Goal: Task Accomplishment & Management: Use online tool/utility

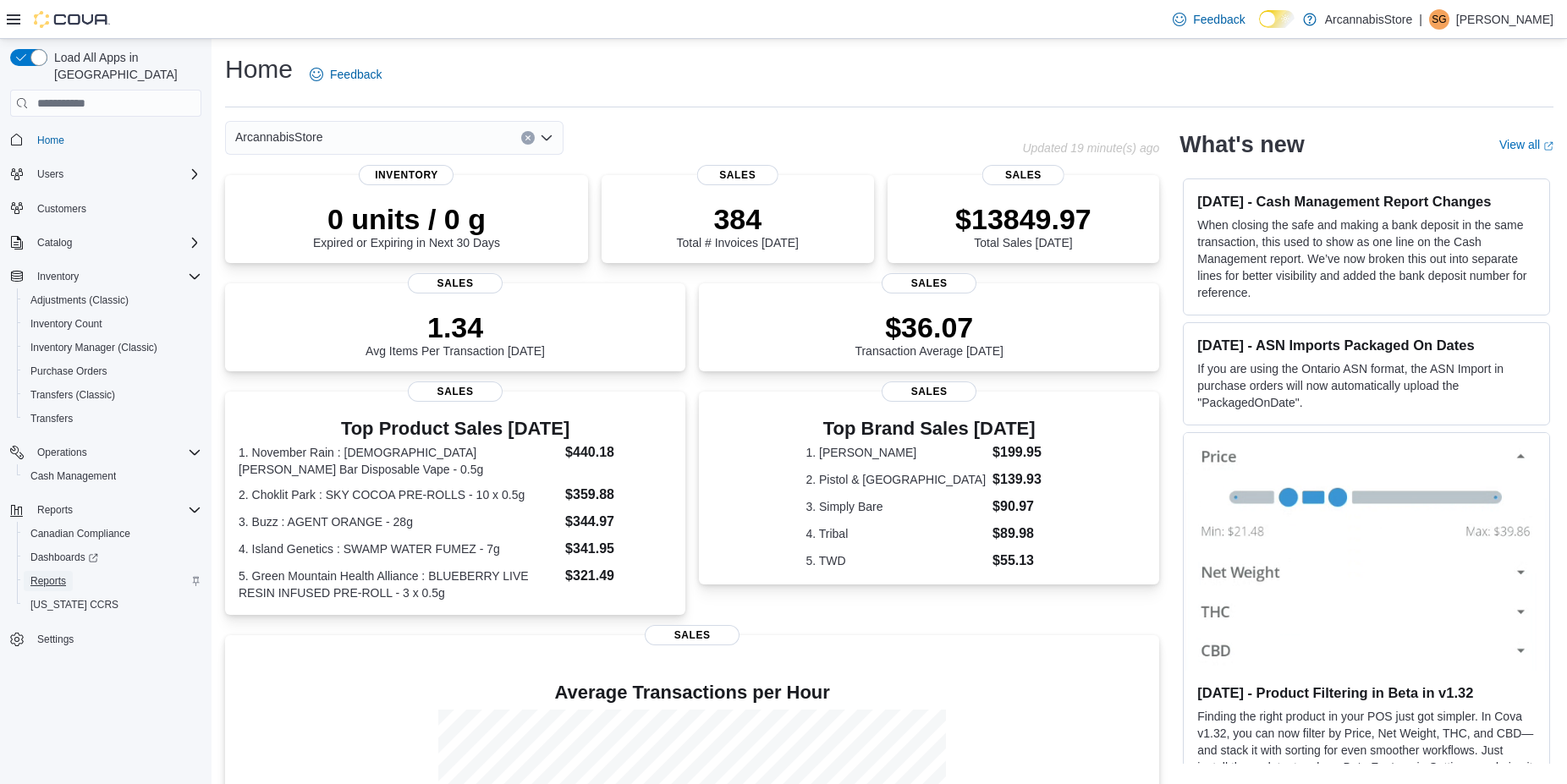
click at [45, 571] on span "Reports" at bounding box center [48, 581] width 36 height 21
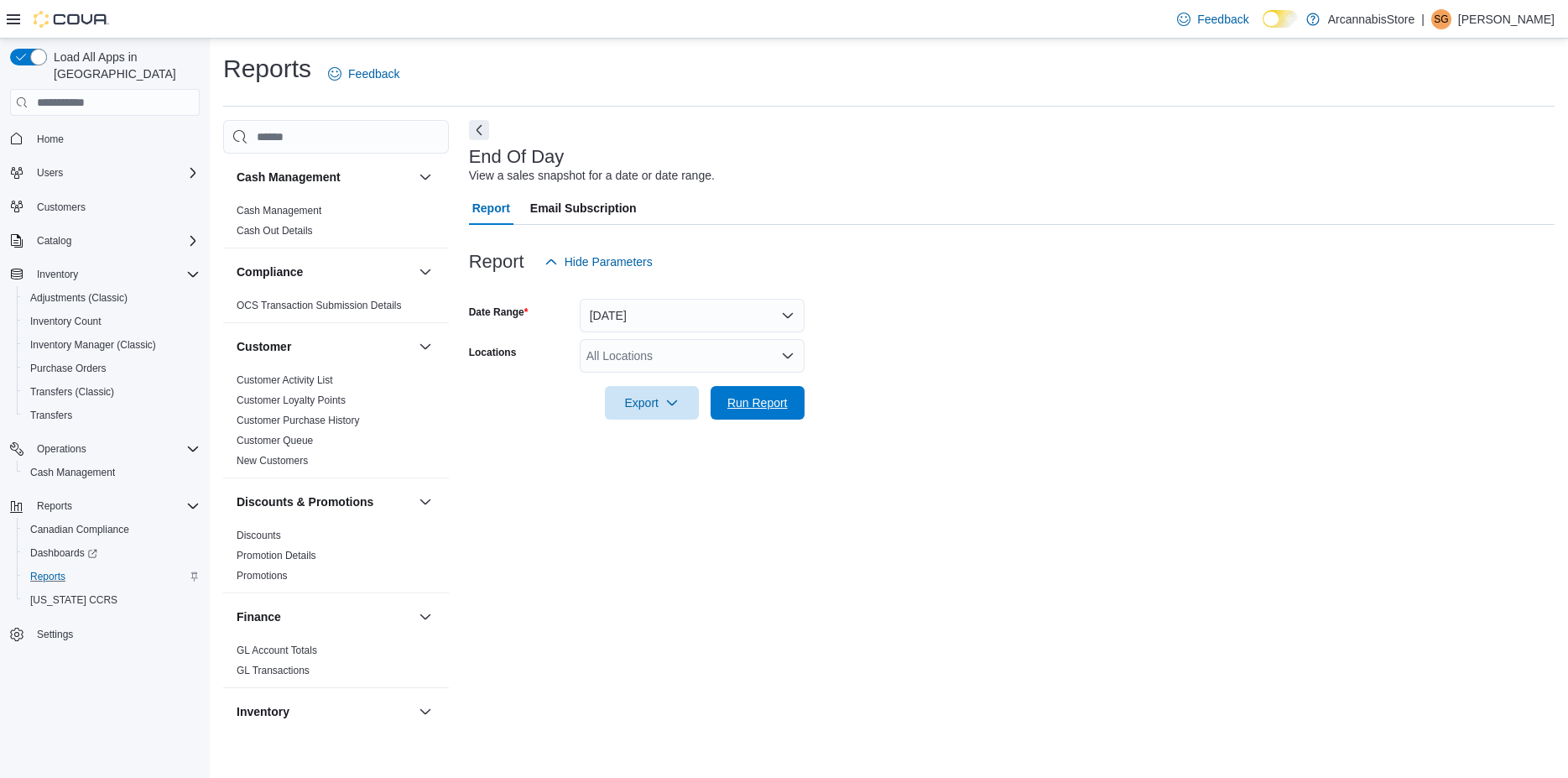
click at [761, 399] on span "Run Report" at bounding box center [757, 402] width 60 height 17
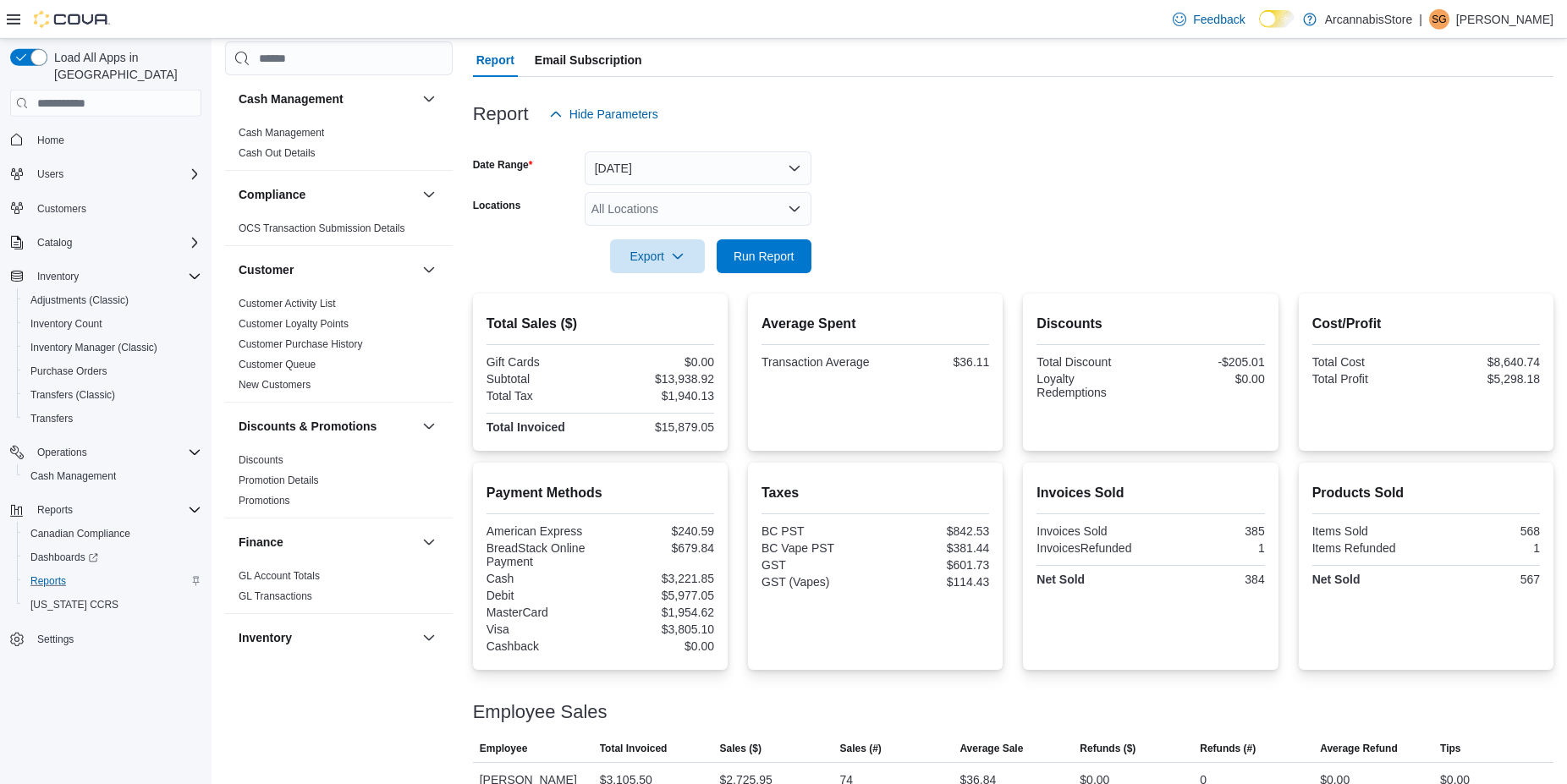
scroll to position [140, 0]
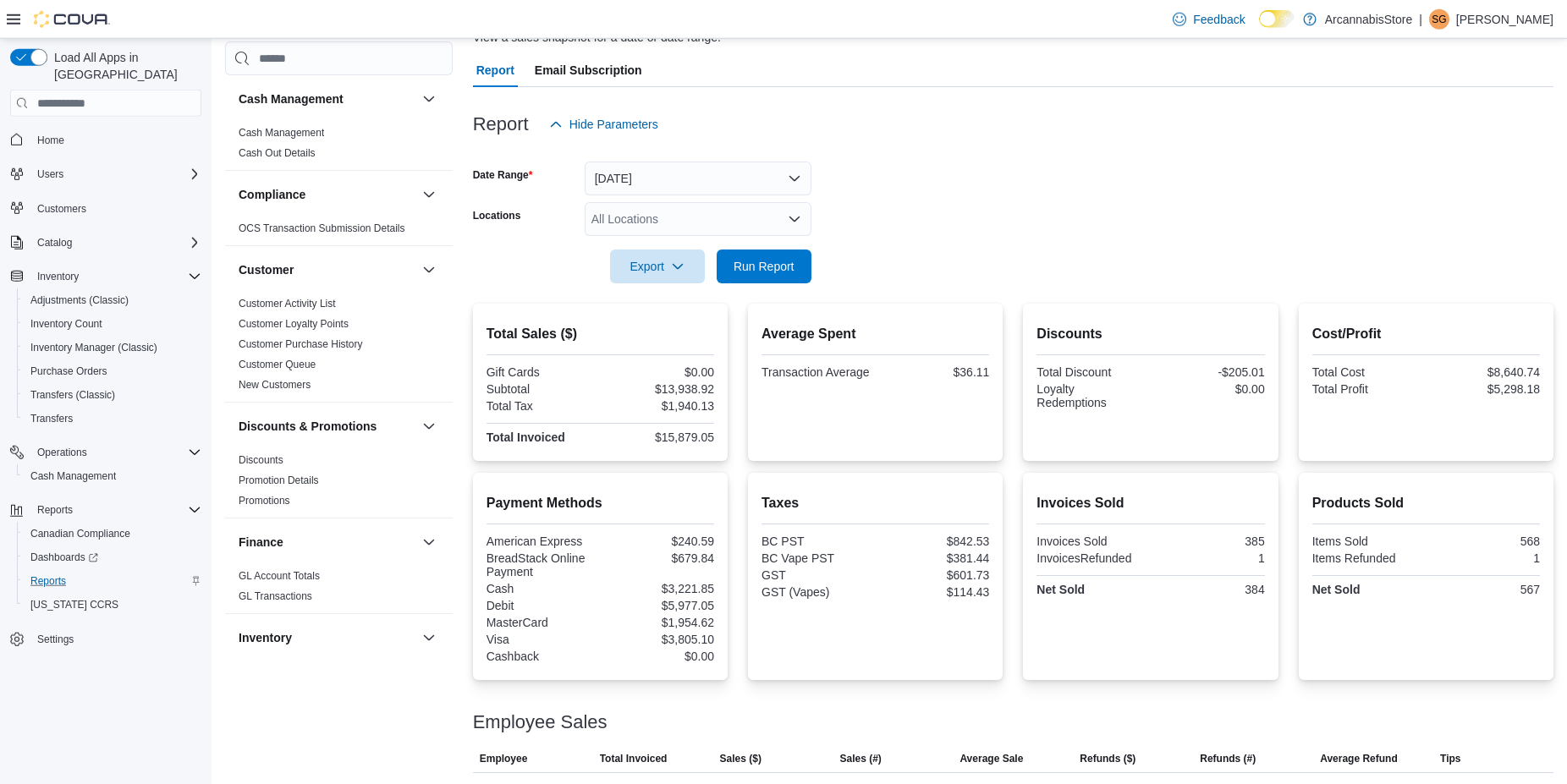
click at [782, 218] on div "All Locations" at bounding box center [698, 219] width 227 height 34
click at [723, 183] on button "Today" at bounding box center [698, 178] width 227 height 34
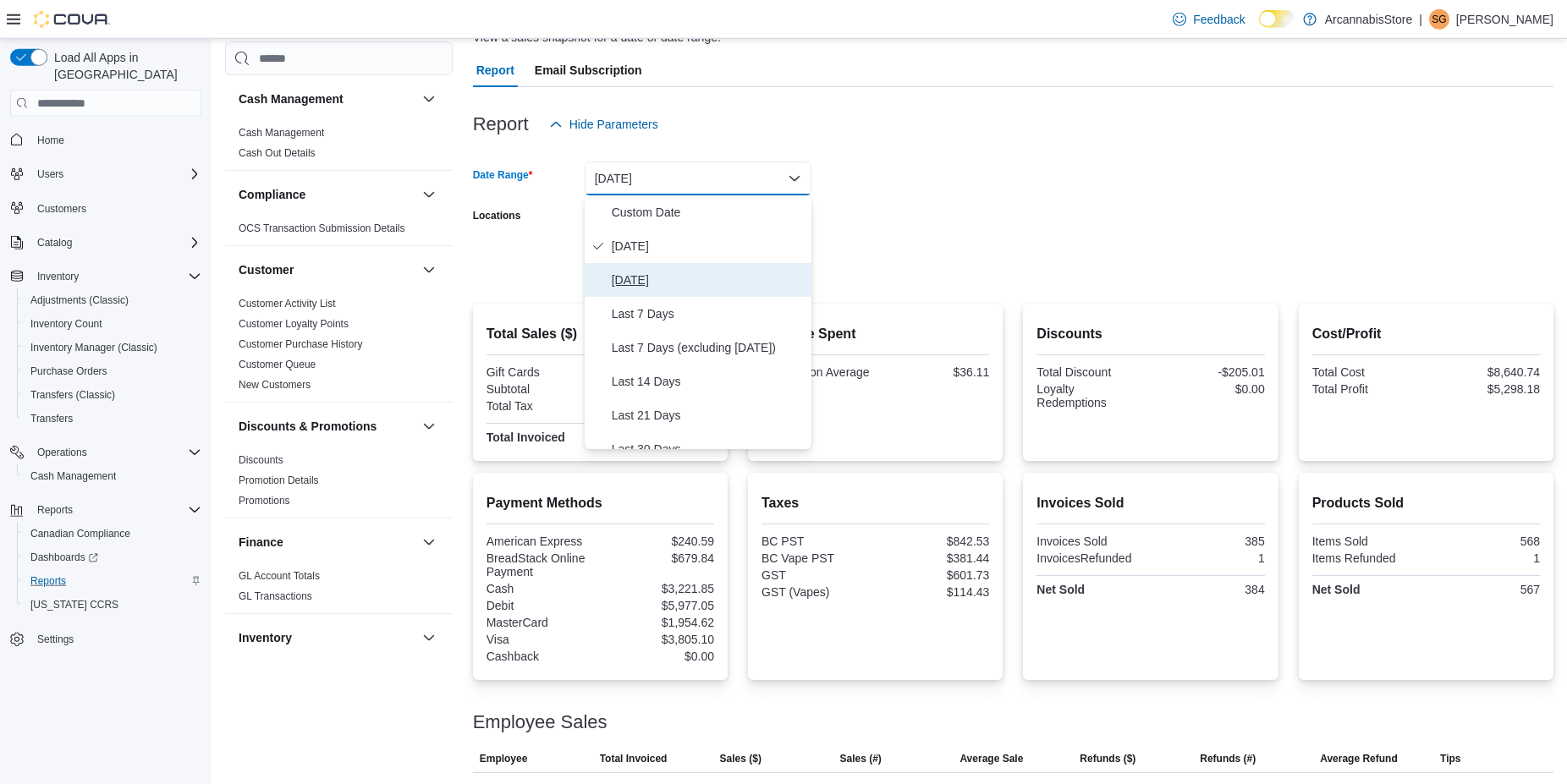
click at [677, 280] on span "Yesterday" at bounding box center [707, 279] width 193 height 21
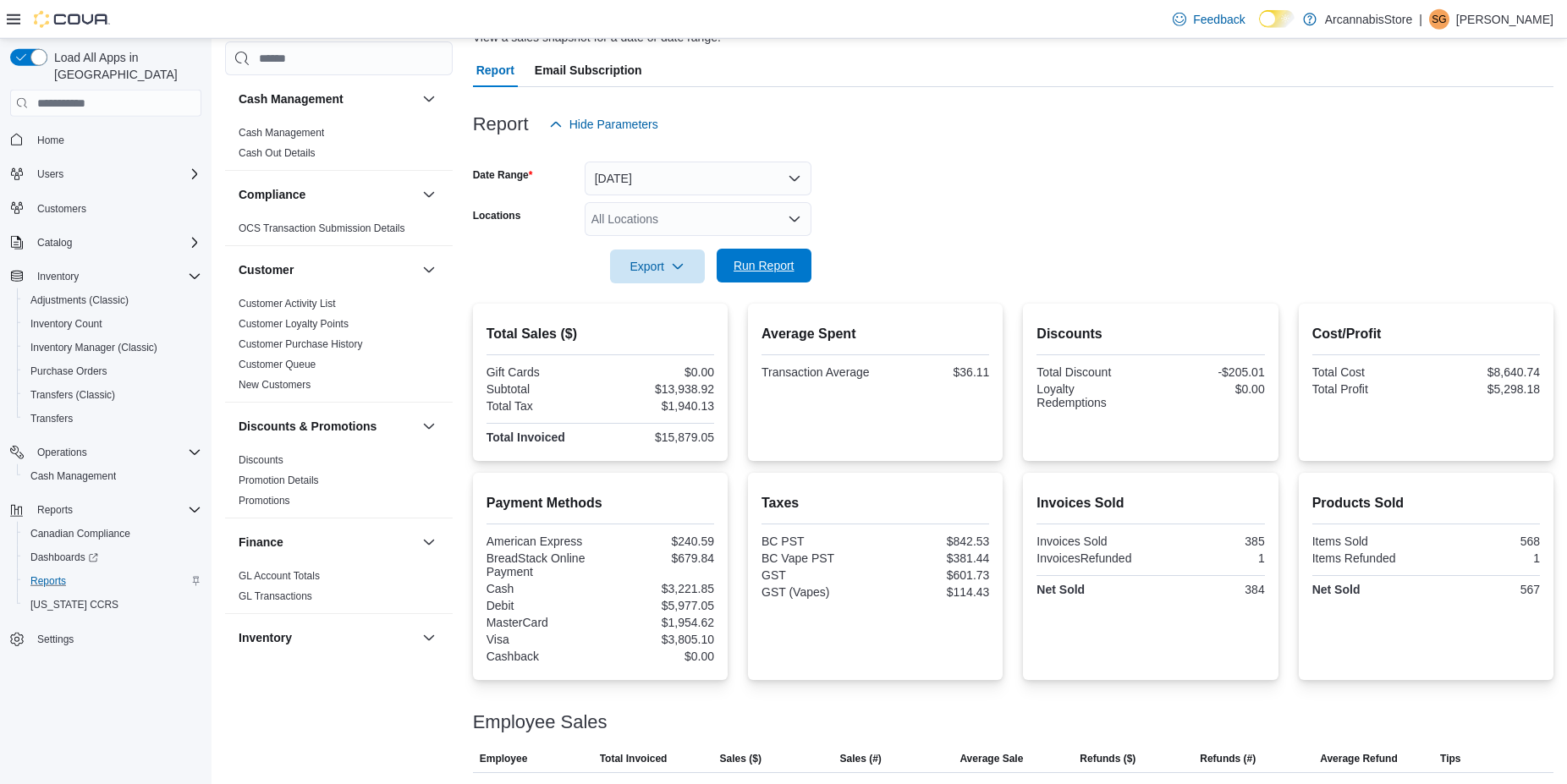
click at [797, 279] on span "Run Report" at bounding box center [764, 266] width 74 height 34
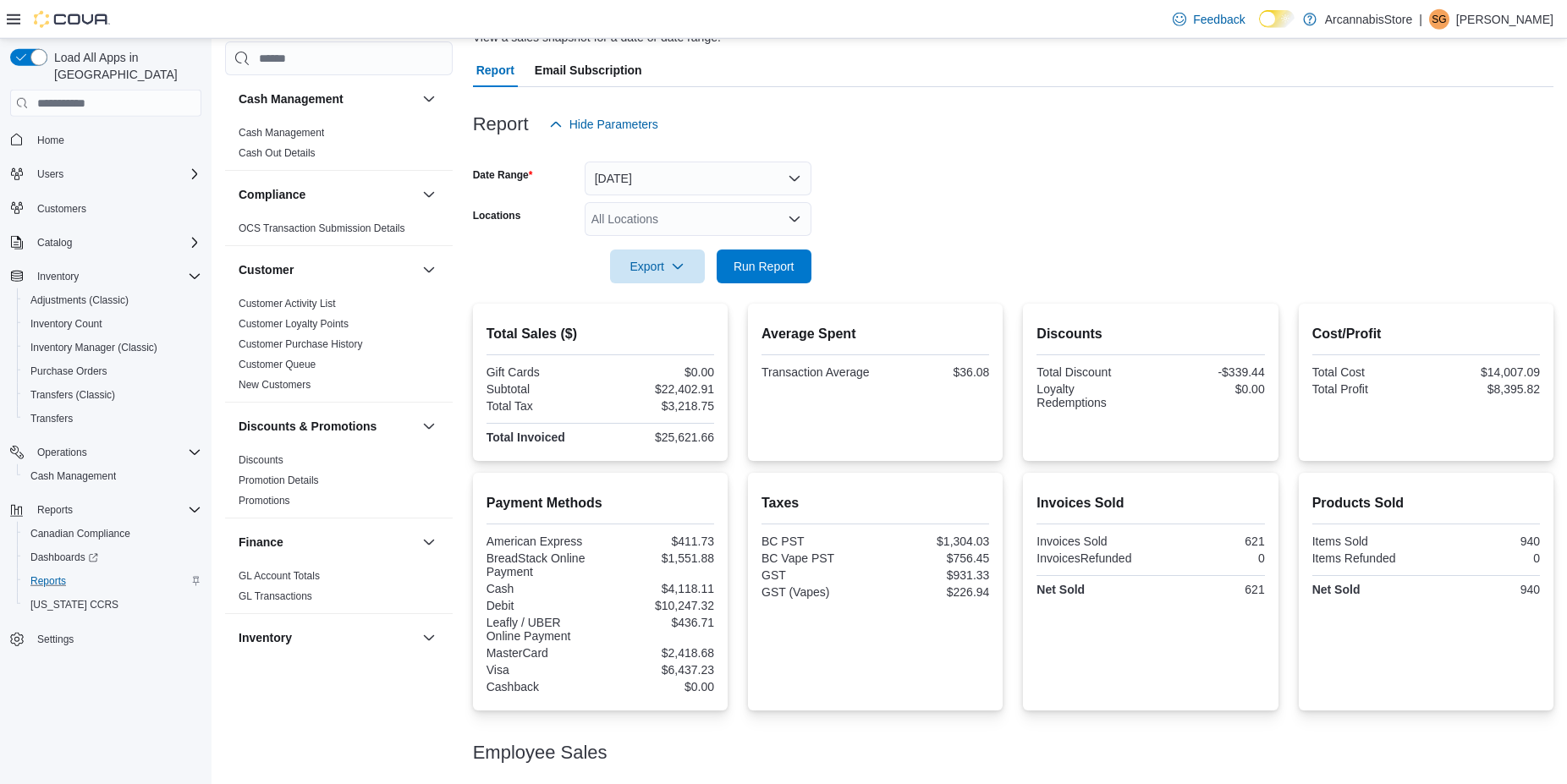
click at [704, 212] on div "All Locations" at bounding box center [698, 219] width 227 height 34
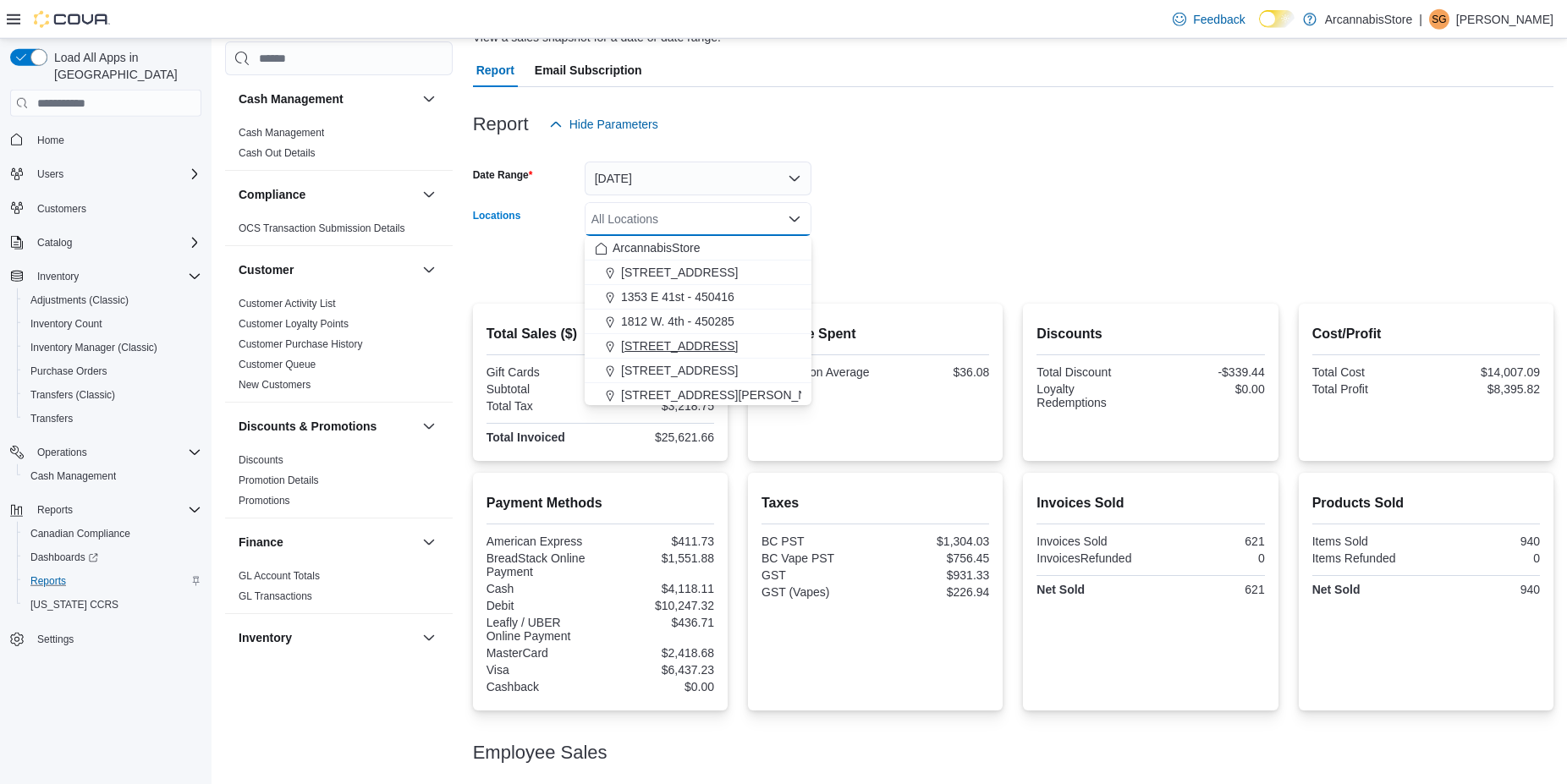
click at [685, 341] on span "225 SE Marine Dr - 450229" at bounding box center [679, 345] width 116 height 17
click at [938, 292] on div at bounding box center [1013, 294] width 1081 height 21
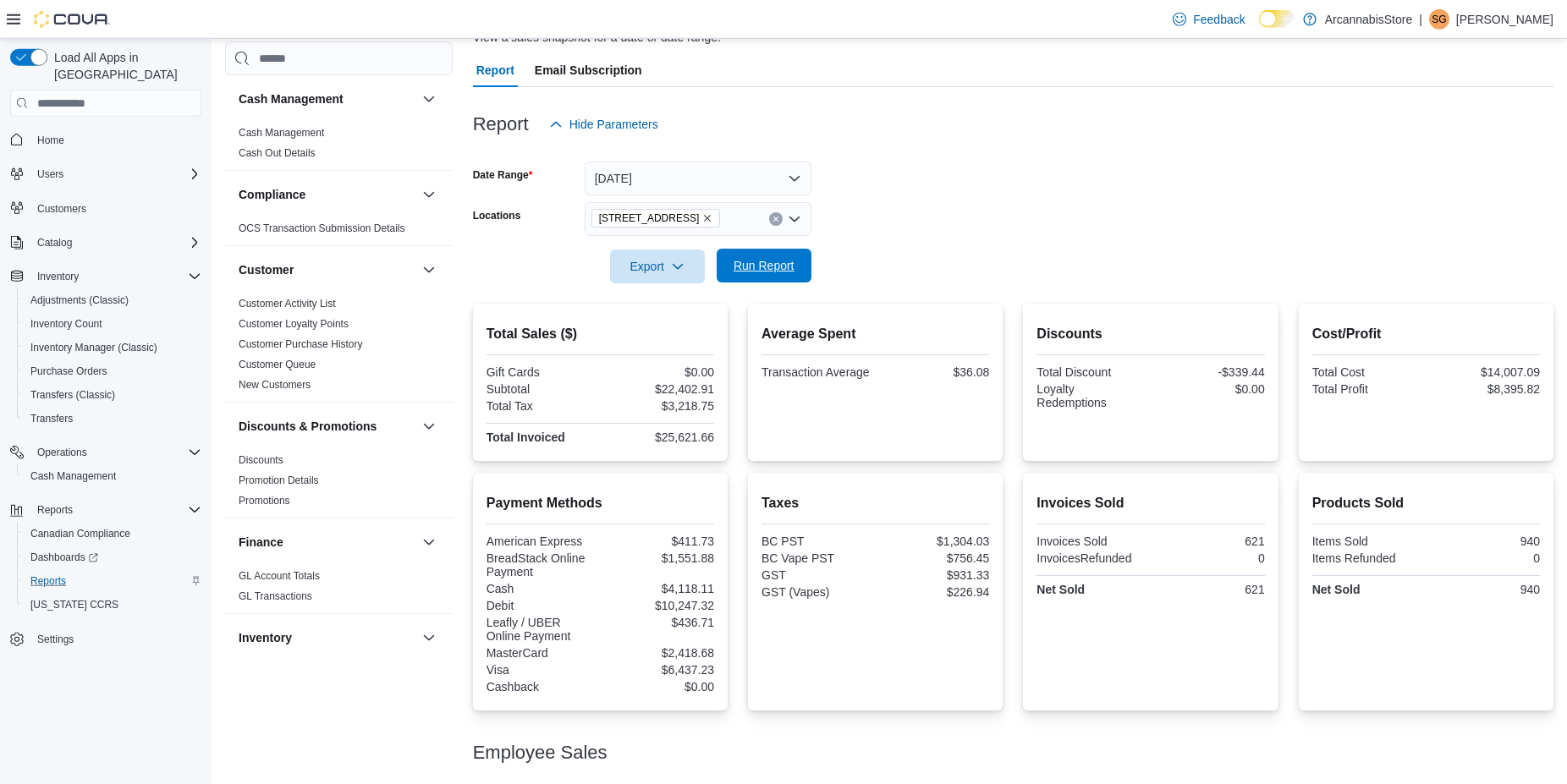
click at [775, 266] on span "Run Report" at bounding box center [764, 265] width 61 height 17
drag, startPoint x: 1516, startPoint y: 346, endPoint x: 1519, endPoint y: 423, distance: 77.1
click at [1519, 423] on div "Cost/Profit Total Cost $2,905.81 Total Profit $1,703.22" at bounding box center [1426, 382] width 227 height 131
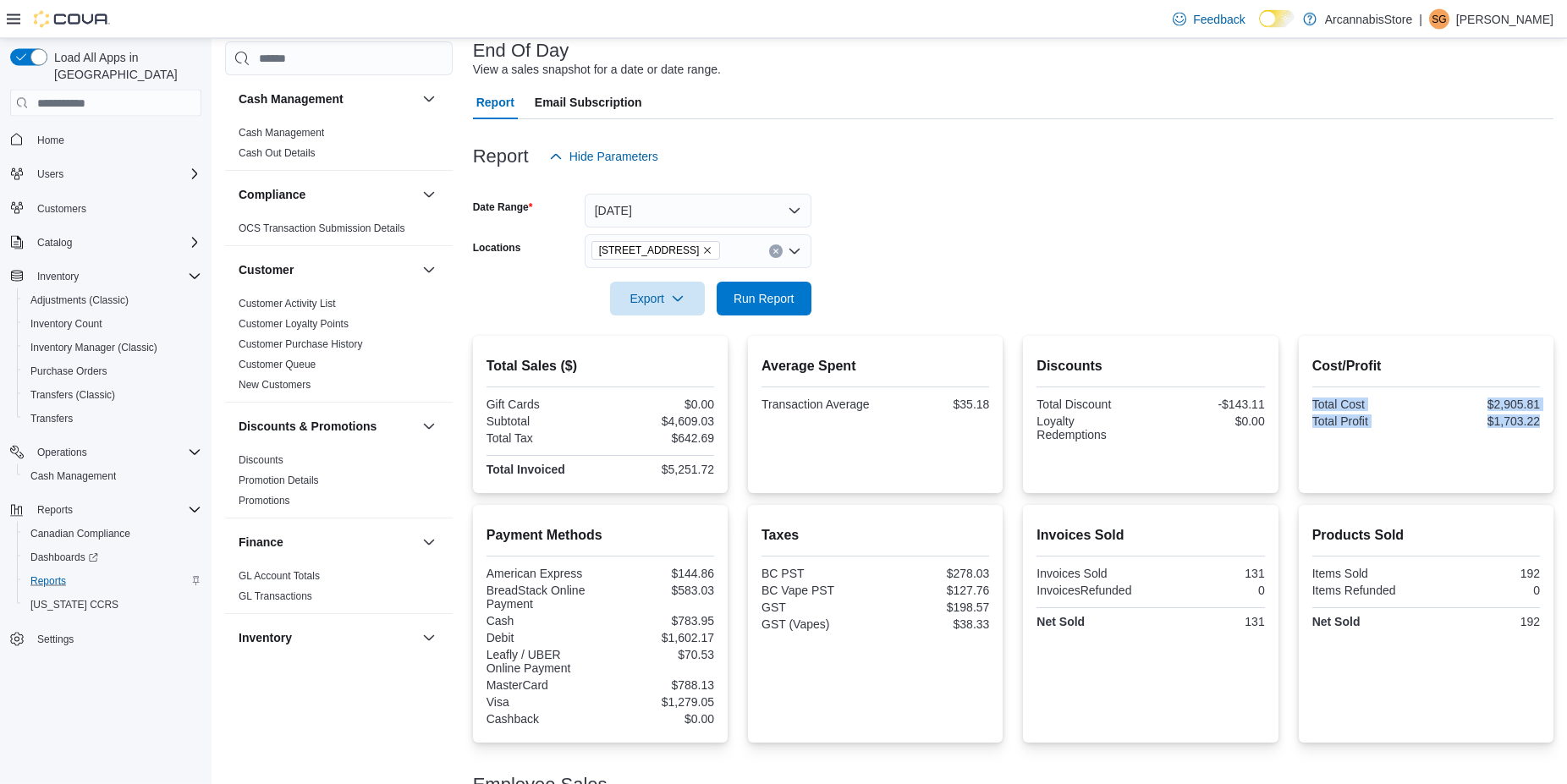
scroll to position [99, 0]
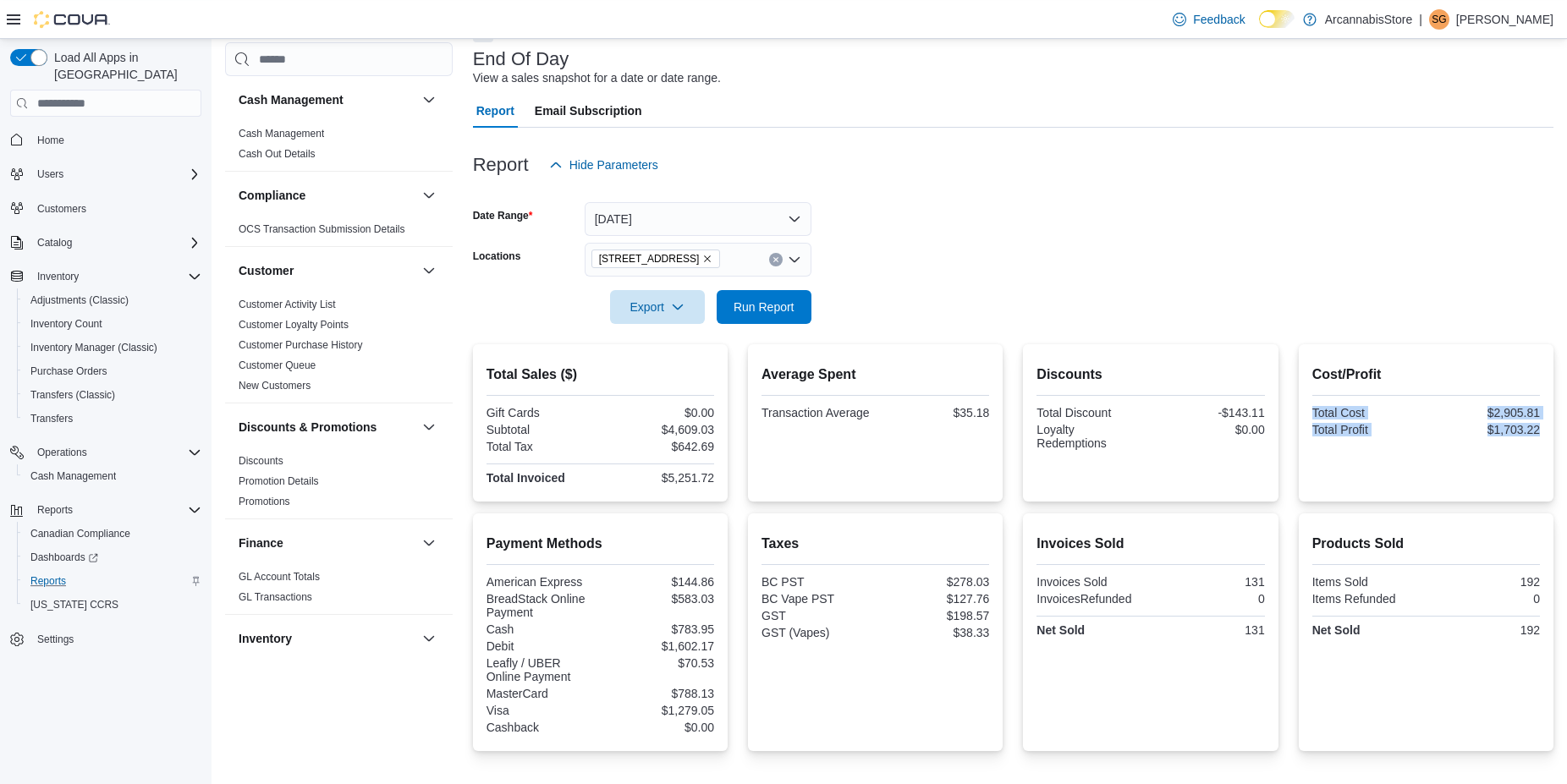
click at [713, 255] on icon "Remove 225 SE Marine Dr - 450229 from selection in this group" at bounding box center [706, 258] width 10 height 10
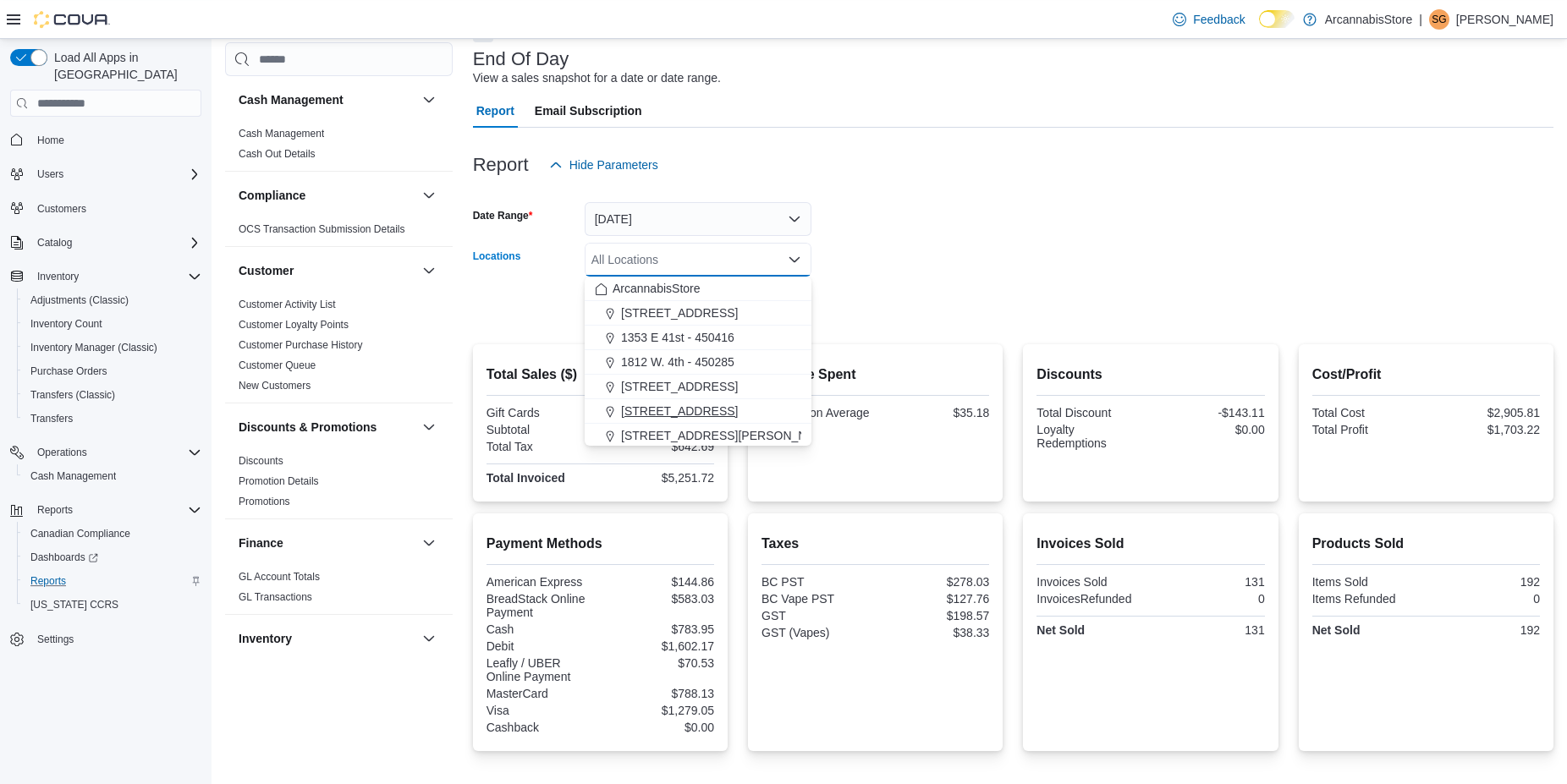
click at [659, 409] on span "2267 Kingsway - 450548" at bounding box center [679, 411] width 116 height 17
click at [846, 314] on form "Date Range Yesterday Locations 2267 Kingsway - 450548 Combo box. Selected. 2267…" at bounding box center [1013, 252] width 1081 height 142
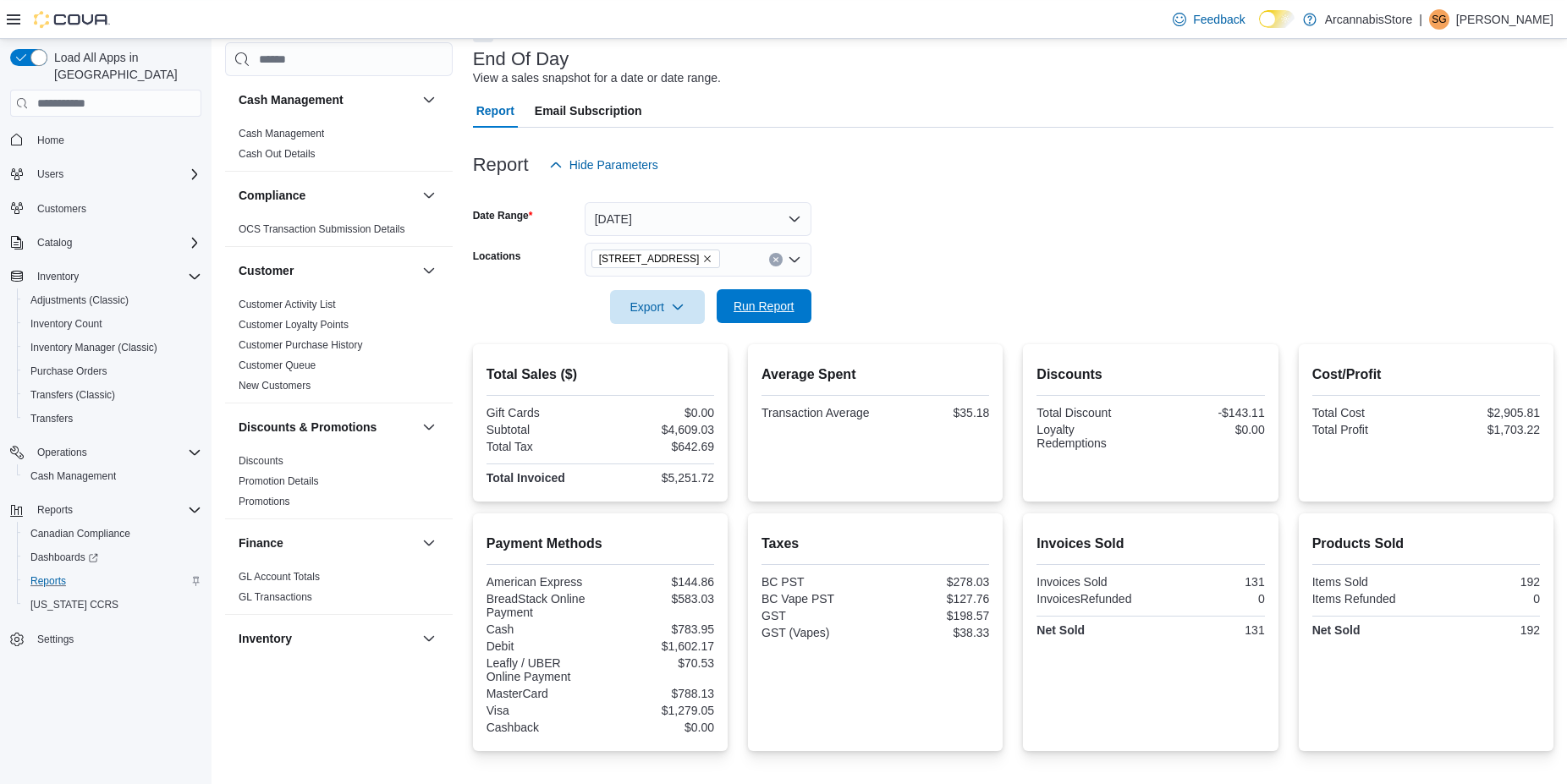
click at [782, 314] on span "Run Report" at bounding box center [764, 306] width 61 height 17
click at [713, 262] on icon "Remove 2267 Kingsway - 450548 from selection in this group" at bounding box center [706, 258] width 10 height 10
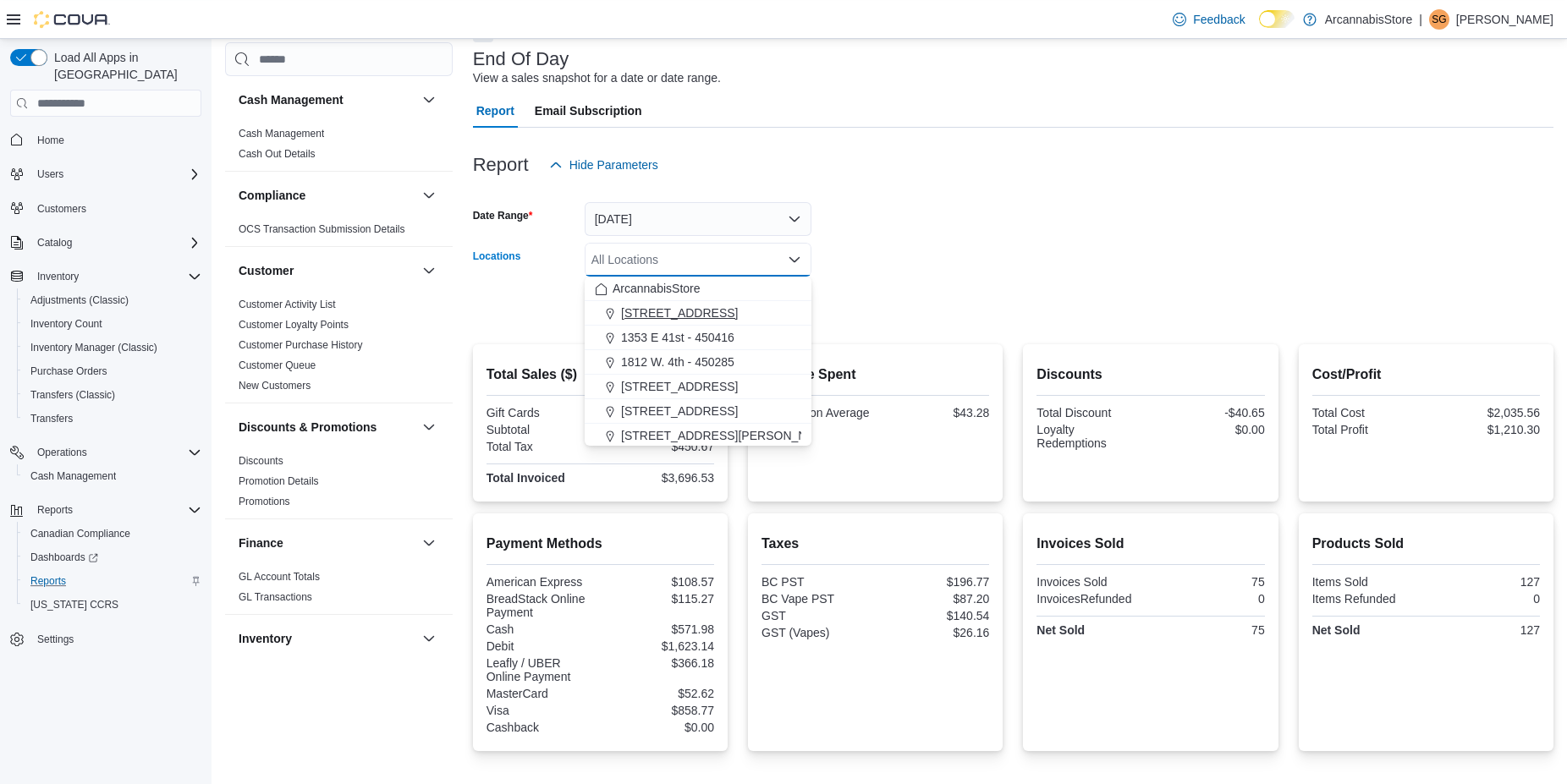
click at [687, 317] on span "1290 E. 12th Ave - 450225" at bounding box center [679, 312] width 116 height 17
click at [892, 303] on form "Date Range Yesterday Locations 1290 E. 12th Ave - 450225 Combo box. Selected. 1…" at bounding box center [1013, 252] width 1081 height 142
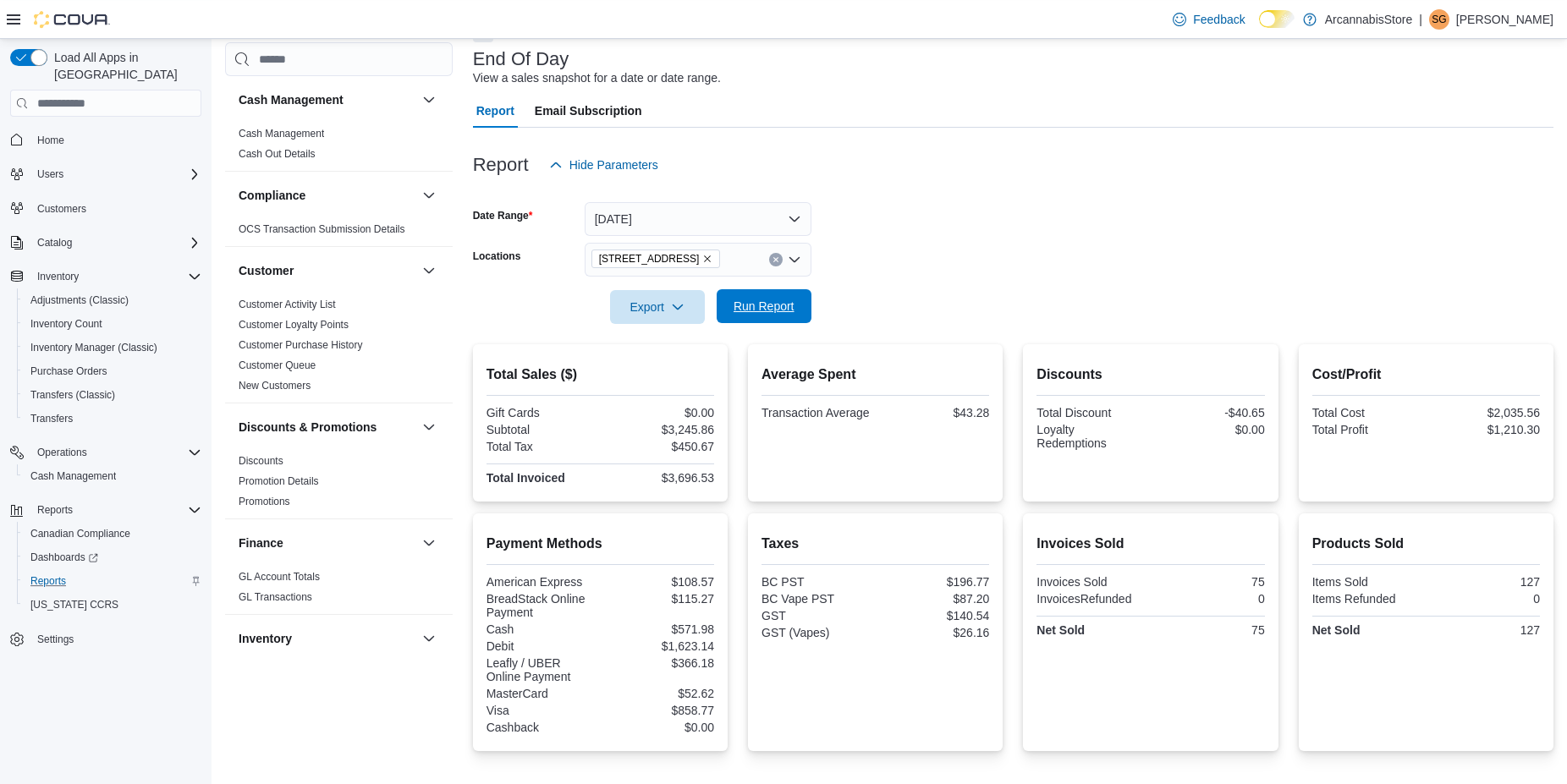
click at [811, 304] on form "Date Range Yesterday Locations 1290 E. 12th Ave - 450225 Export Run Report" at bounding box center [1013, 252] width 1081 height 142
click at [780, 311] on span "Run Report" at bounding box center [764, 306] width 61 height 17
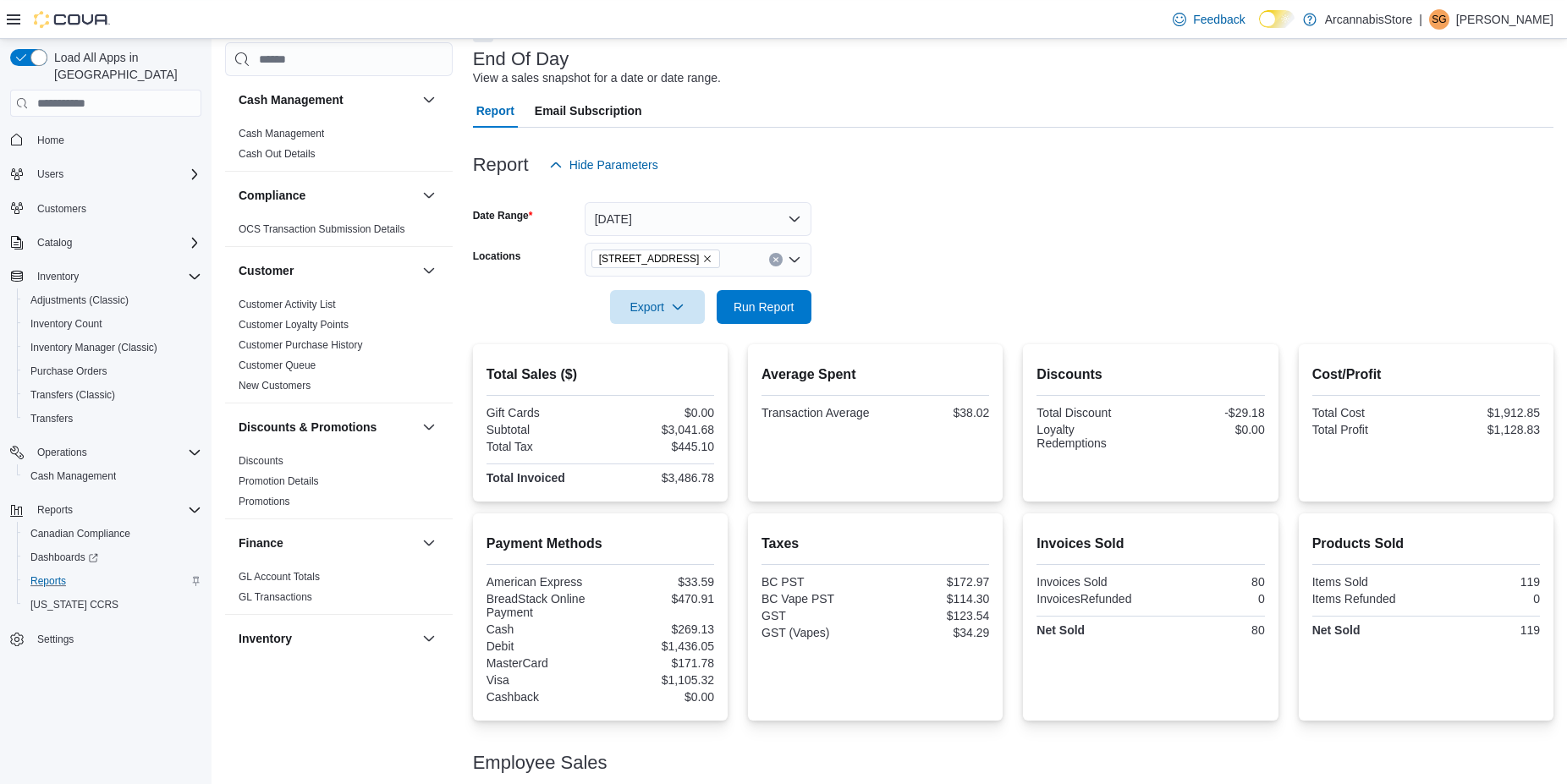
click at [711, 256] on icon "Remove 1290 E. 12th Ave - 450225 from selection in this group" at bounding box center [707, 260] width 7 height 7
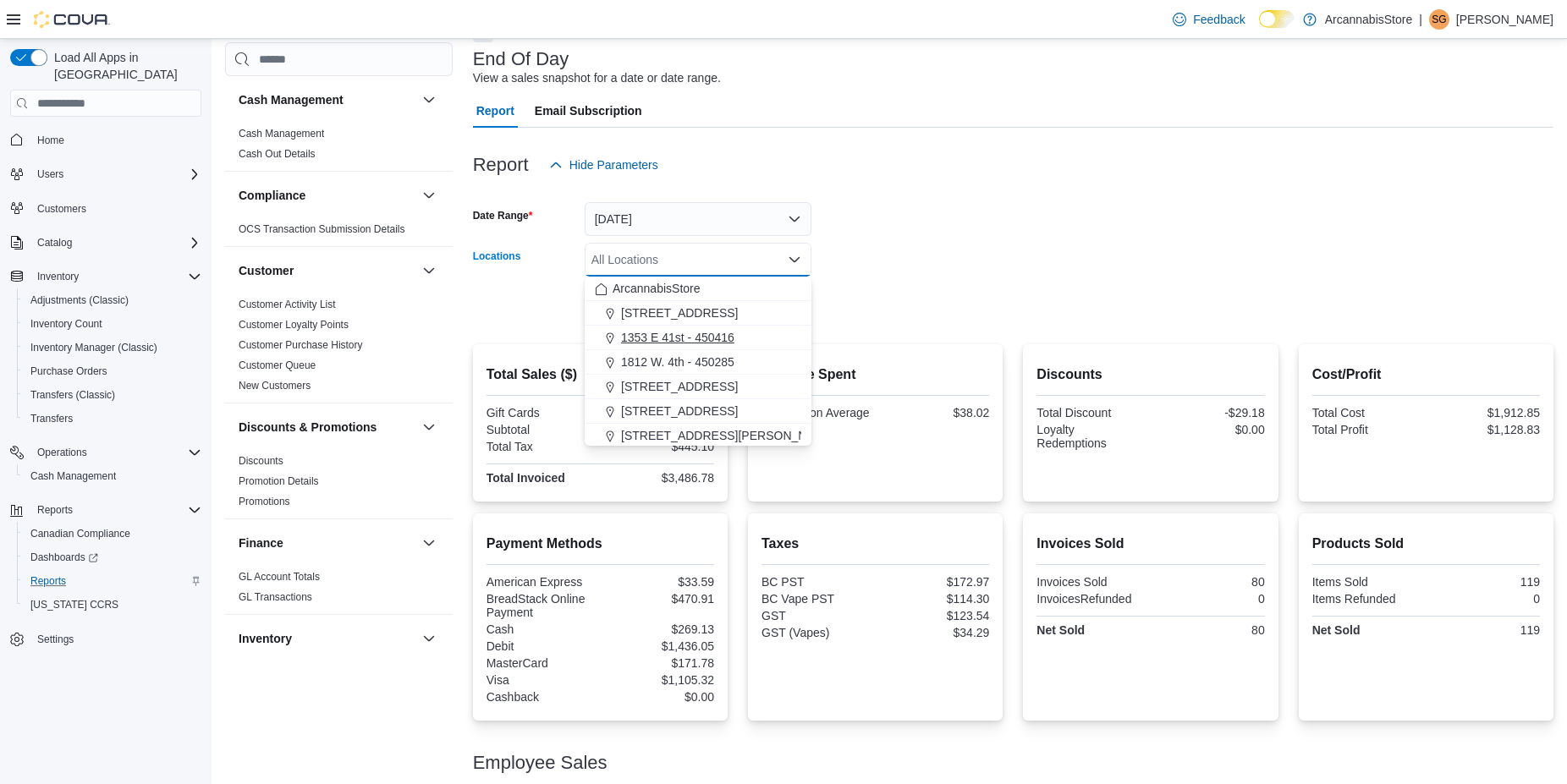
click at [695, 341] on span "1353 E 41st - 450416" at bounding box center [677, 337] width 114 height 17
click at [920, 321] on form "Date Range Yesterday Locations 1353 E 41st - 450416 Combo box. Selected. 1353 E…" at bounding box center [1013, 252] width 1081 height 142
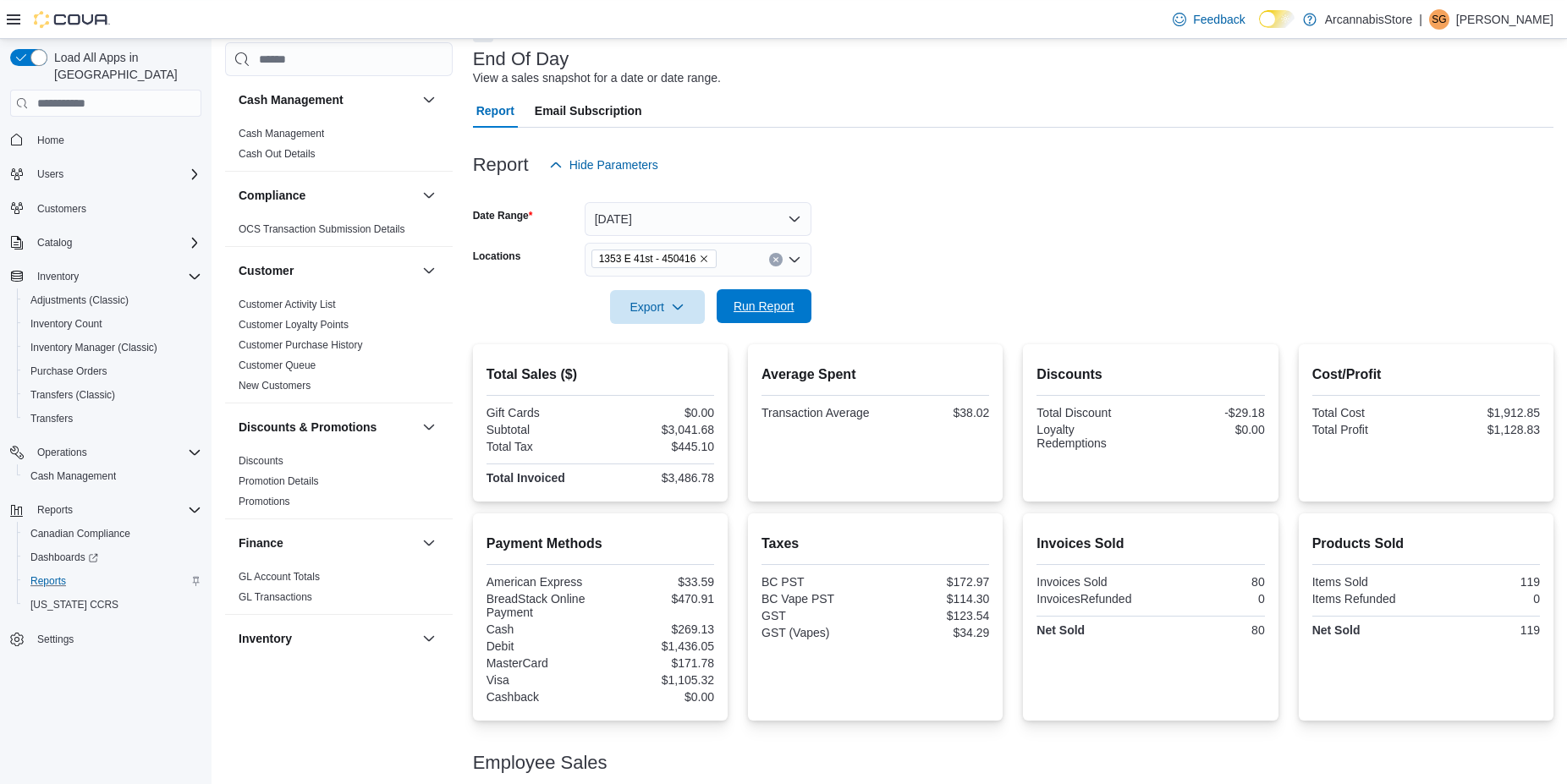
click at [760, 303] on span "Run Report" at bounding box center [764, 306] width 61 height 17
click at [702, 261] on icon "Remove 1353 E 41st - 450416 from selection in this group" at bounding box center [703, 258] width 10 height 10
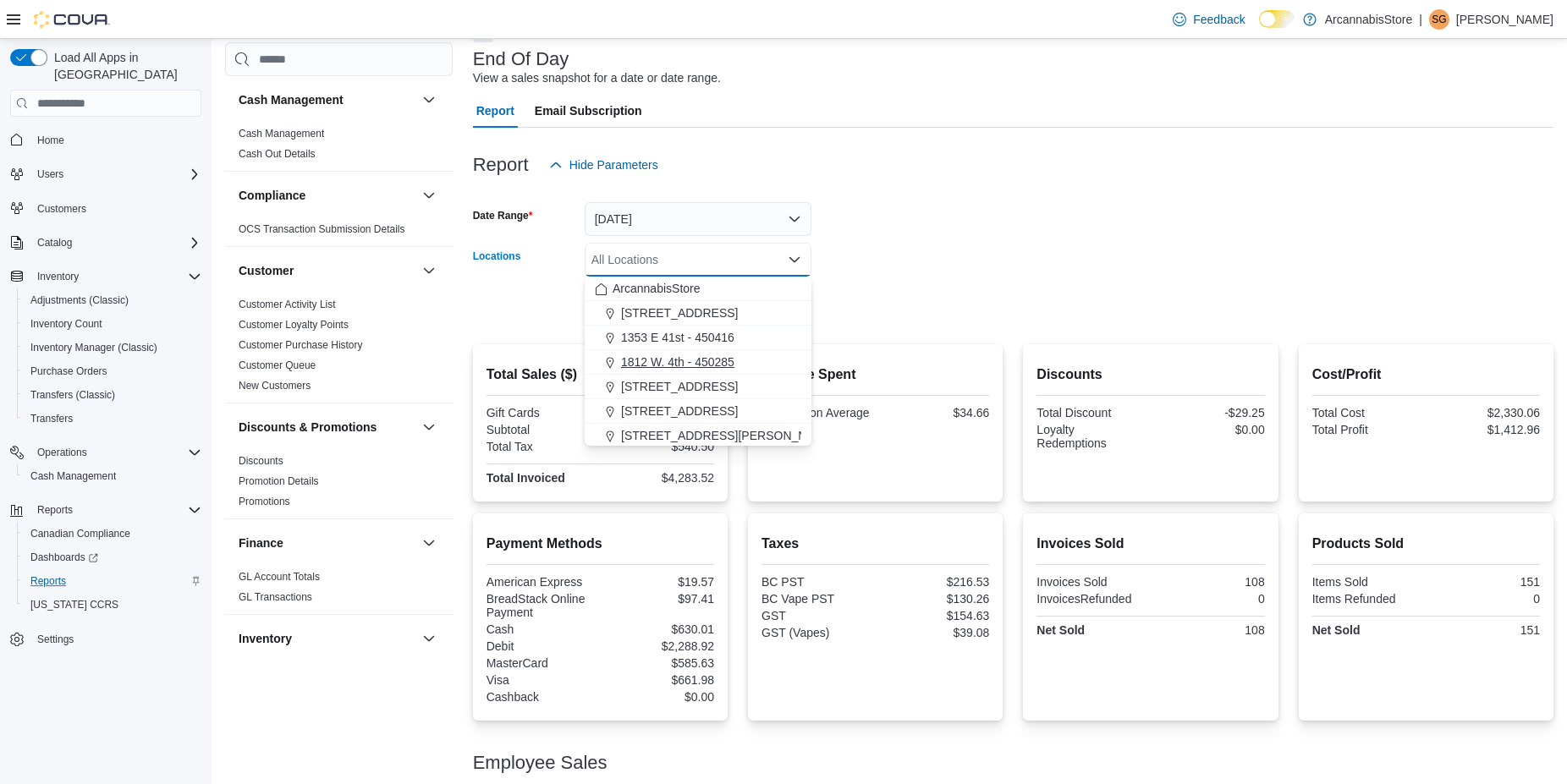
click at [681, 360] on span "1812 W. 4th - 450285" at bounding box center [677, 362] width 114 height 17
click at [948, 311] on form "Date Range Yesterday Locations 1812 W. 4th - 450285 Combo box. Selected. 1812 W…" at bounding box center [1013, 252] width 1081 height 142
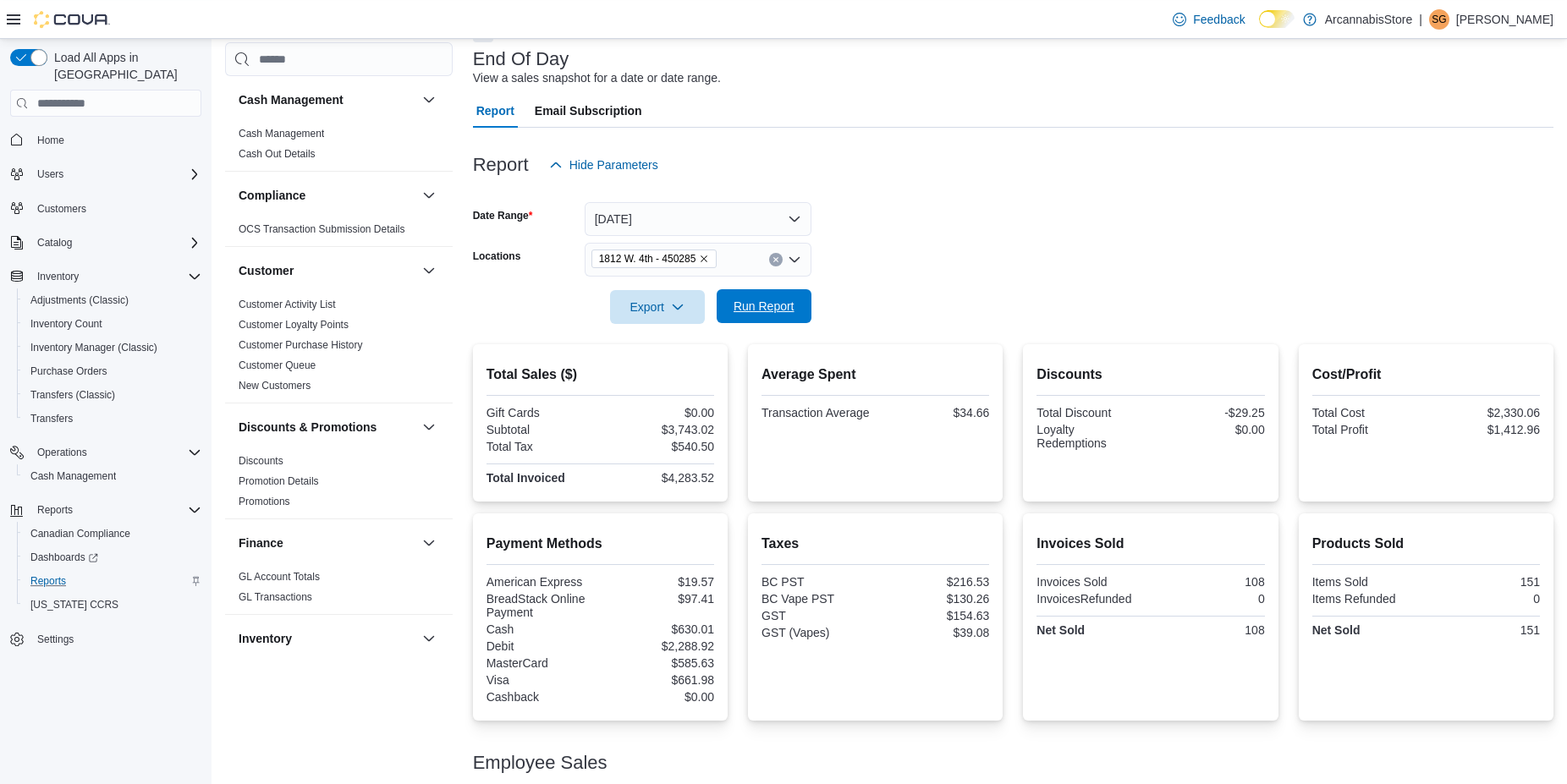
click at [804, 314] on button "Run Report" at bounding box center [764, 306] width 95 height 34
click at [704, 260] on icon "Remove 1812 W. 4th - 450285 from selection in this group" at bounding box center [705, 260] width 7 height 7
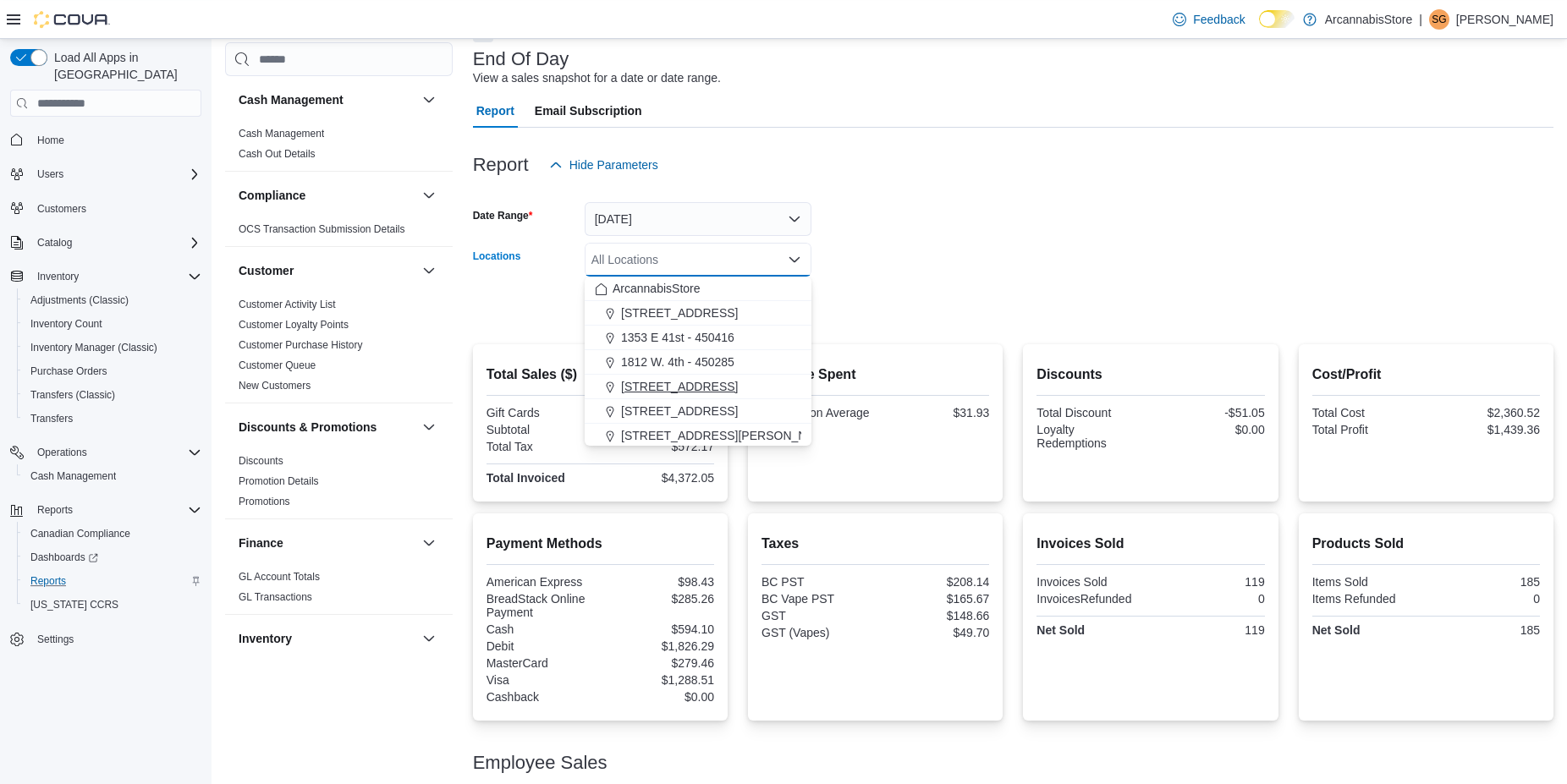
drag, startPoint x: 652, startPoint y: 407, endPoint x: 664, endPoint y: 397, distance: 15.6
click at [653, 408] on span "2267 Kingsway - 450548" at bounding box center [679, 411] width 116 height 17
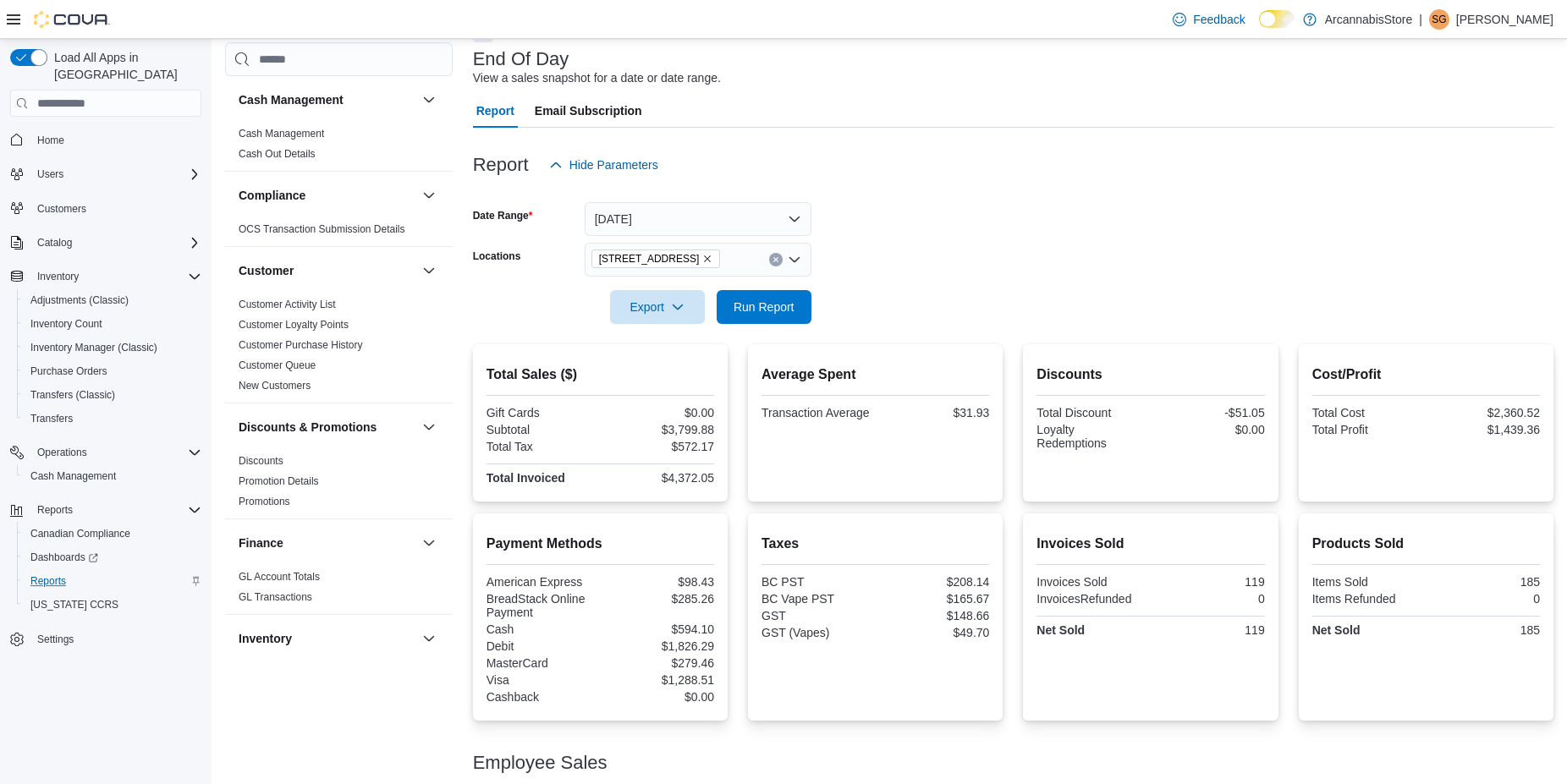
click at [928, 278] on div at bounding box center [1013, 283] width 1081 height 13
click at [771, 308] on span "Run Report" at bounding box center [764, 306] width 61 height 17
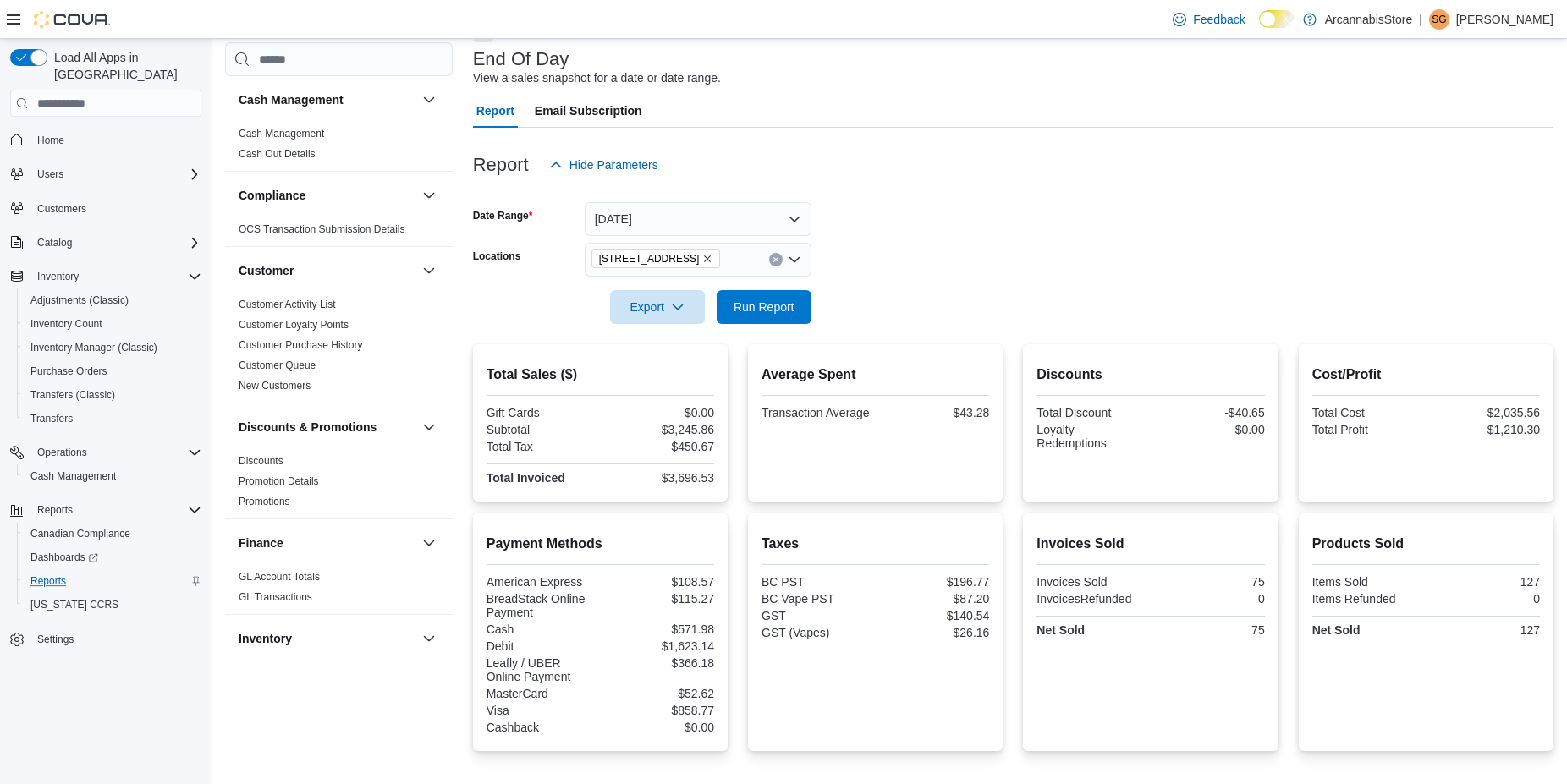
click at [713, 262] on icon "Remove 2267 Kingsway - 450548 from selection in this group" at bounding box center [706, 258] width 10 height 10
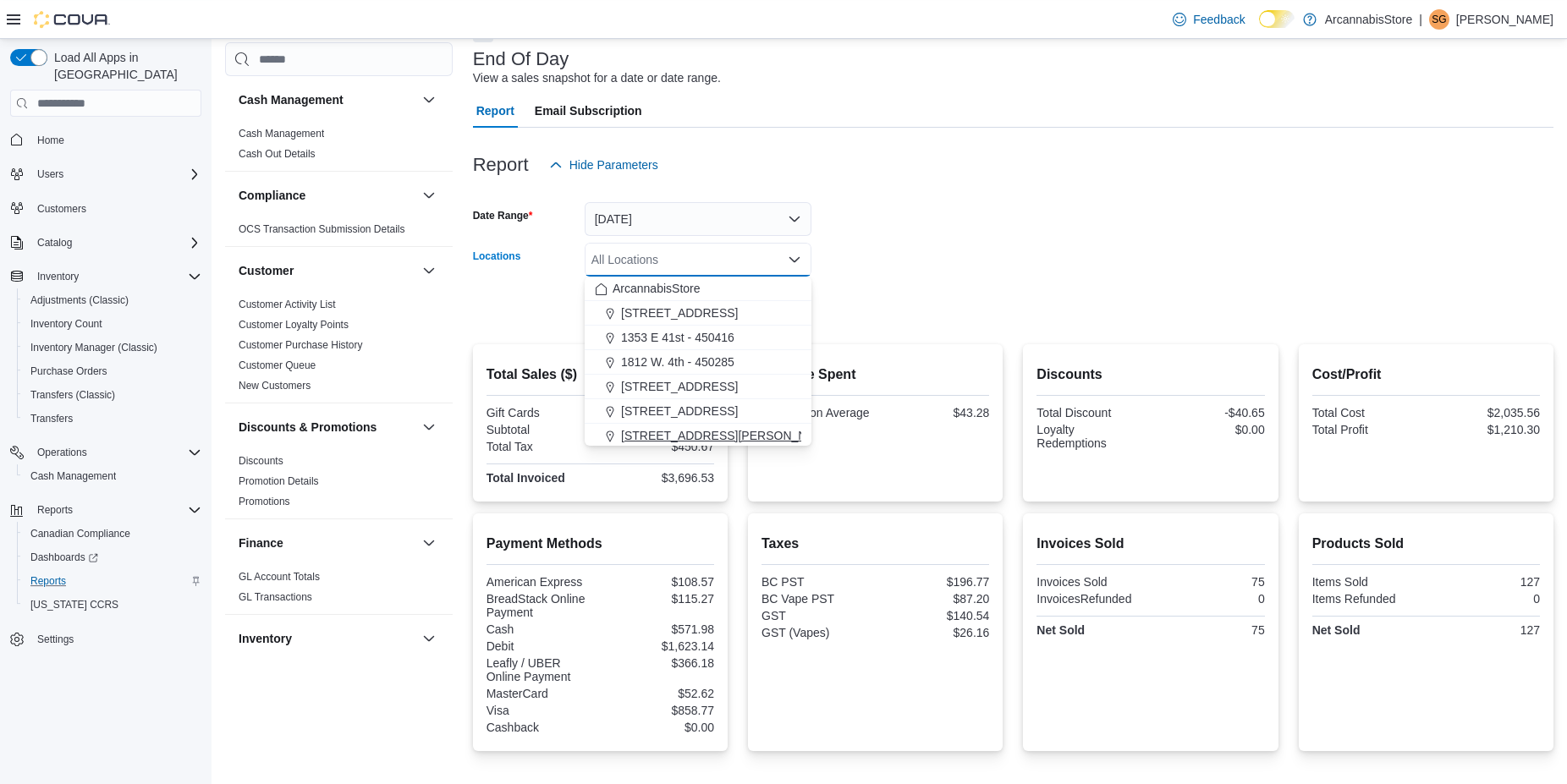
click at [657, 431] on span "438 Richards St - 450544" at bounding box center [728, 435] width 215 height 17
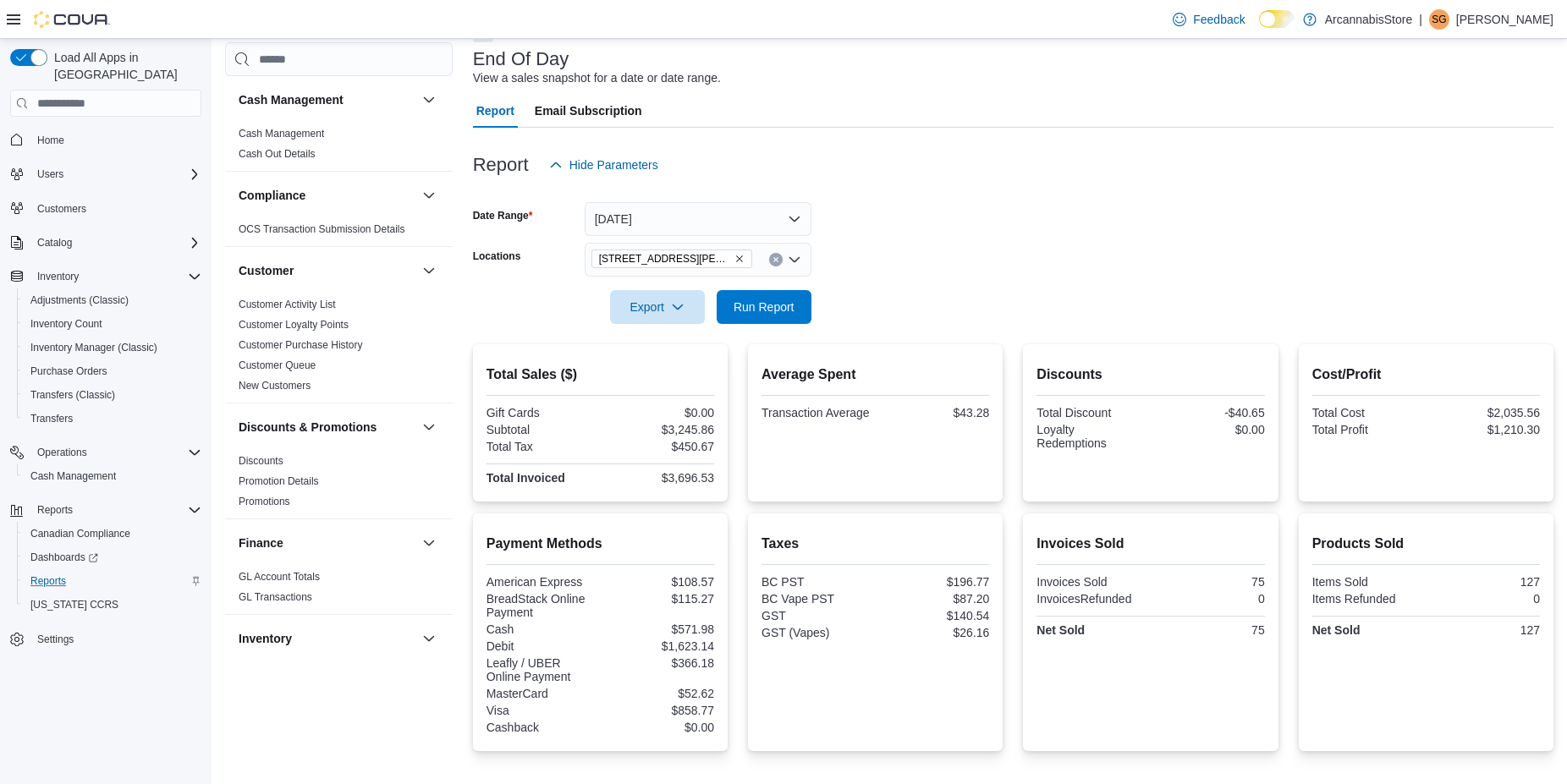
click at [1006, 251] on form "Date Range Yesterday Locations 438 Richards St - 450544 Export Run Report" at bounding box center [1013, 252] width 1081 height 142
click at [777, 300] on span "Run Report" at bounding box center [764, 306] width 61 height 17
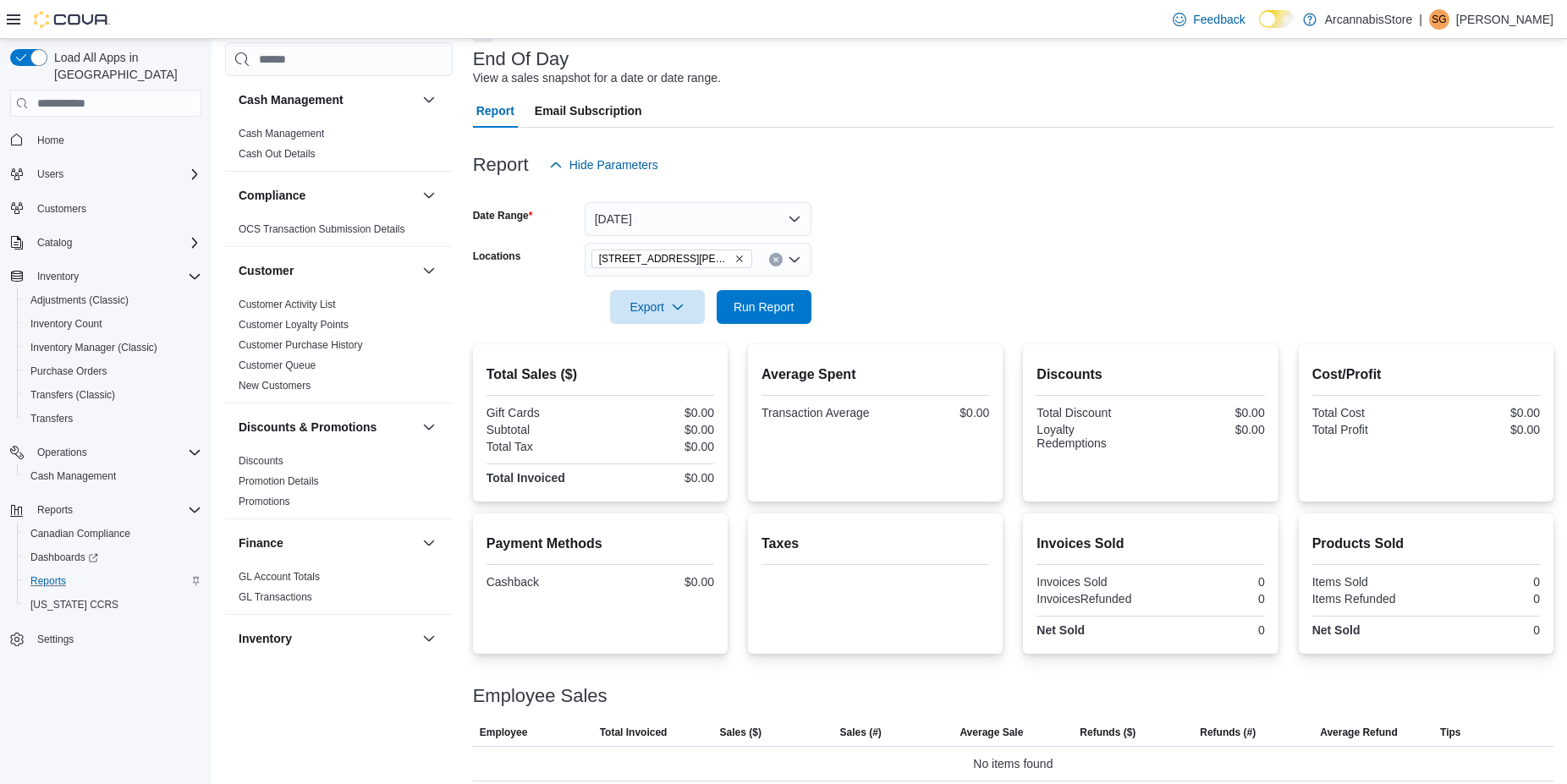
click at [712, 264] on span "438 Richards St - 450544" at bounding box center [672, 259] width 146 height 17
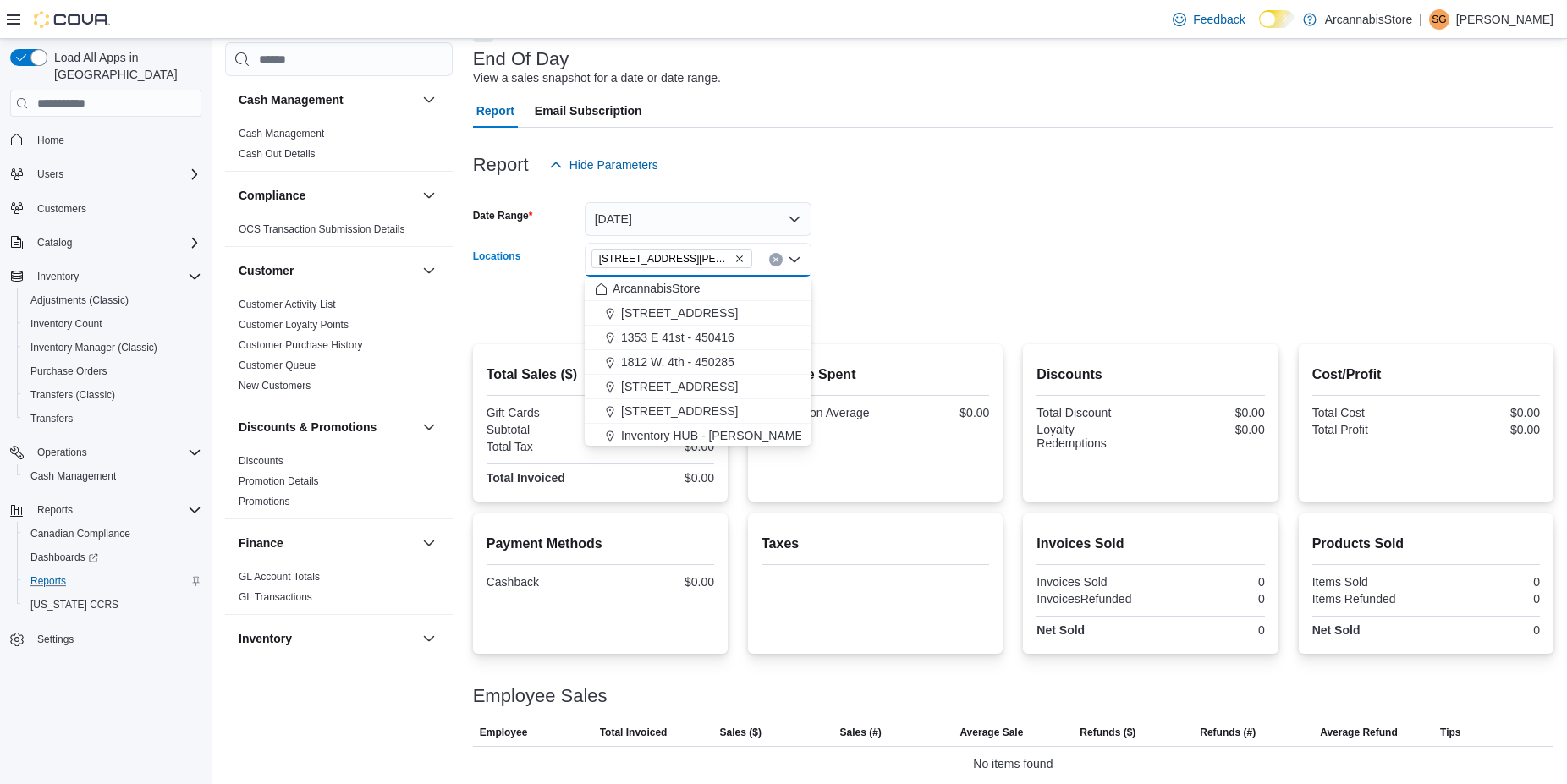
click at [734, 261] on icon "Remove 438 Richards St - 450544 from selection in this group" at bounding box center [739, 258] width 10 height 10
click at [732, 227] on button "Yesterday" at bounding box center [698, 219] width 227 height 34
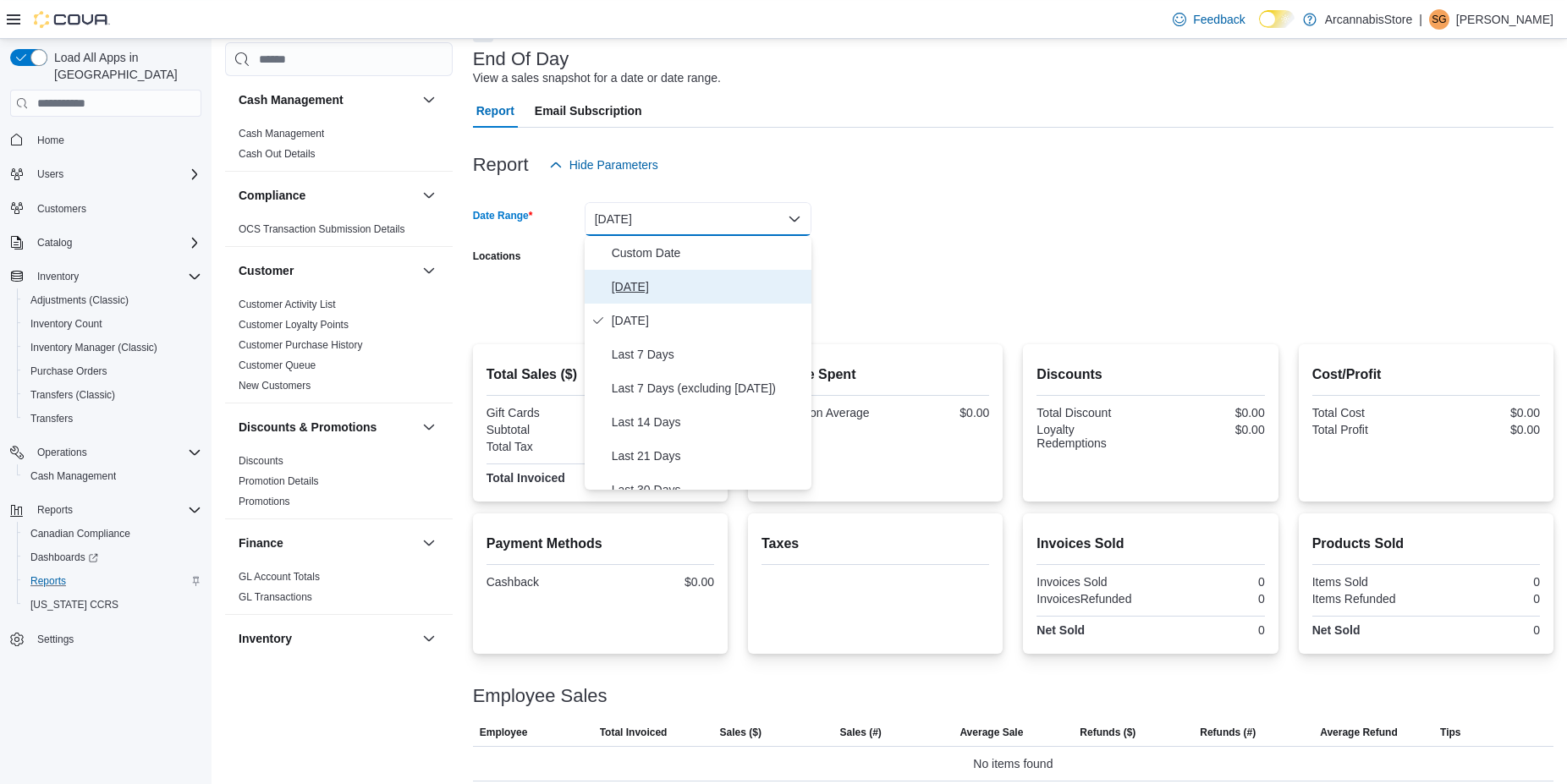
drag, startPoint x: 698, startPoint y: 293, endPoint x: 692, endPoint y: 285, distance: 10.0
click at [698, 293] on span "Today" at bounding box center [707, 286] width 193 height 21
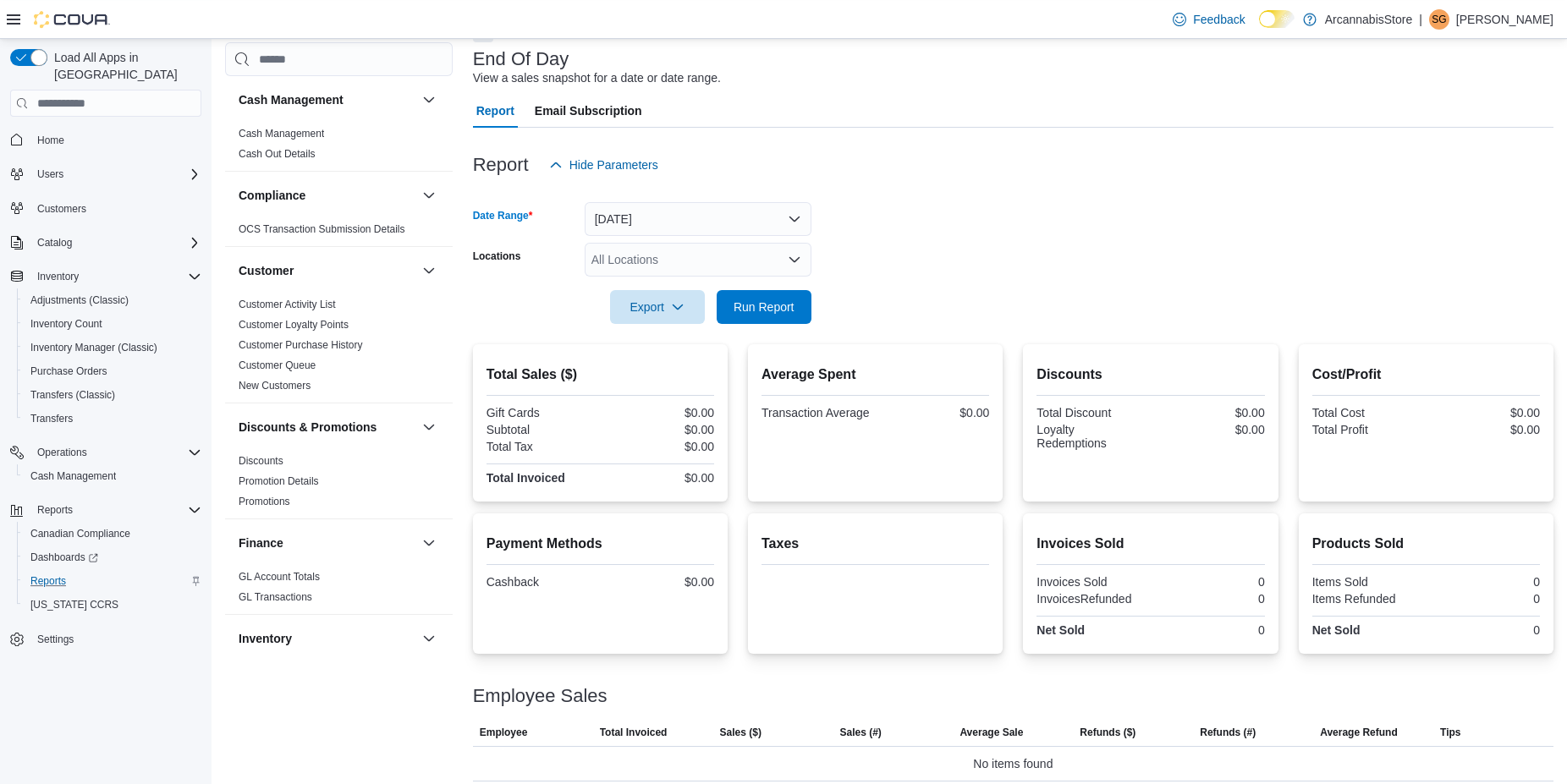
click at [688, 263] on div "All Locations" at bounding box center [698, 260] width 227 height 34
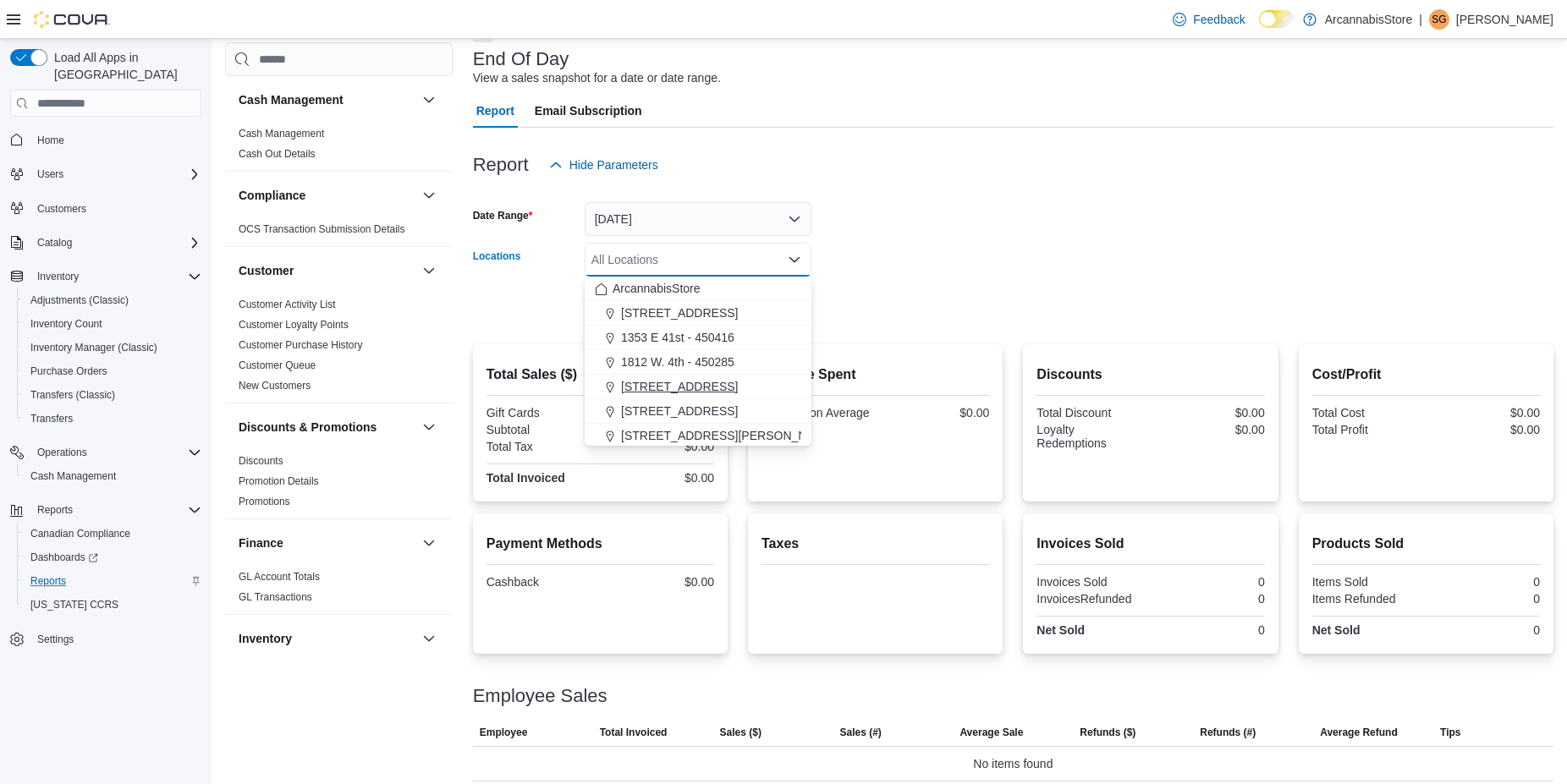
click at [681, 382] on span "225 SE Marine Dr - 450229" at bounding box center [679, 386] width 116 height 17
click at [903, 301] on form "Date Range Today Locations 225 SE Marine Dr - 450229 Combo box. Selected. 225 S…" at bounding box center [1013, 252] width 1081 height 142
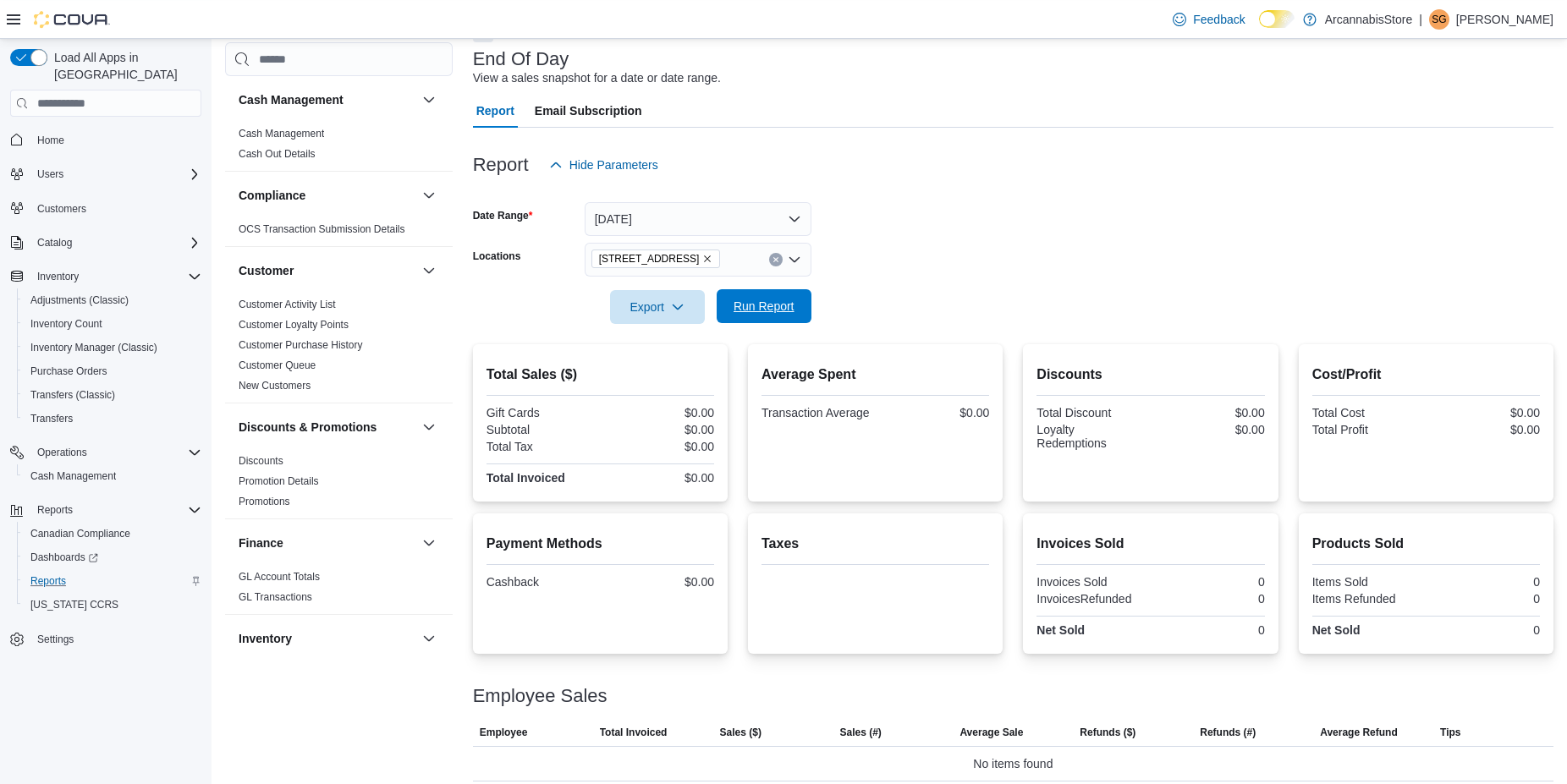
click at [761, 312] on span "Run Report" at bounding box center [764, 306] width 61 height 17
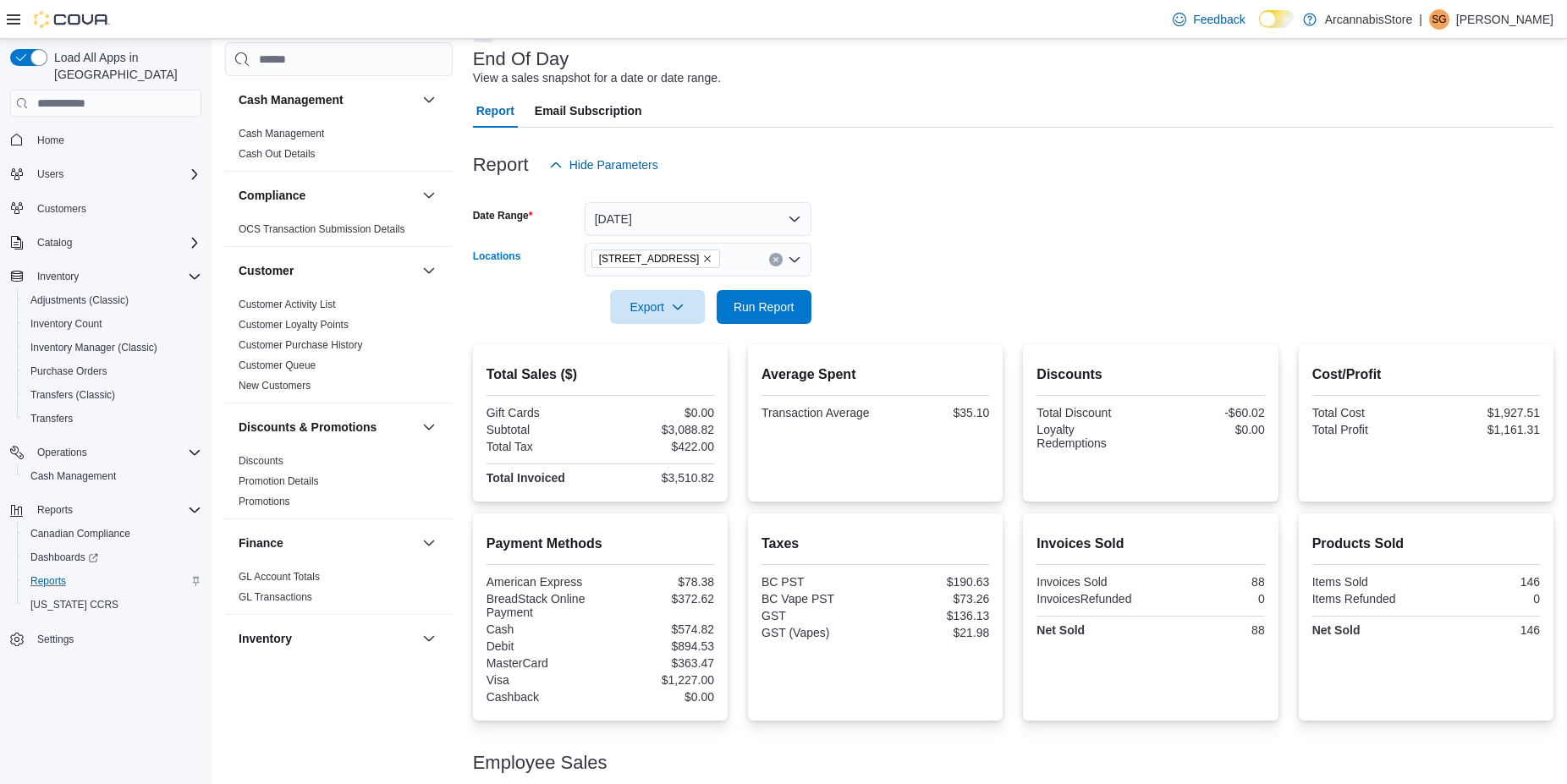
click at [711, 257] on icon "Remove 225 SE Marine Dr - 450229 from selection in this group" at bounding box center [707, 260] width 7 height 7
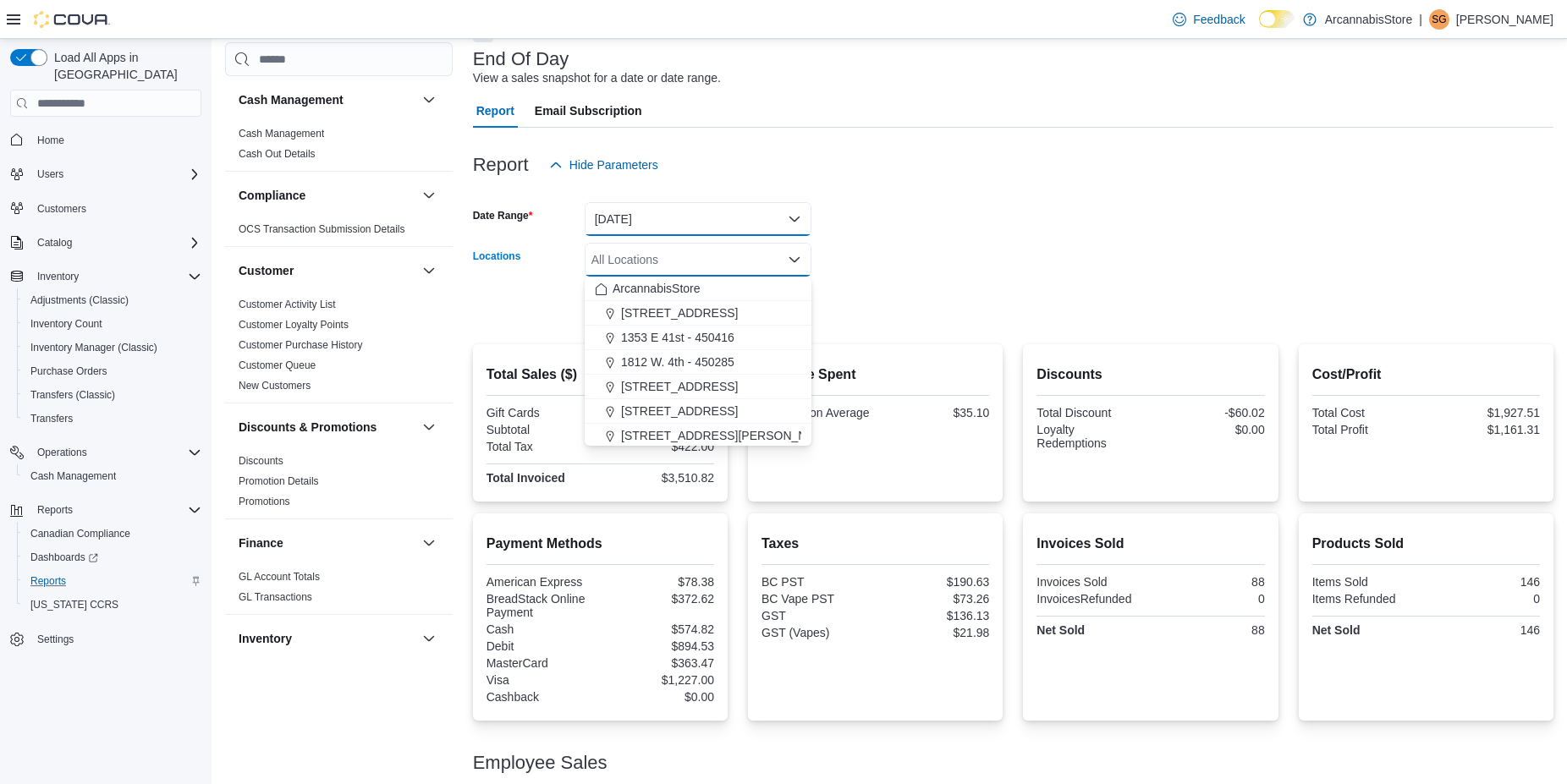
click at [738, 217] on button "Today" at bounding box center [698, 219] width 227 height 34
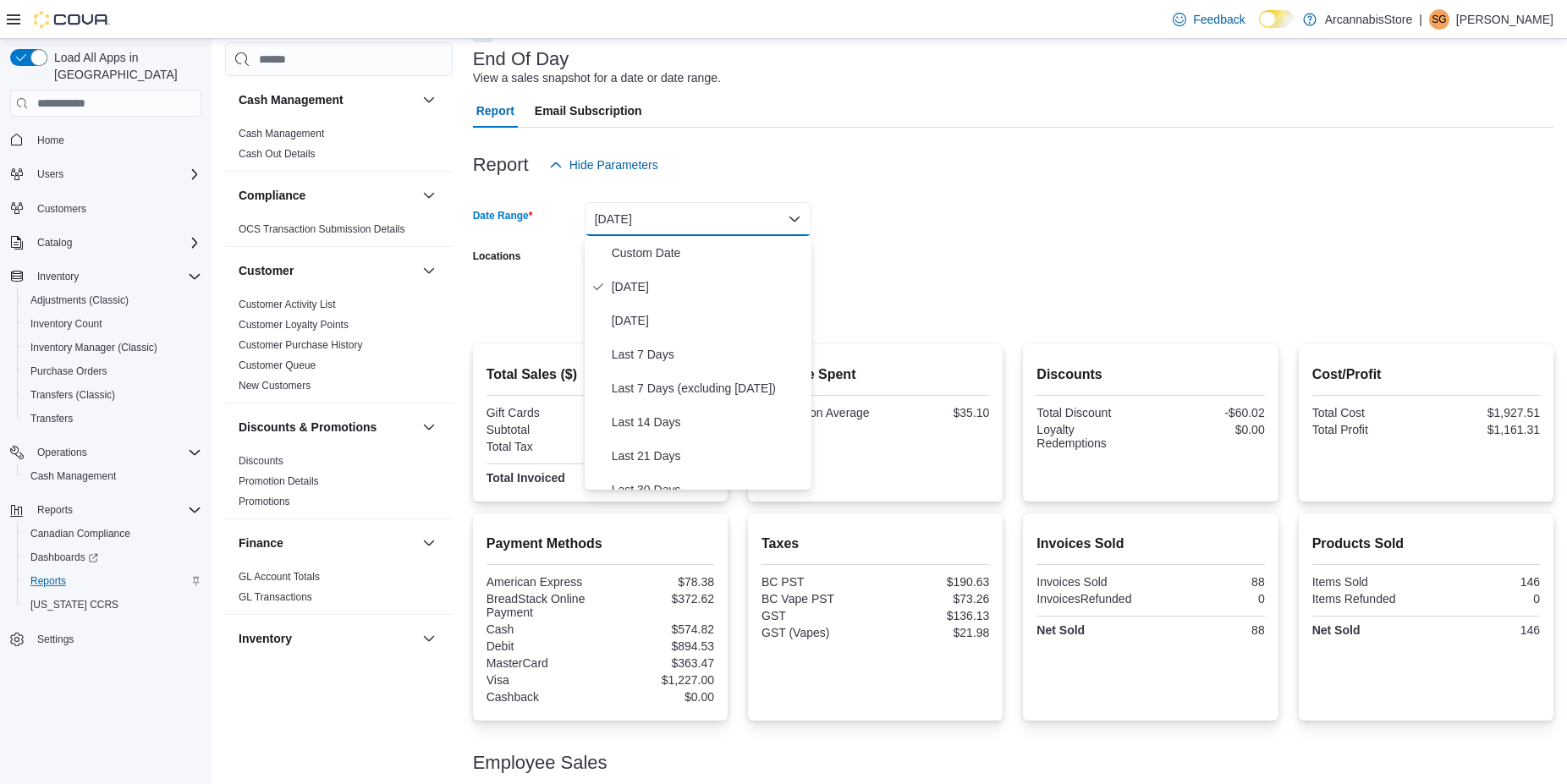
click at [966, 217] on form "Date Range Today Locations All Locations Export Run Report" at bounding box center [1013, 252] width 1081 height 142
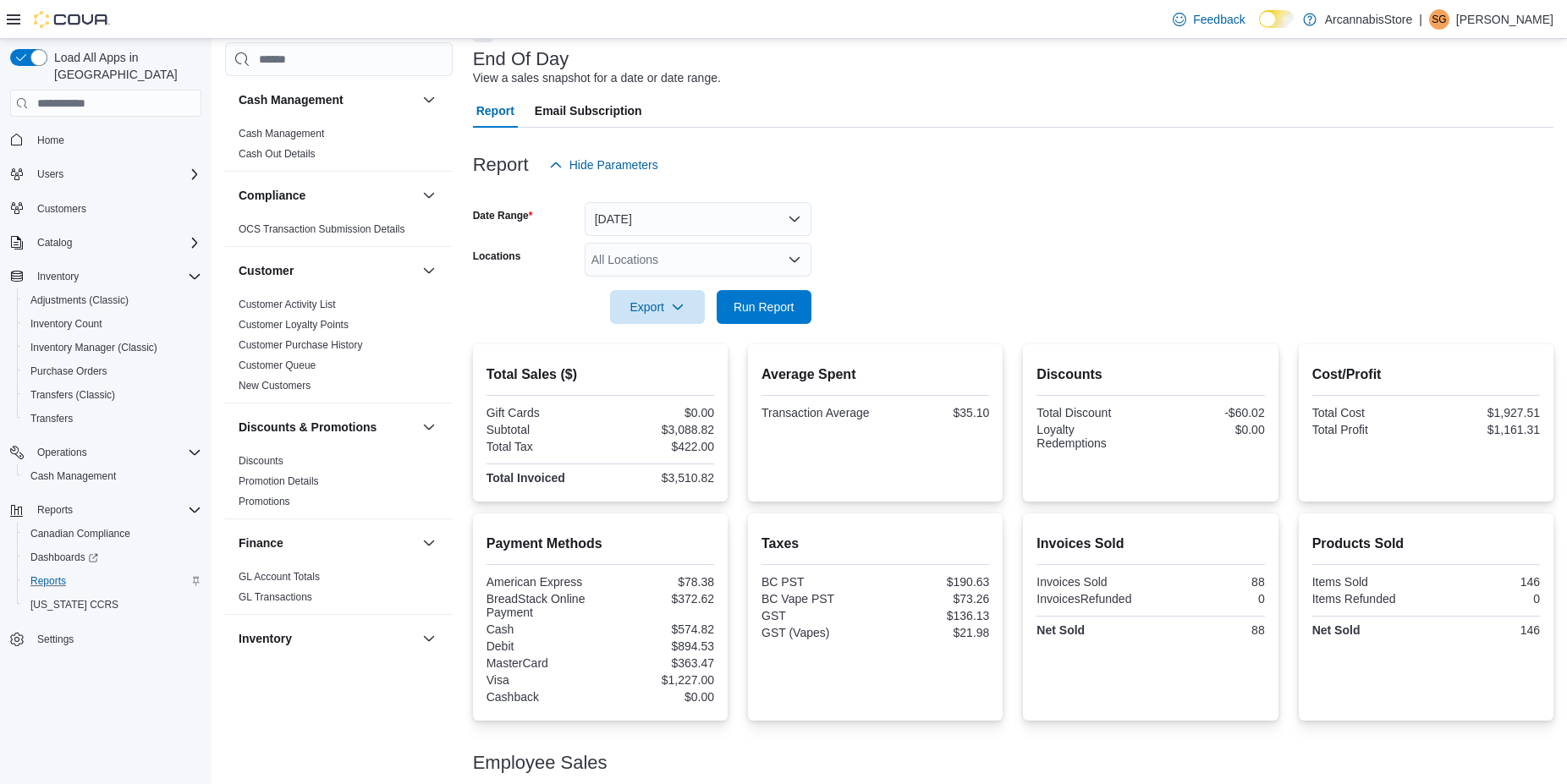
click at [752, 256] on div "All Locations" at bounding box center [698, 260] width 227 height 34
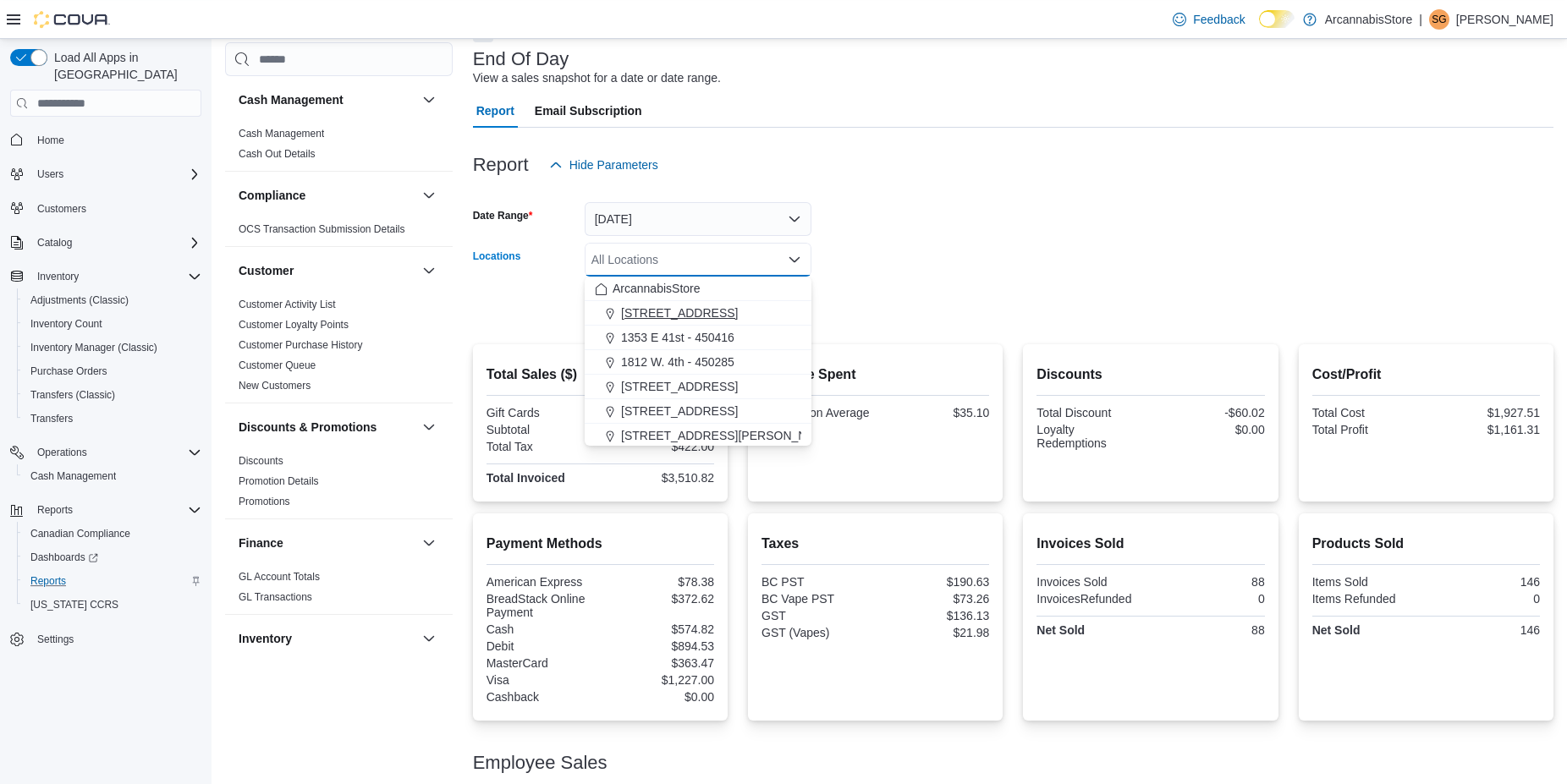
click at [738, 315] on span "1290 E. 12th Ave - 450225" at bounding box center [679, 312] width 116 height 17
drag, startPoint x: 953, startPoint y: 269, endPoint x: 854, endPoint y: 286, distance: 100.4
click at [950, 269] on form "Date Range Today Locations 1290 E. 12th Ave - 450225 Combo box. Selected. 1290 …" at bounding box center [1013, 252] width 1081 height 142
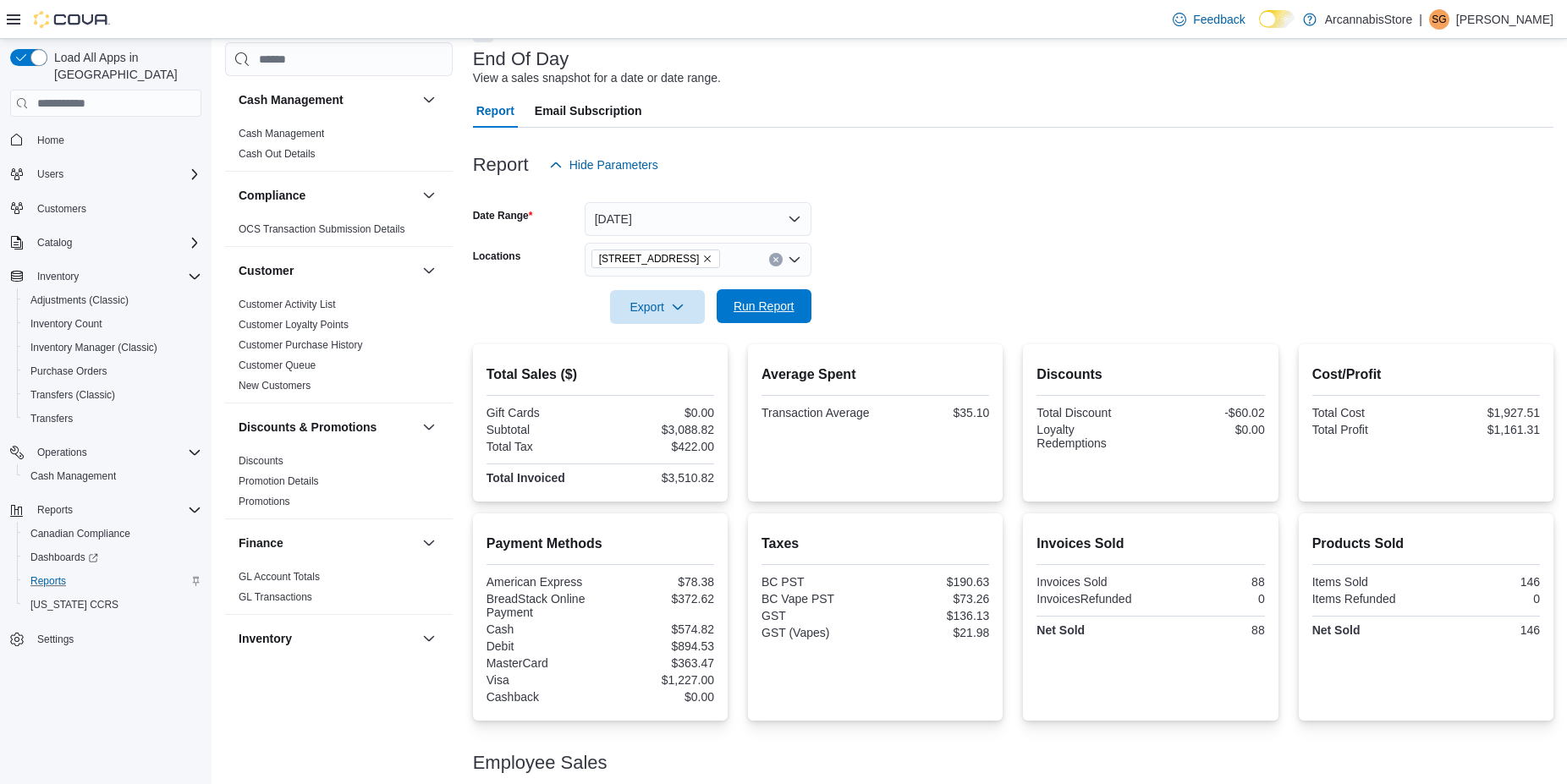
click at [780, 292] on span "Run Report" at bounding box center [764, 306] width 74 height 34
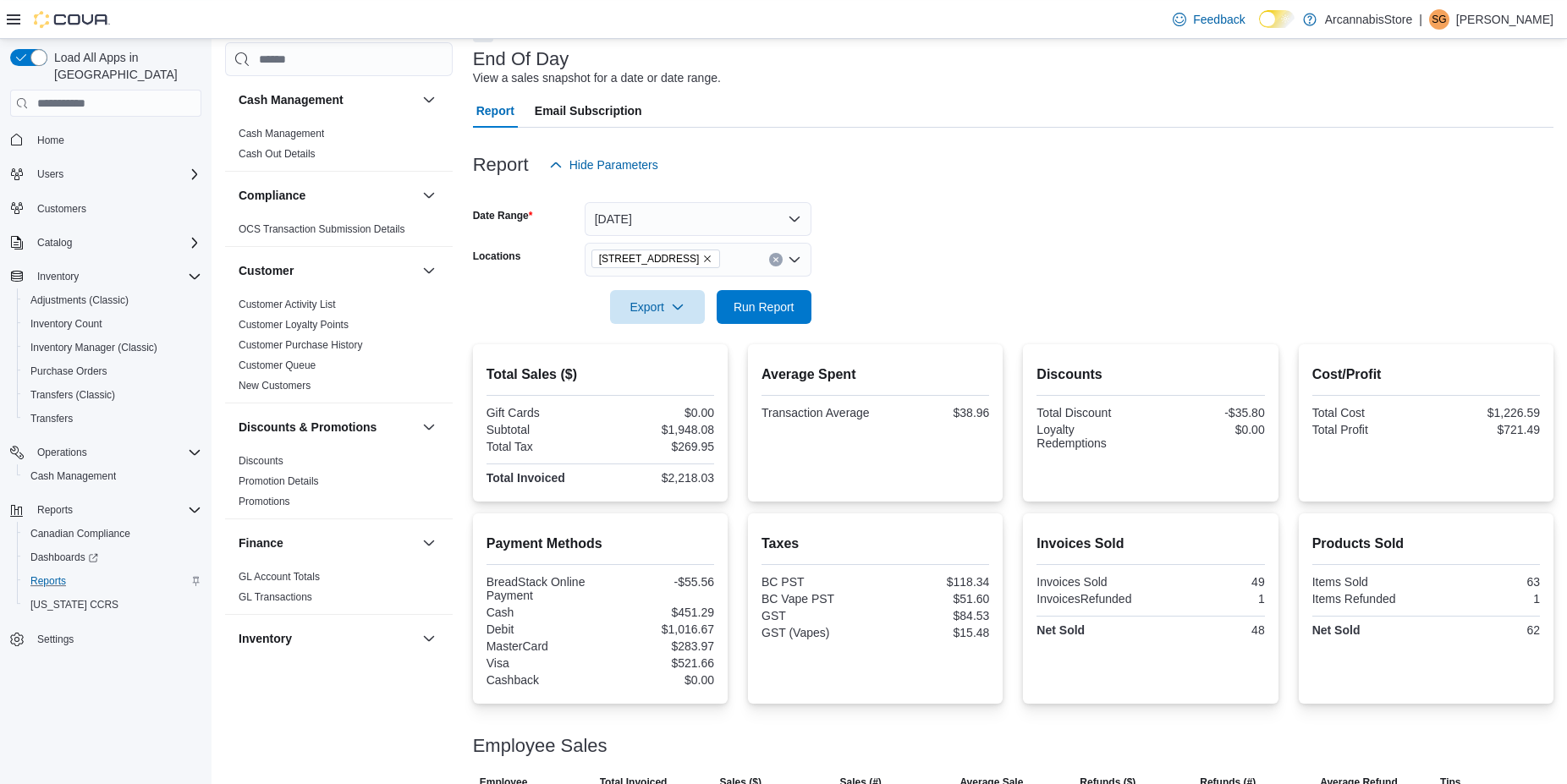
click at [713, 256] on icon "Remove 1290 E. 12th Ave - 450225 from selection in this group" at bounding box center [706, 258] width 10 height 10
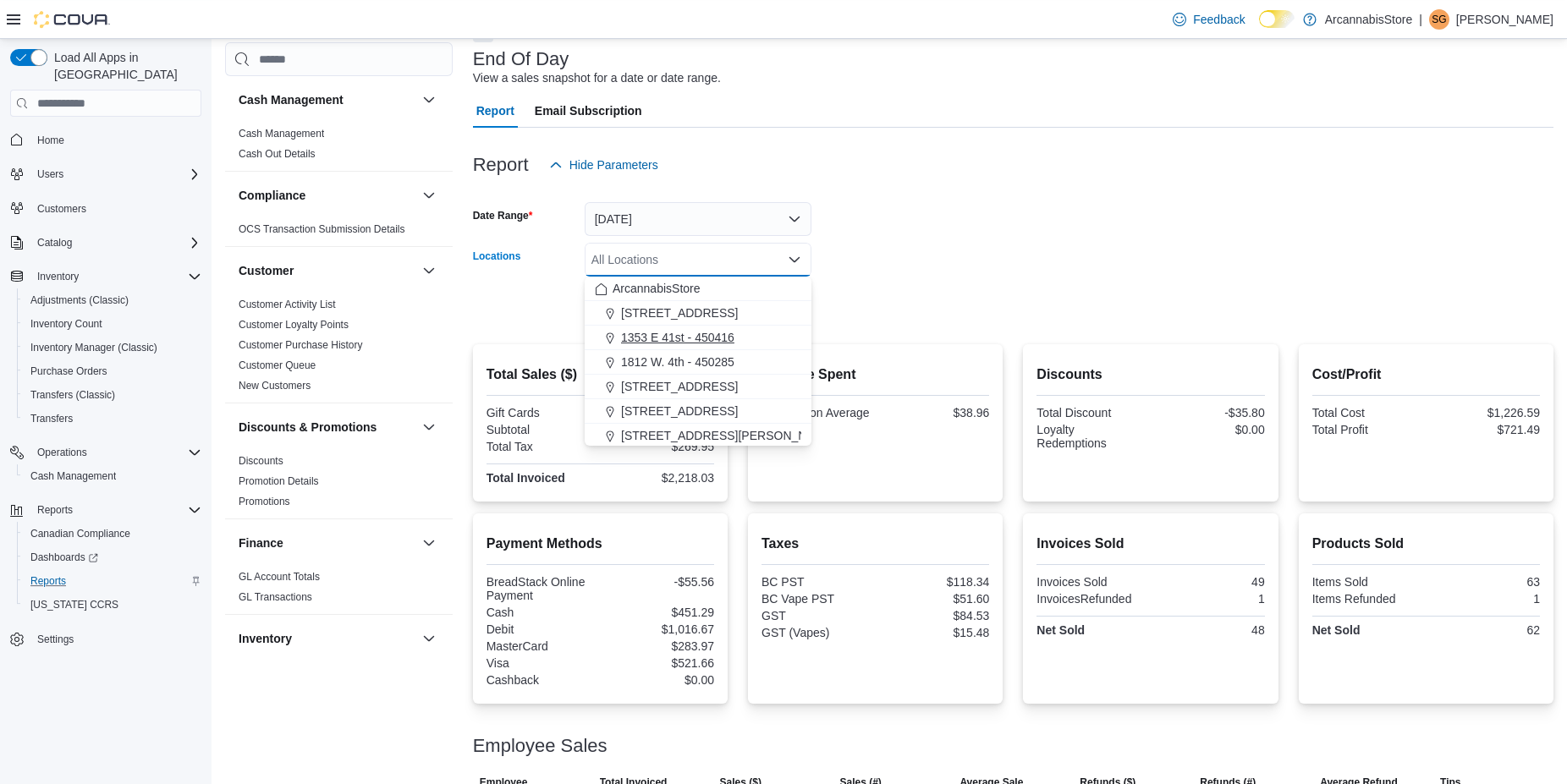
click at [727, 345] on span "1353 E 41st - 450416" at bounding box center [677, 337] width 114 height 17
drag, startPoint x: 895, startPoint y: 303, endPoint x: 819, endPoint y: 311, distance: 76.4
click at [883, 303] on form "Date Range Today Locations 1353 E 41st - 450416 Combo box. Selected. 1353 E 41s…" at bounding box center [1013, 252] width 1081 height 142
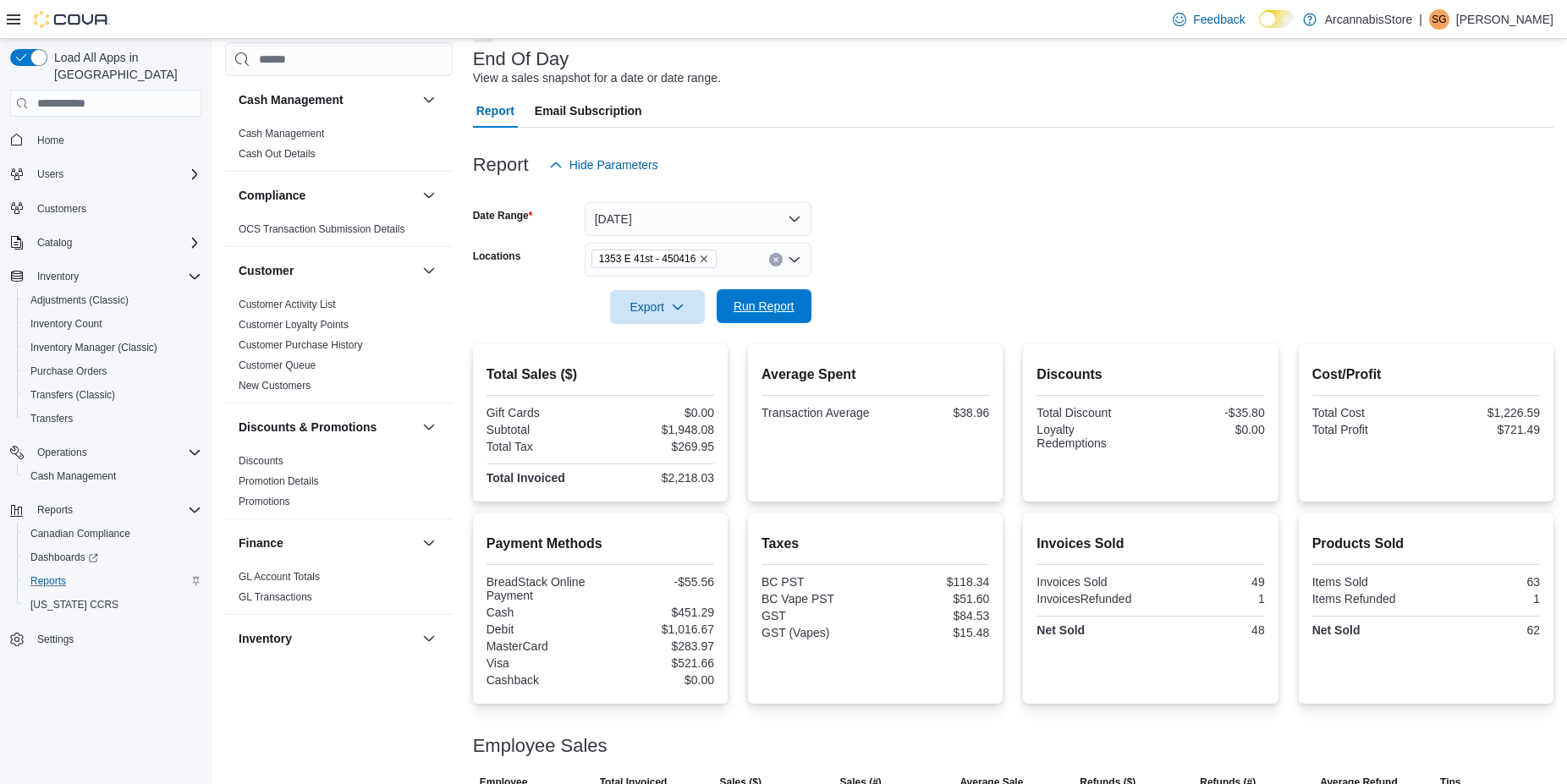
click at [795, 313] on span "Run Report" at bounding box center [764, 306] width 74 height 34
click at [701, 260] on icon "Remove 1353 E 41st - 450416 from selection in this group" at bounding box center [703, 258] width 10 height 10
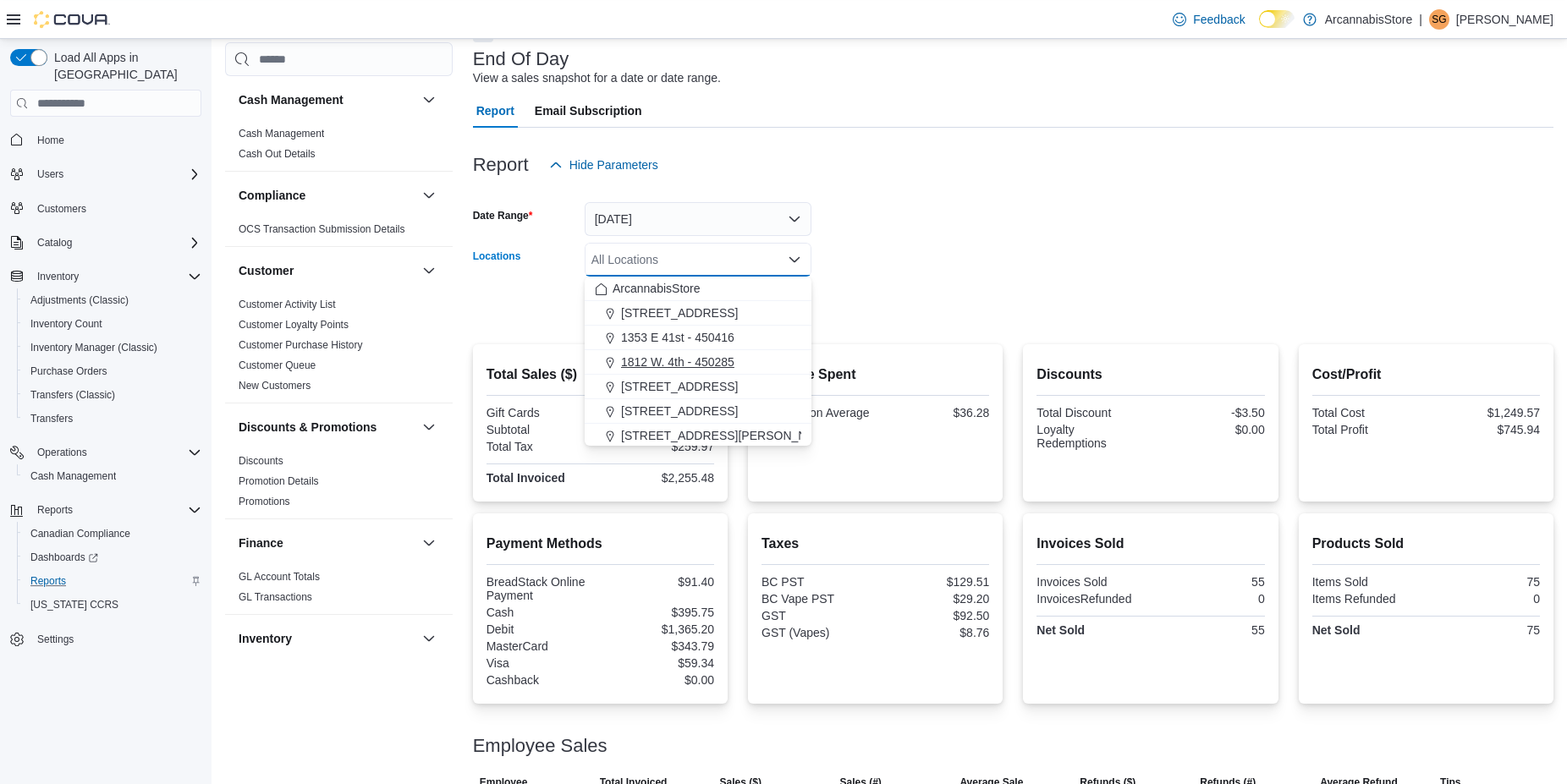
click at [690, 358] on span "1812 W. 4th - 450285" at bounding box center [677, 362] width 114 height 17
click at [872, 295] on form "Date Range Today Locations 1812 W. 4th - 450285 Combo box. Selected. 1812 W. 4t…" at bounding box center [1013, 252] width 1081 height 142
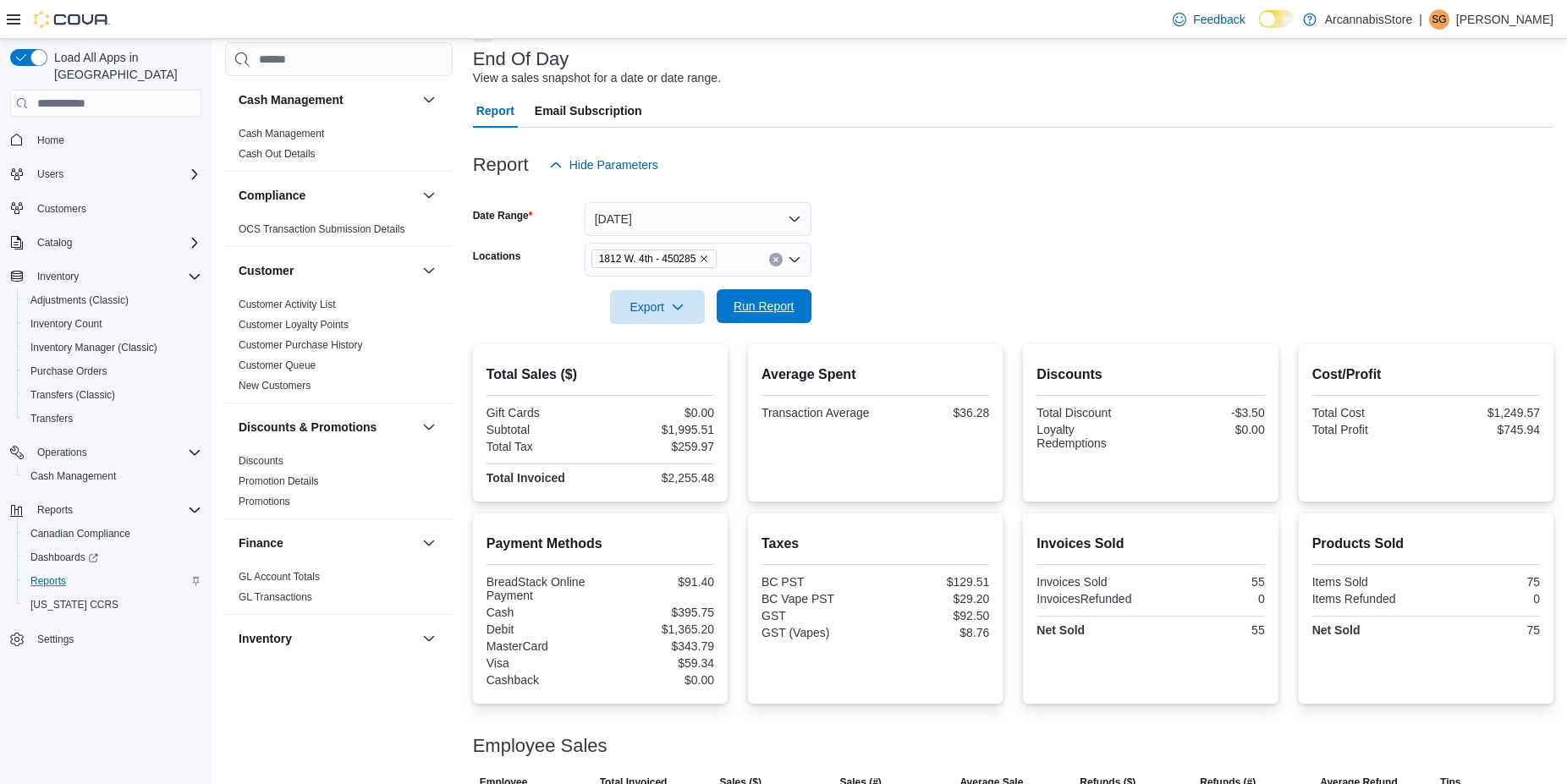
click at [803, 300] on button "Run Report" at bounding box center [764, 306] width 95 height 34
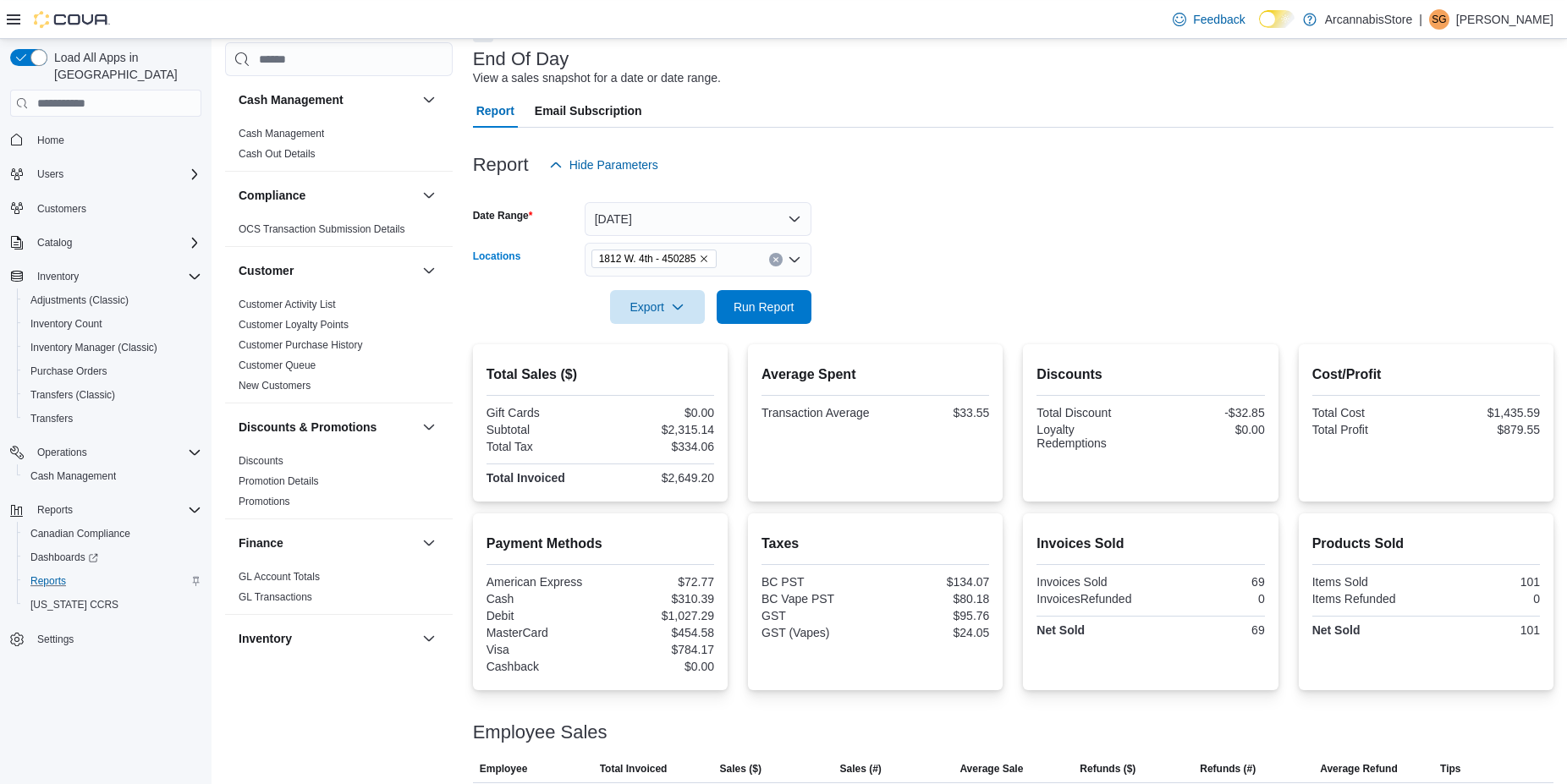
click at [705, 260] on icon "Remove 1812 W. 4th - 450285 from selection in this group" at bounding box center [703, 258] width 10 height 10
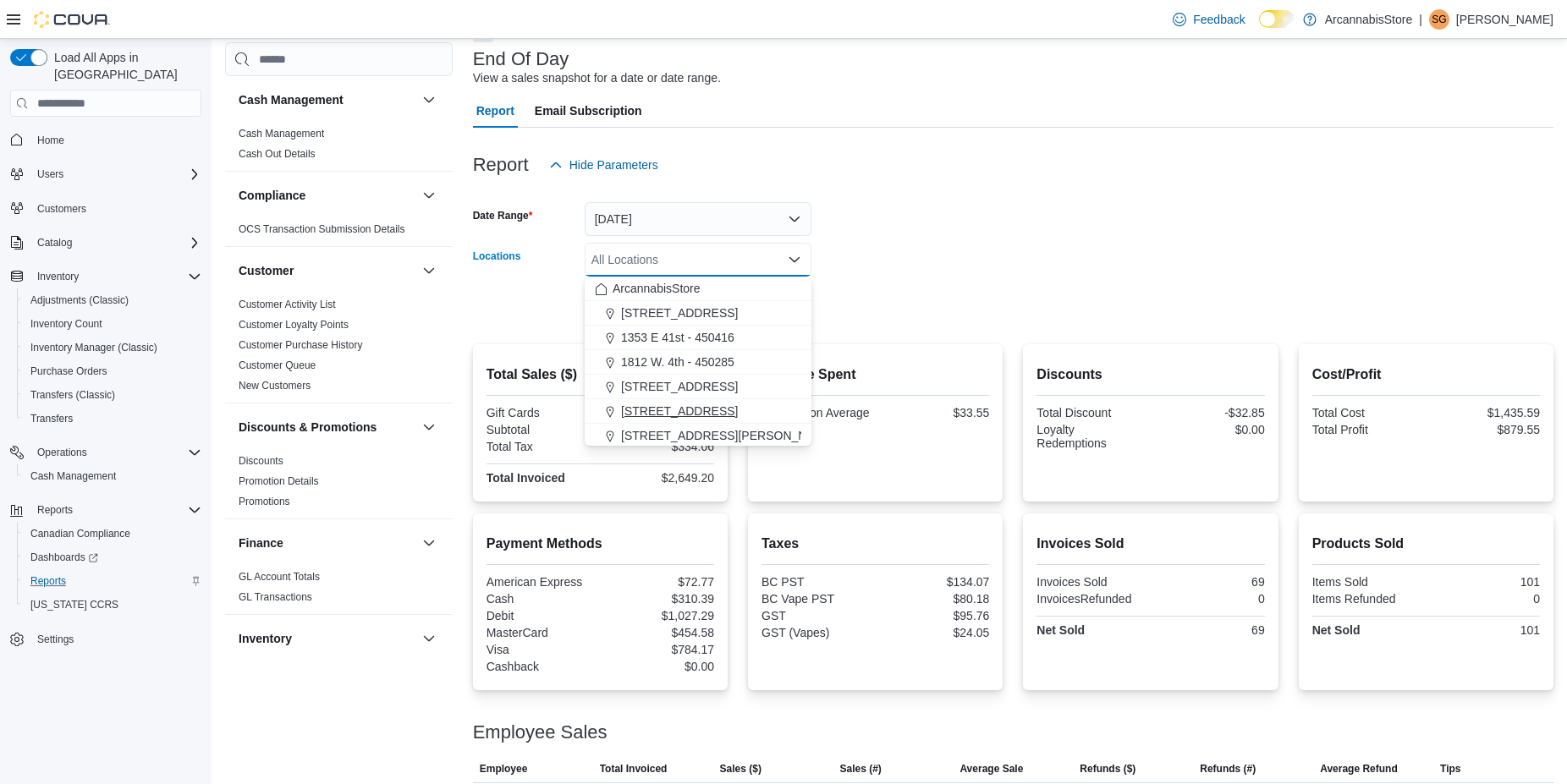
click at [665, 402] on button "2267 Kingsway - 450548" at bounding box center [698, 411] width 227 height 24
click at [1087, 274] on form "Date Range Today Locations 2267 Kingsway - 450548 Combo box. Selected. 2267 Kin…" at bounding box center [1013, 252] width 1081 height 142
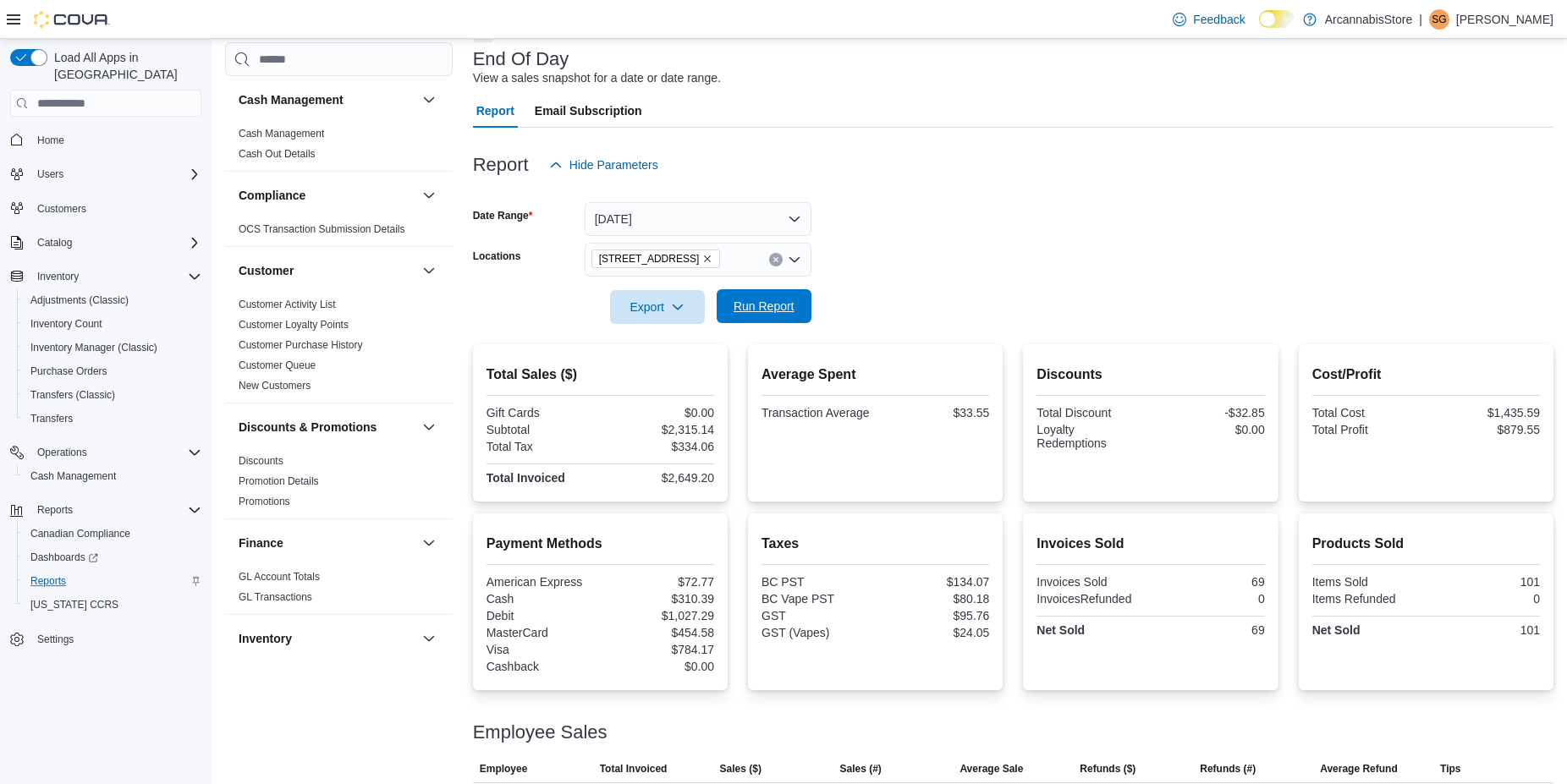
click at [805, 305] on button "Run Report" at bounding box center [764, 306] width 95 height 34
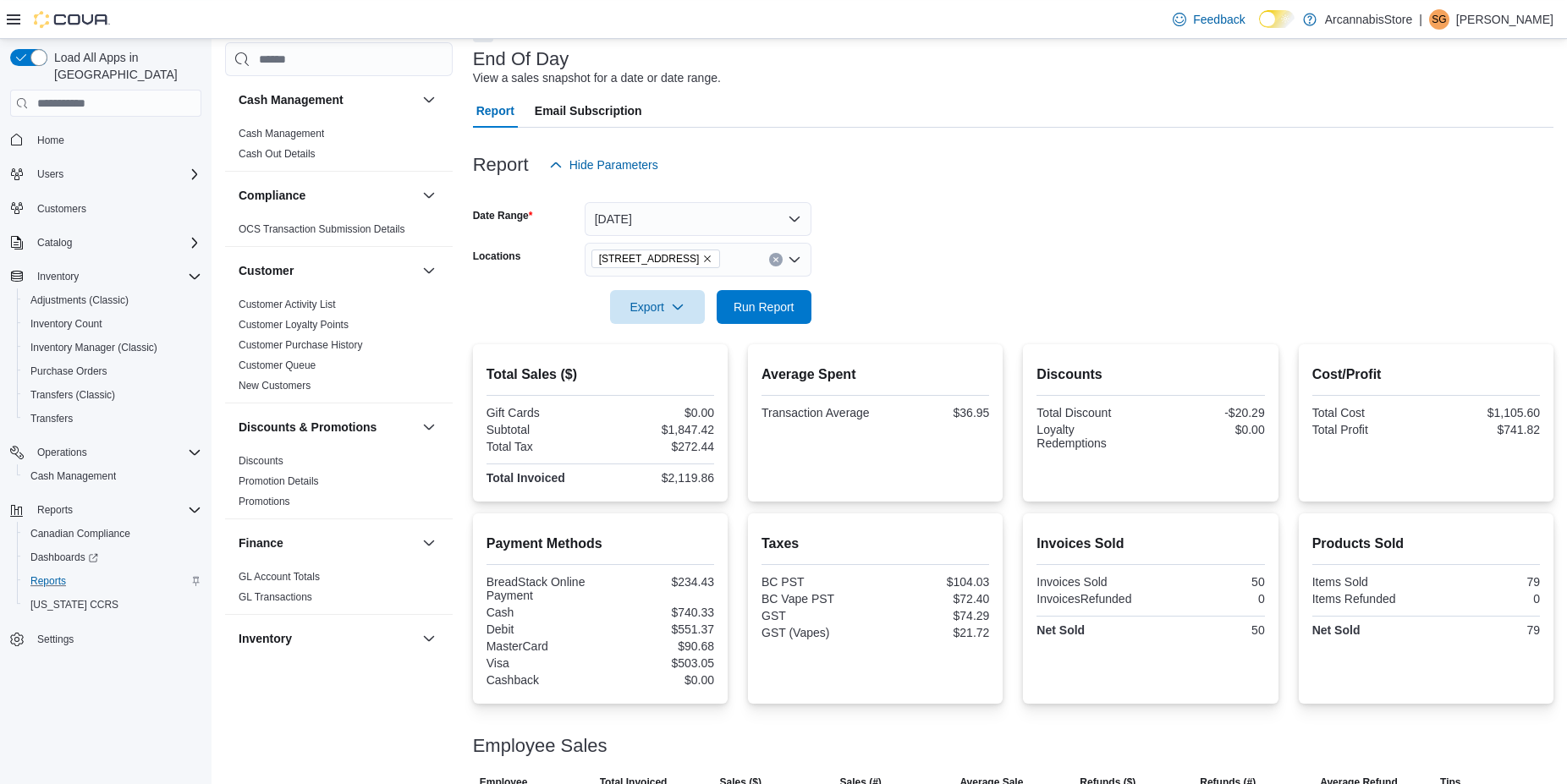
click at [711, 260] on icon "Remove 2267 Kingsway - 450548 from selection in this group" at bounding box center [707, 260] width 7 height 7
click at [1052, 221] on form "Date Range Today Locations All Locations Export Run Report" at bounding box center [1013, 252] width 1081 height 142
click at [788, 308] on span "Run Report" at bounding box center [764, 306] width 61 height 17
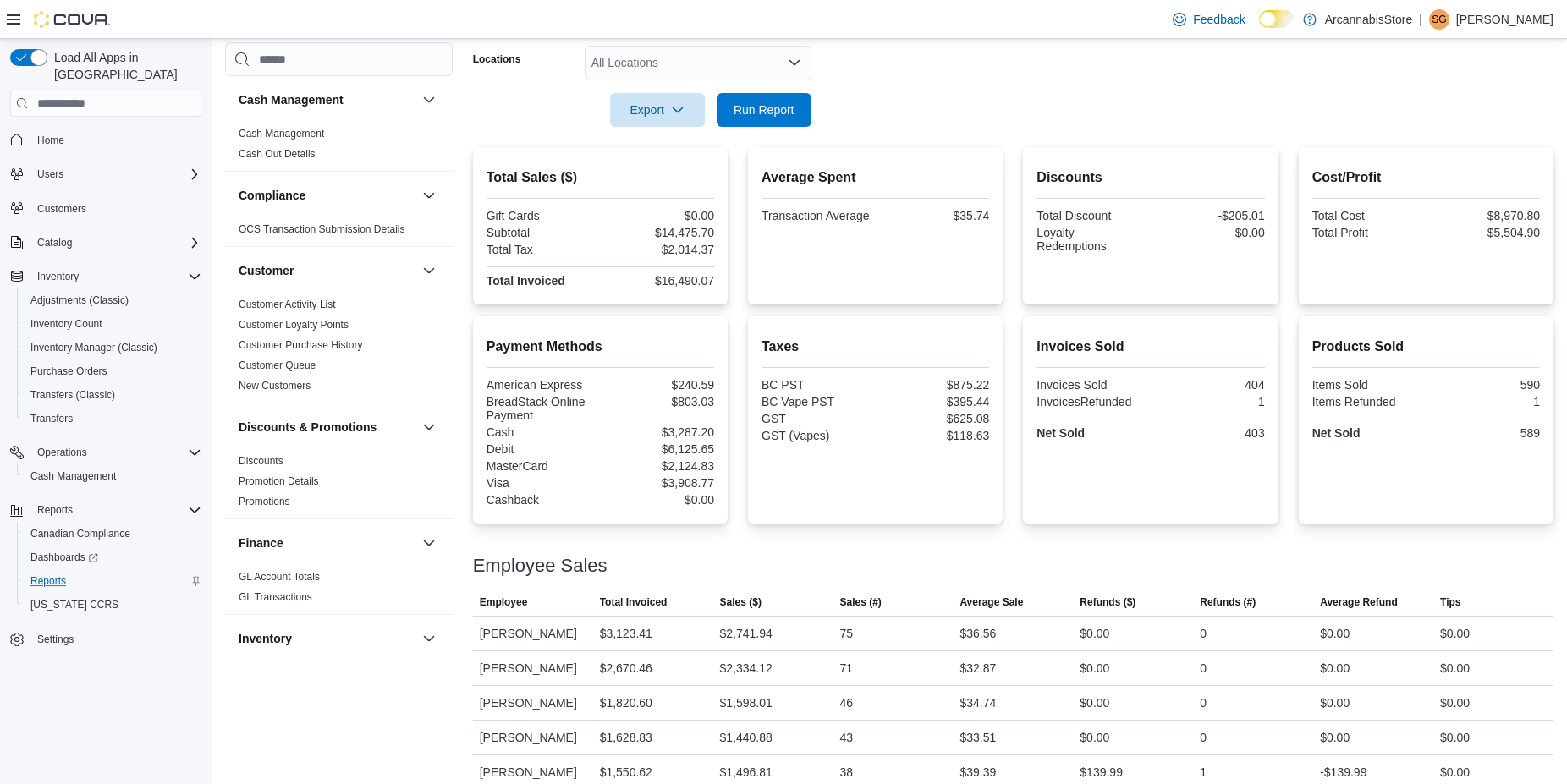
scroll to position [266, 0]
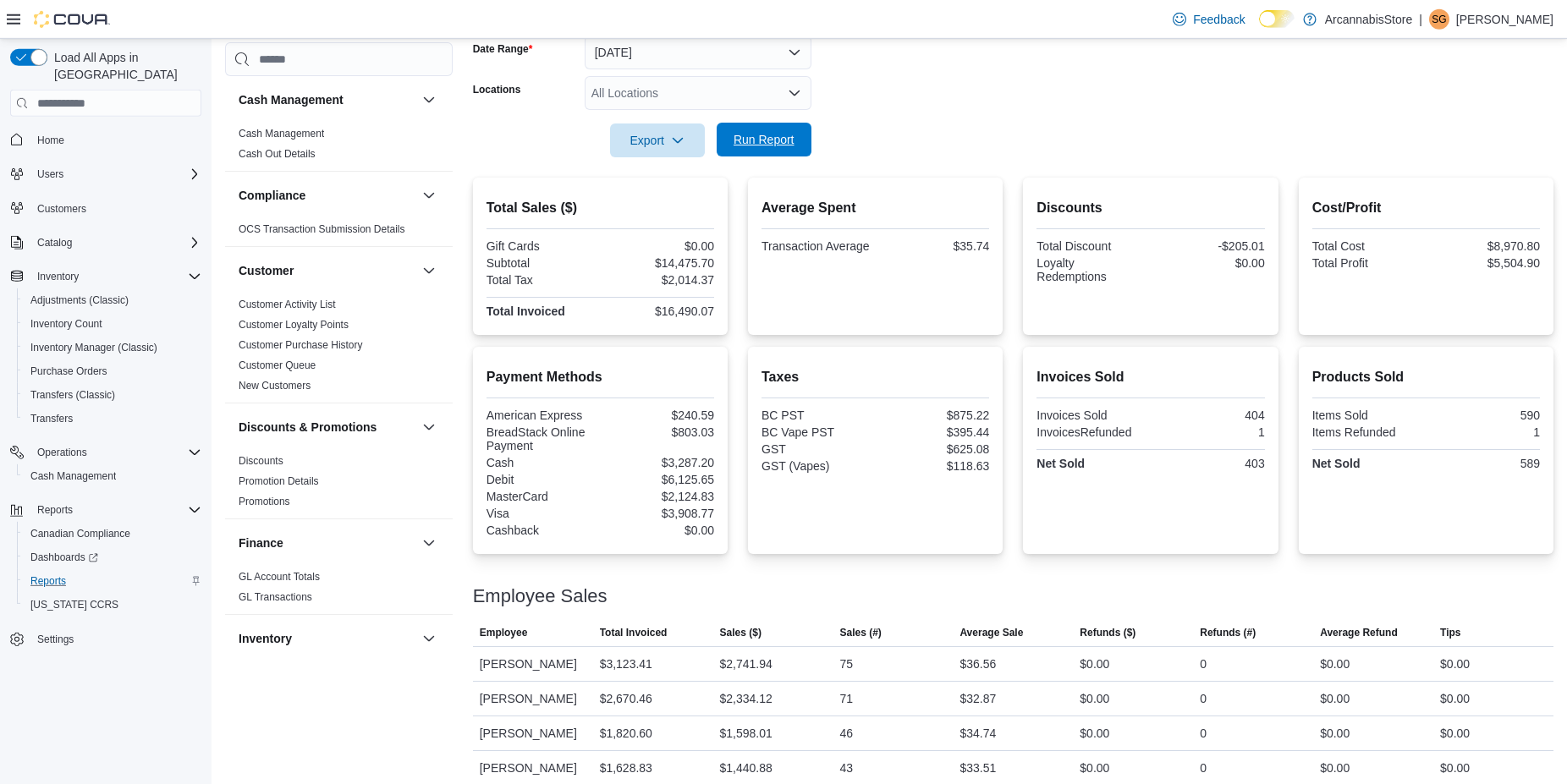
click at [766, 144] on span "Run Report" at bounding box center [764, 139] width 61 height 17
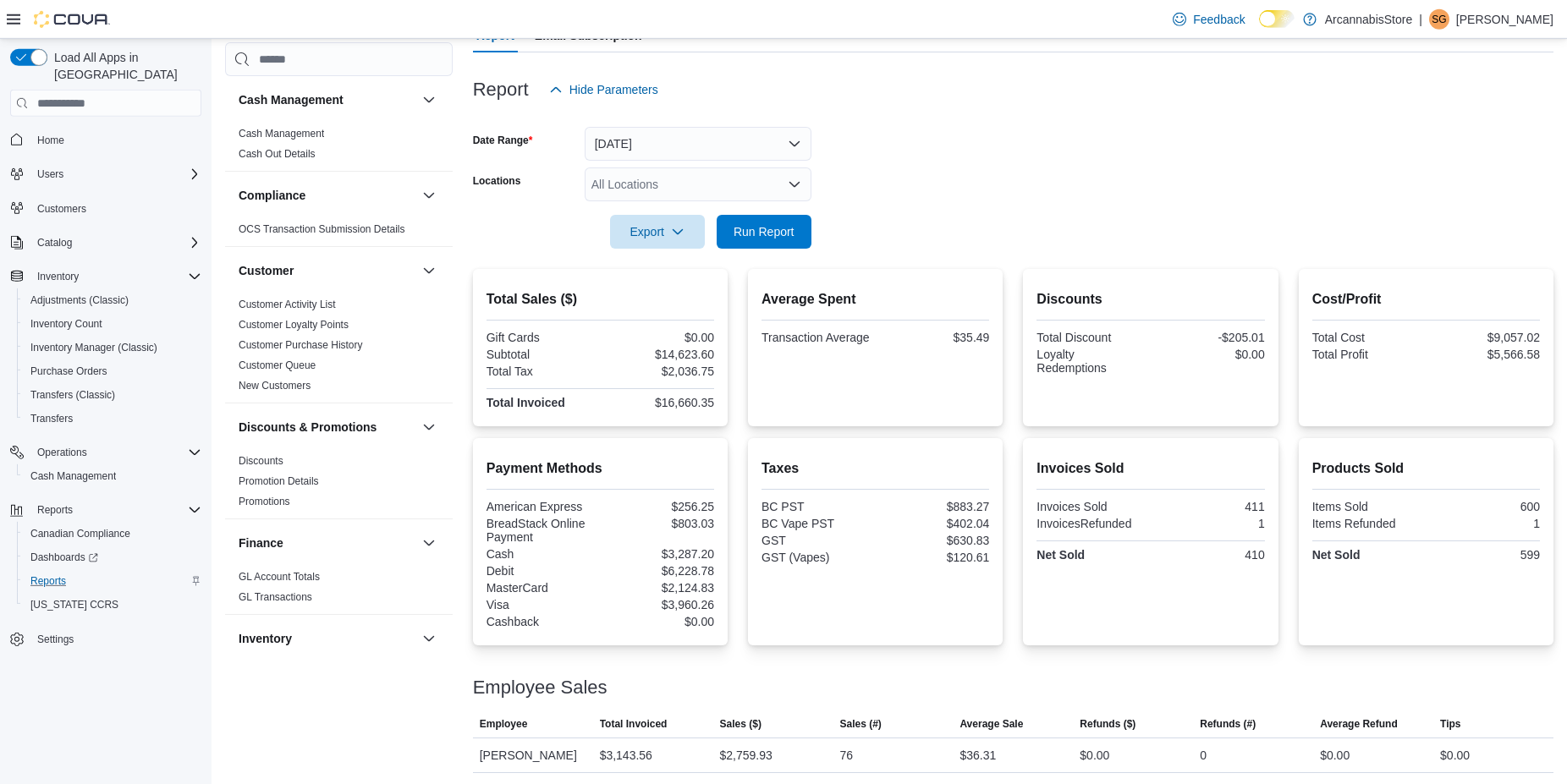
scroll to position [170, 0]
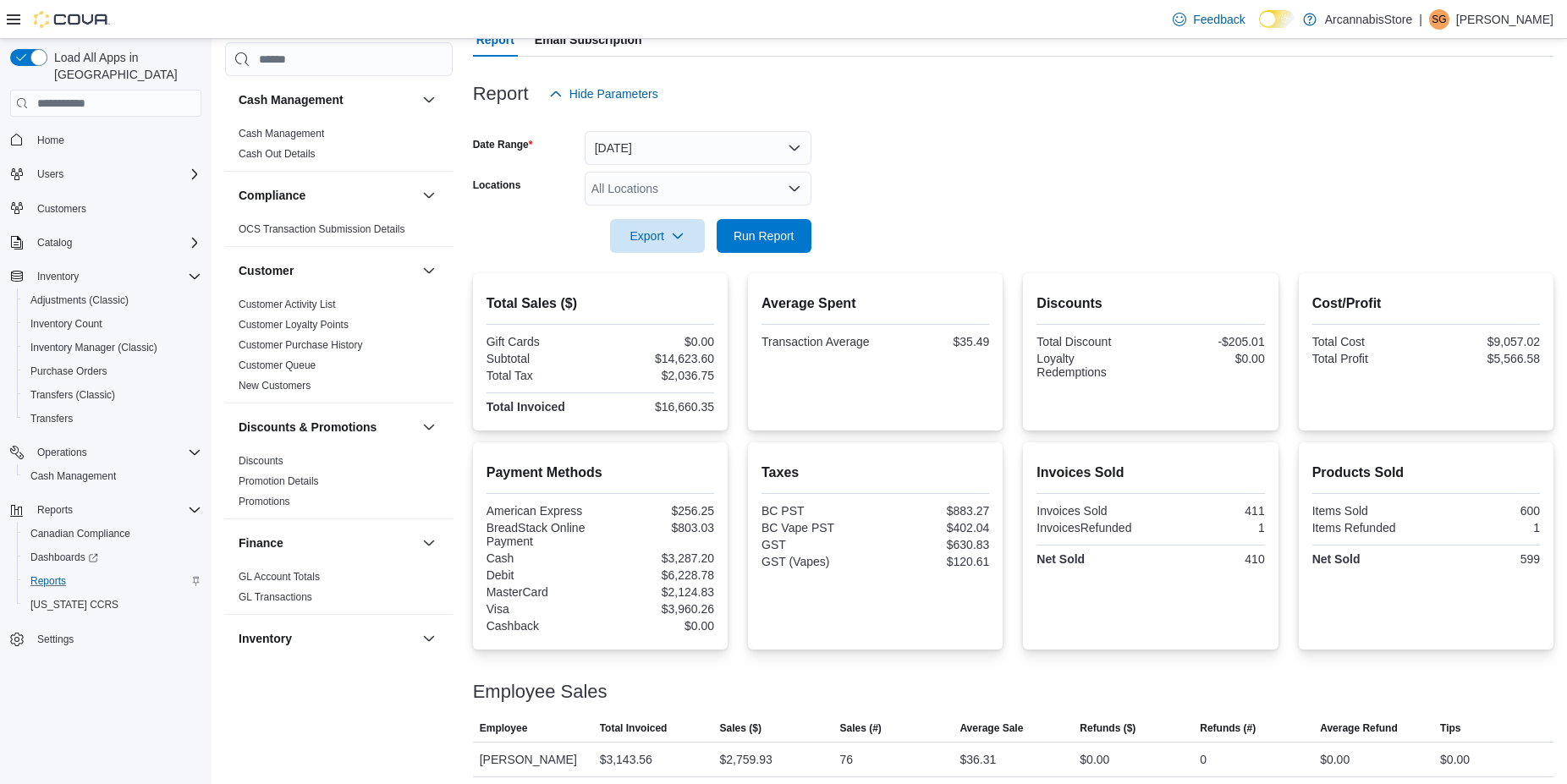
click at [625, 201] on div "All Locations" at bounding box center [698, 189] width 227 height 34
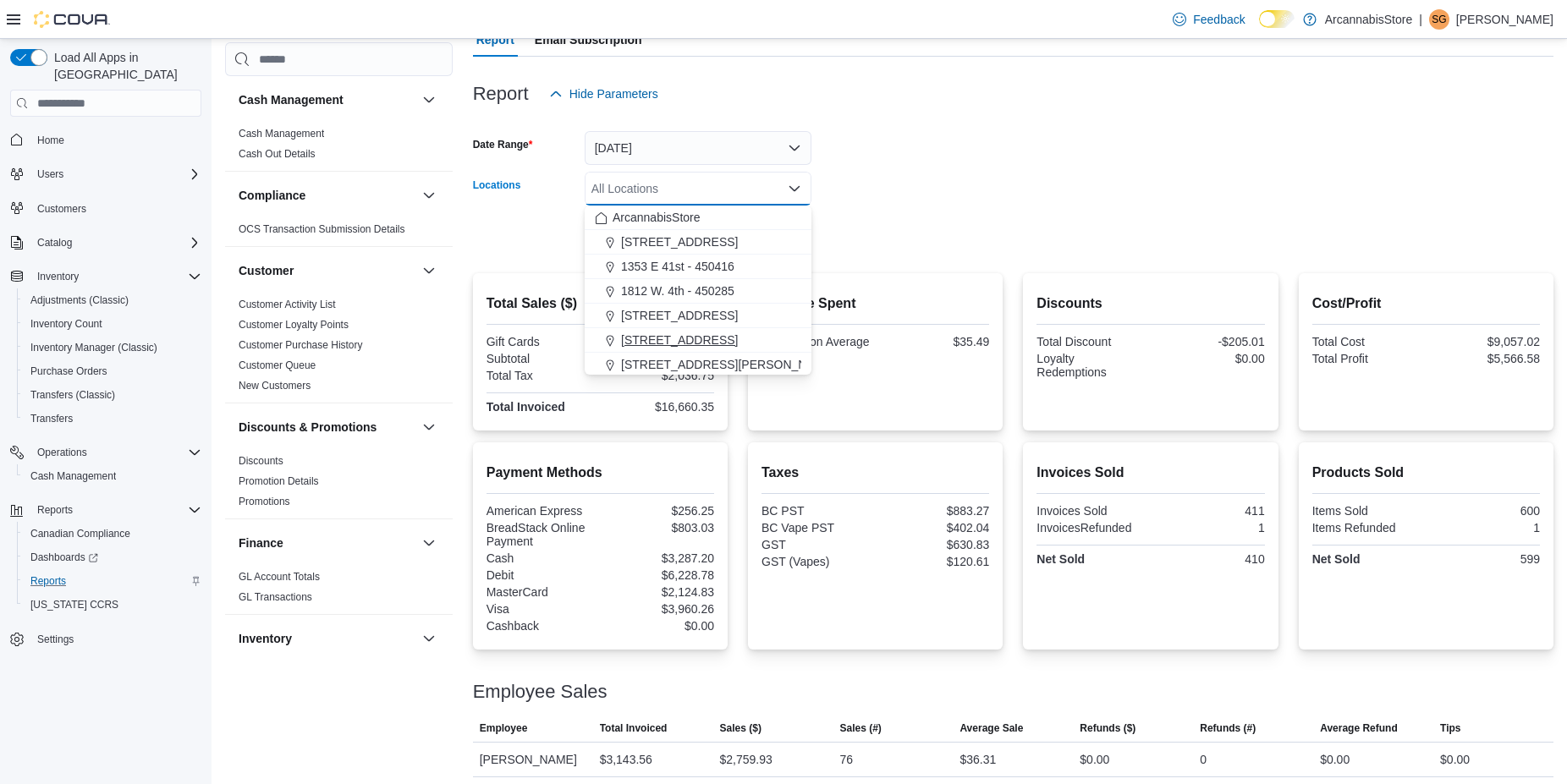
click at [668, 339] on span "2267 Kingsway - 450548" at bounding box center [679, 339] width 116 height 17
click at [887, 194] on form "Date Range Today Locations 2267 Kingsway - 450548 Combo box. Selected. 2267 Kin…" at bounding box center [1013, 182] width 1081 height 142
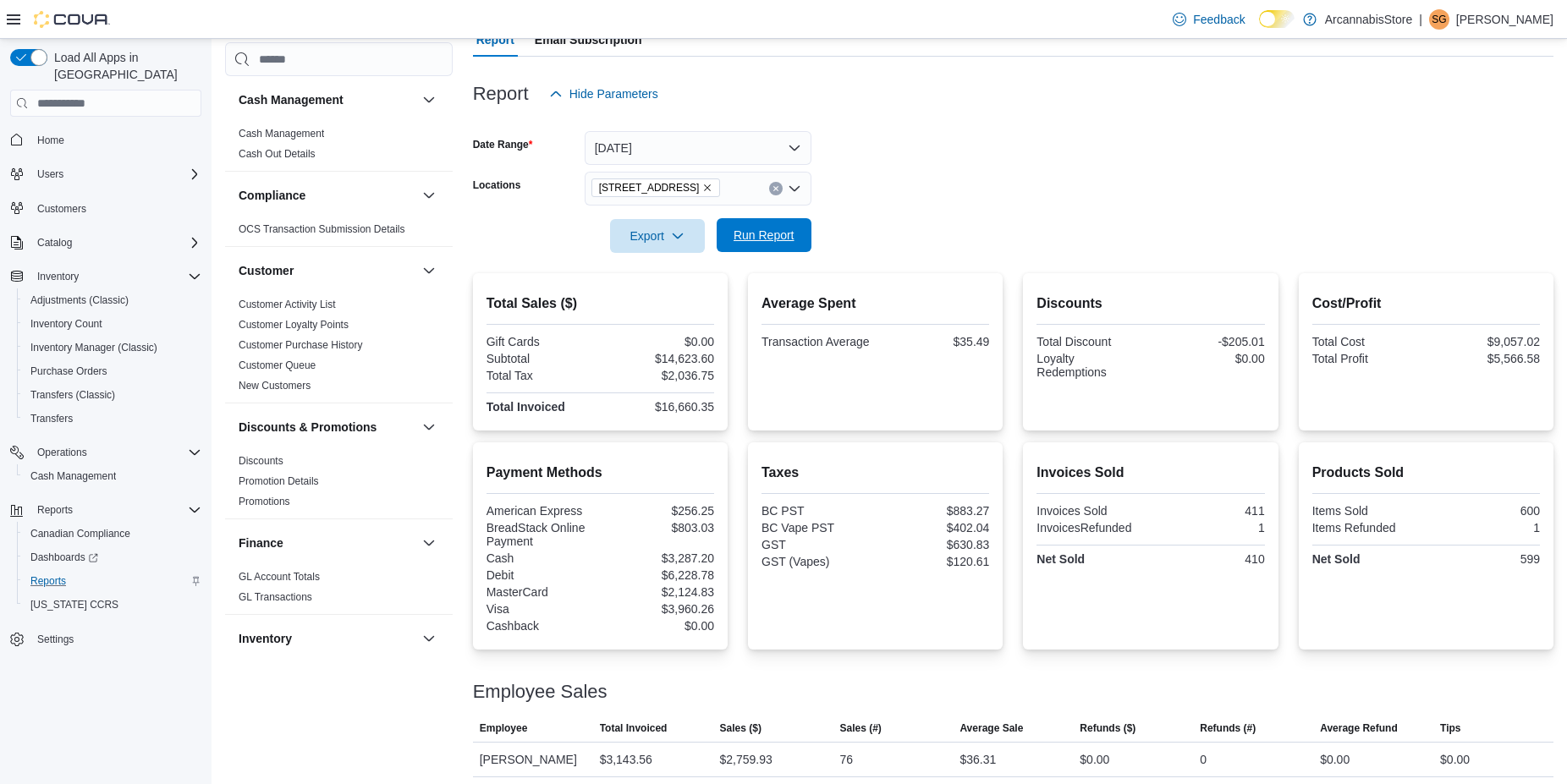
click at [796, 237] on span "Run Report" at bounding box center [764, 235] width 74 height 34
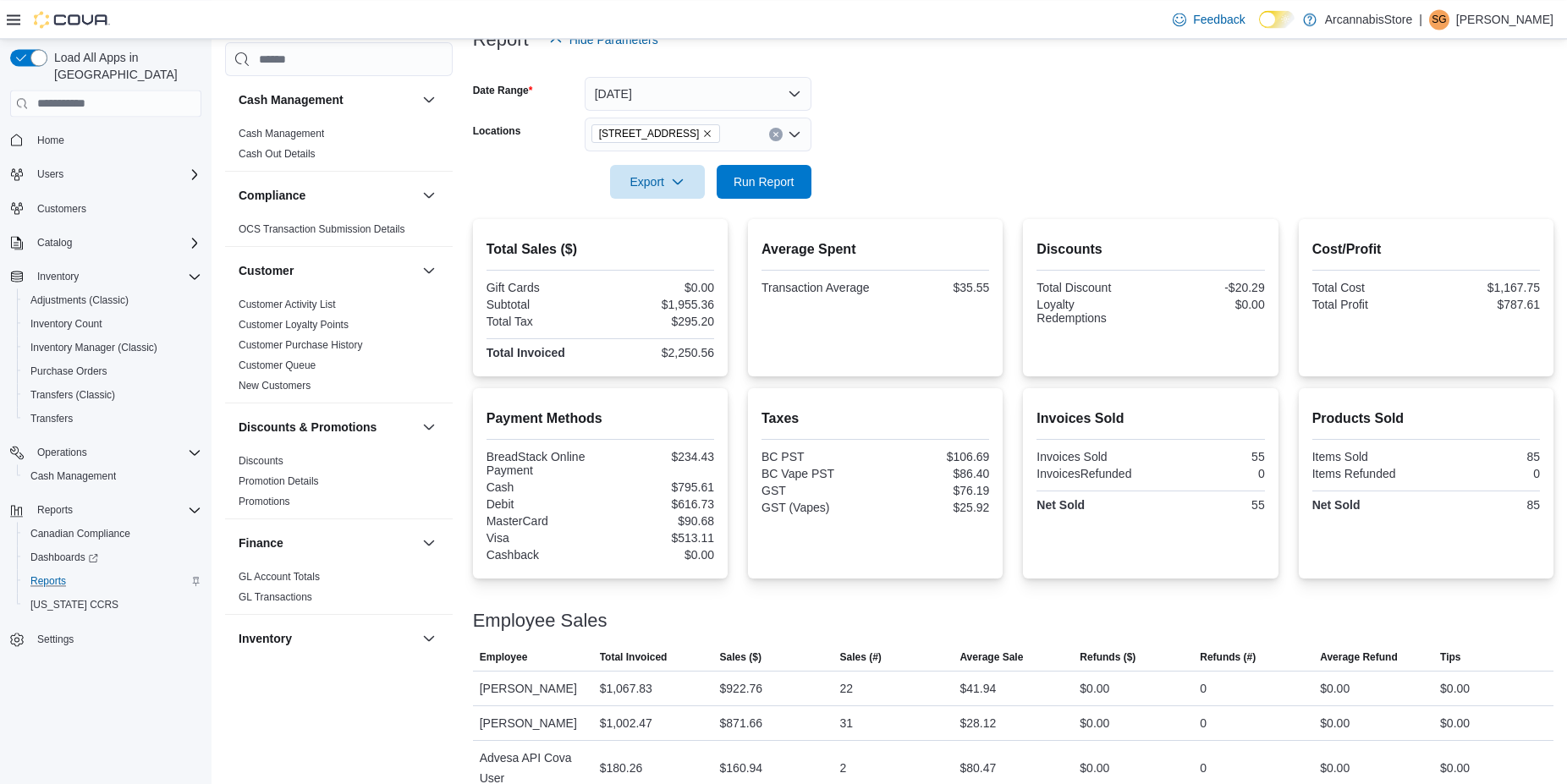
scroll to position [251, 0]
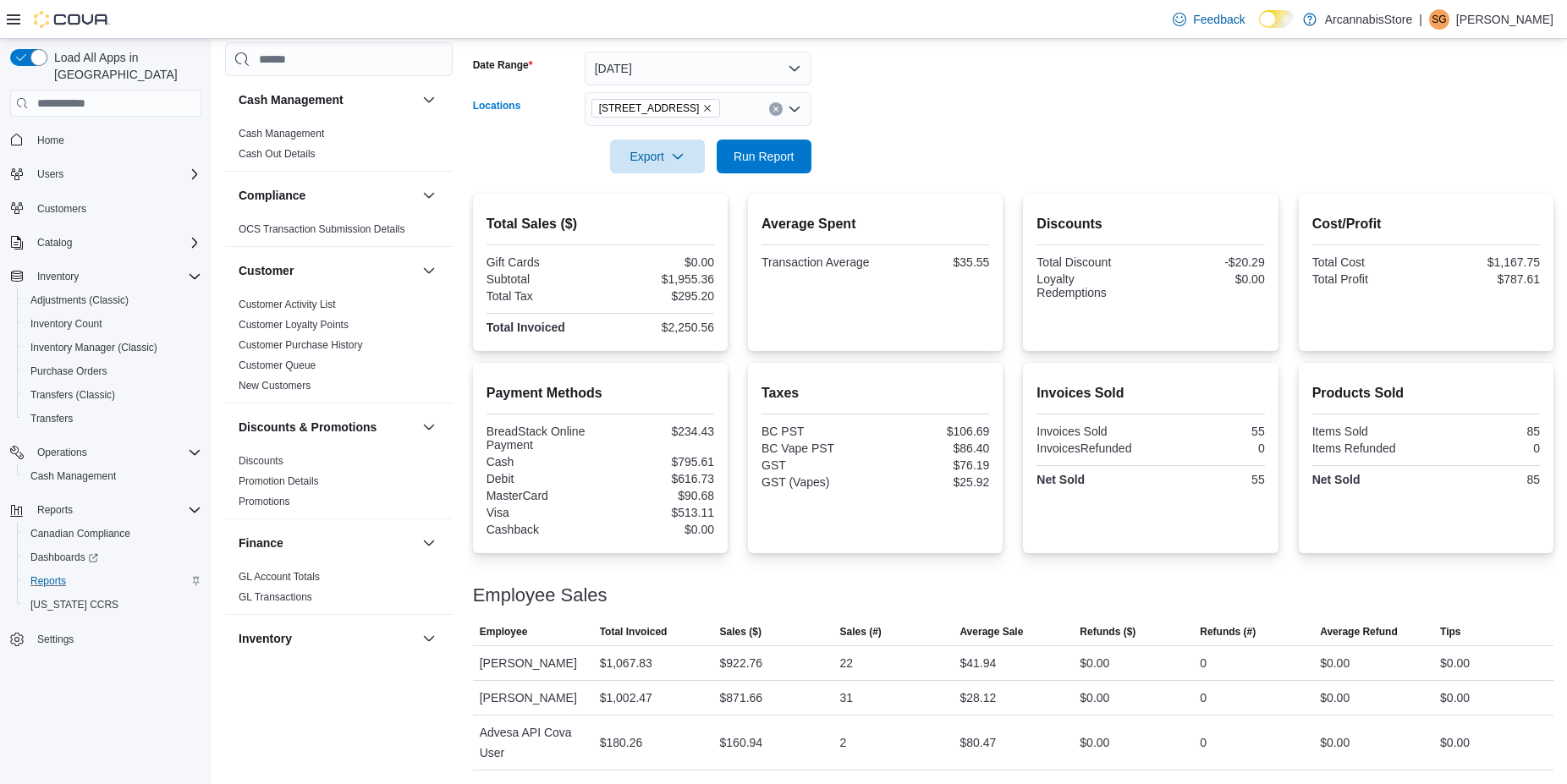
click at [713, 102] on span "2267 Kingsway - 450548" at bounding box center [656, 107] width 115 height 17
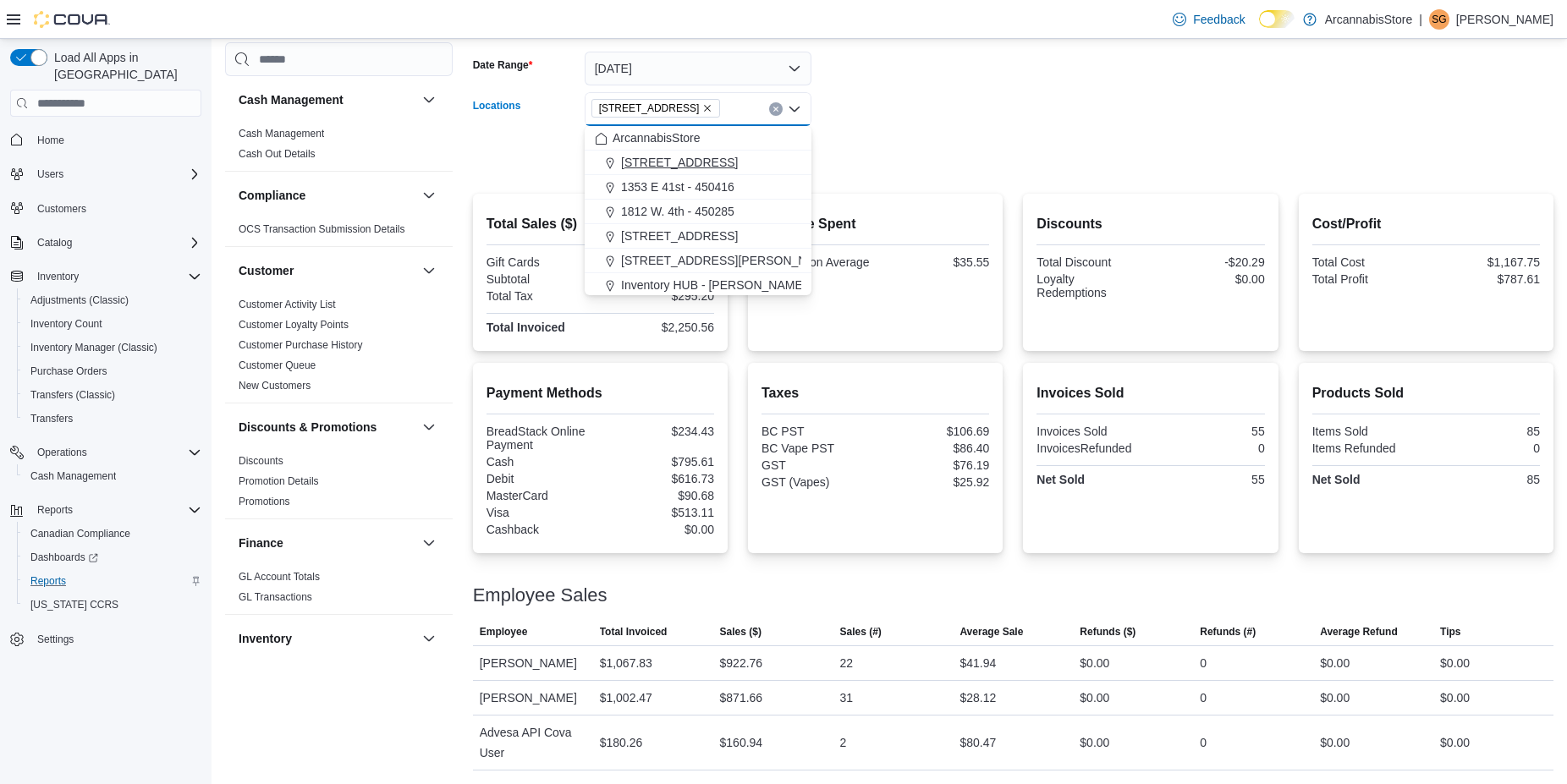
click at [706, 166] on span "1290 E. 12th Ave - 450225" at bounding box center [679, 162] width 116 height 17
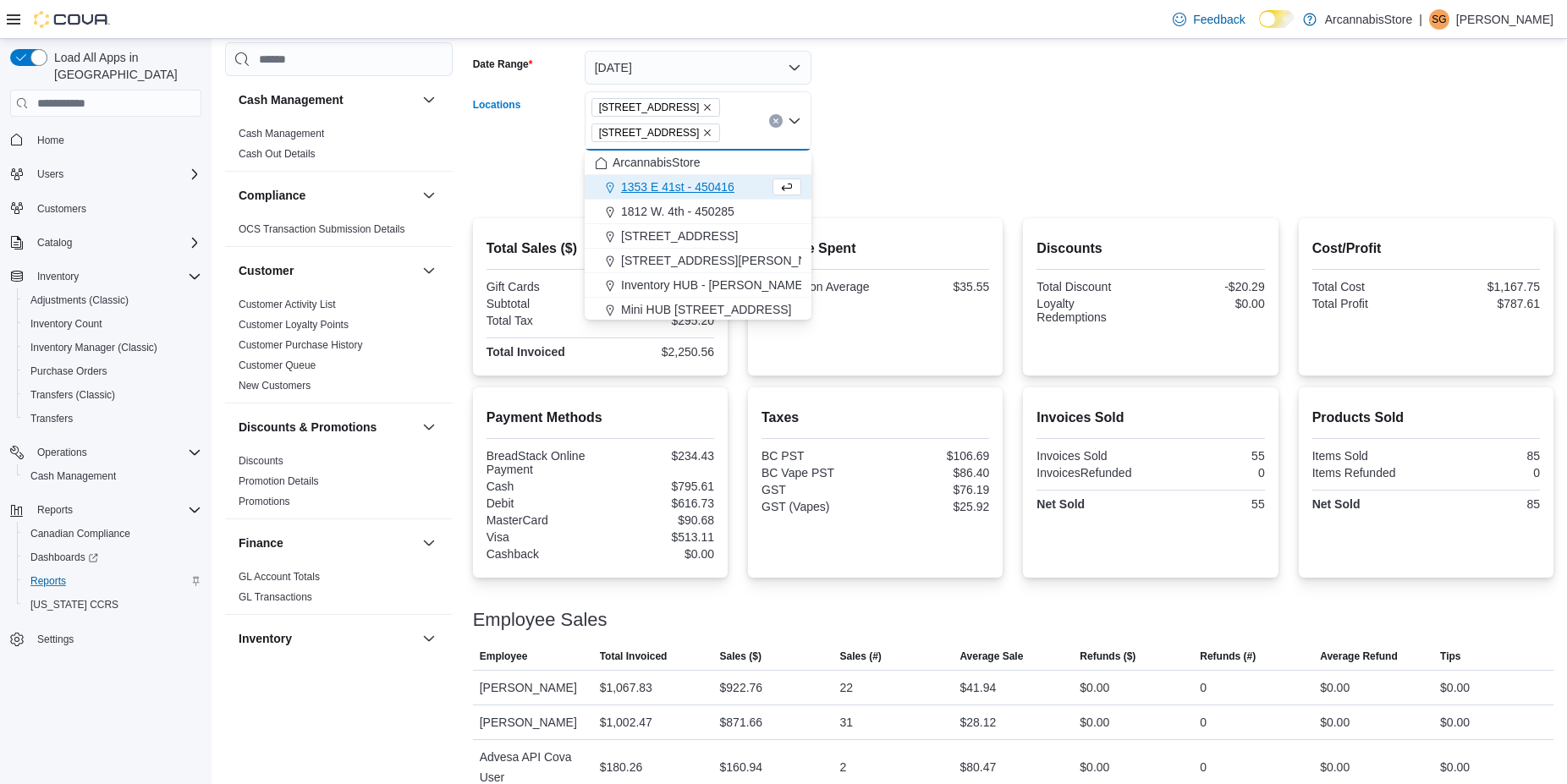
click at [848, 156] on div at bounding box center [1013, 157] width 1081 height 13
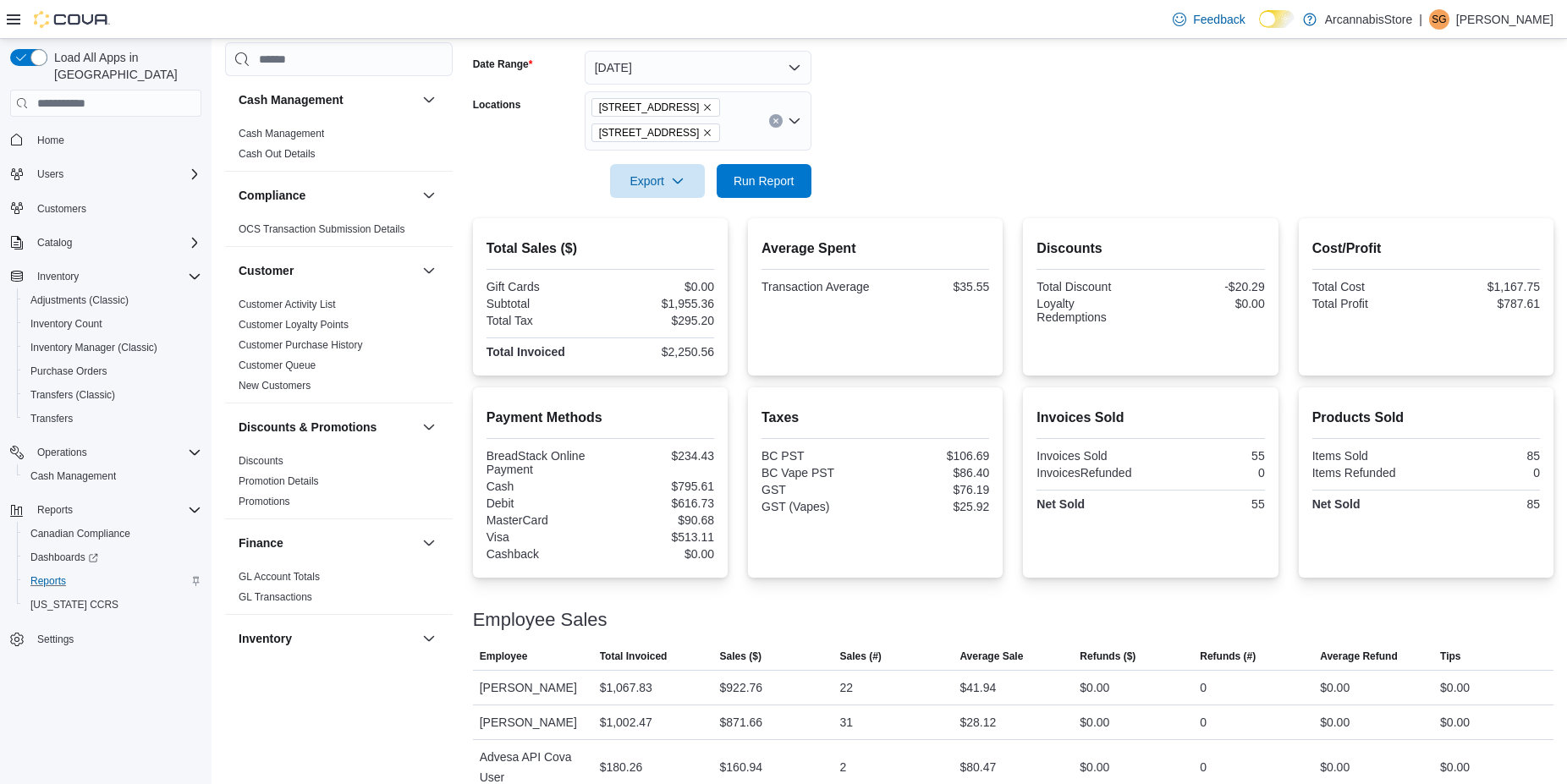
click at [713, 136] on icon "Remove 2267 Kingsway - 450548 from selection in this group" at bounding box center [706, 132] width 10 height 10
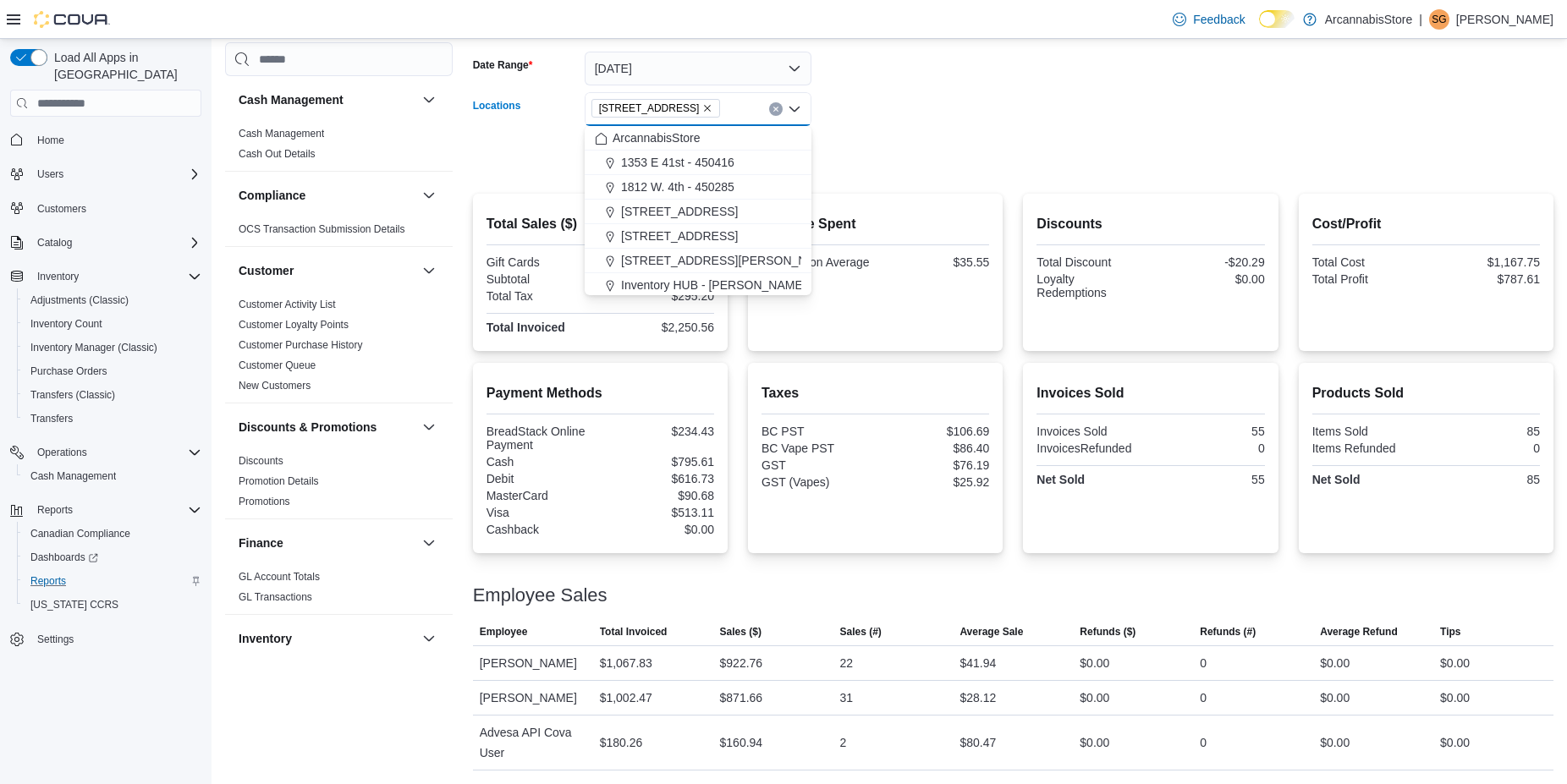
drag, startPoint x: 845, startPoint y: 148, endPoint x: 811, endPoint y: 152, distance: 34.2
click at [846, 149] on form "Date Range Today Locations 1290 E. 12th Ave - 450225 Combo box. Selected. 1290 …" at bounding box center [1013, 102] width 1081 height 142
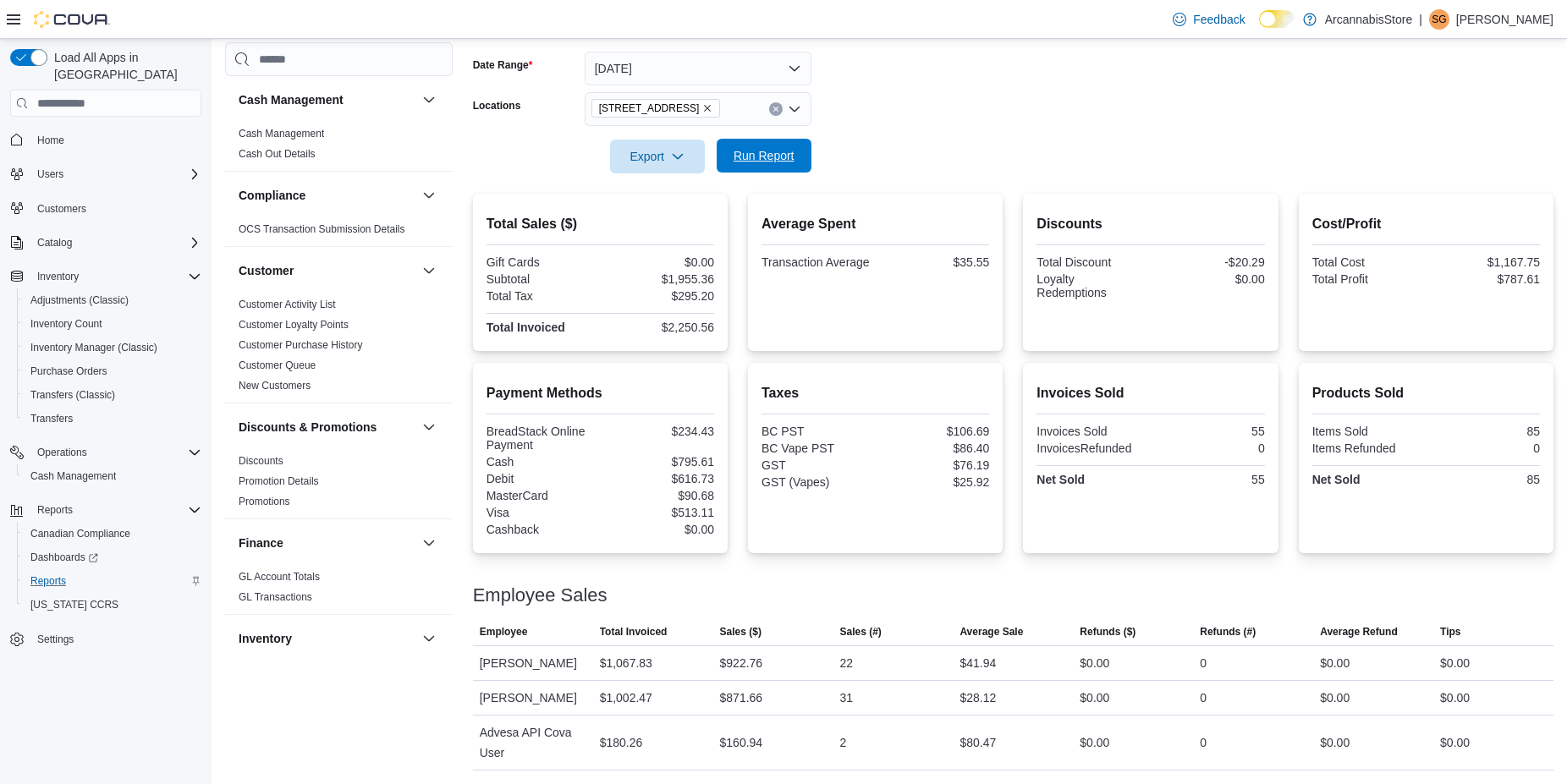
click at [774, 156] on span "Run Report" at bounding box center [764, 155] width 61 height 17
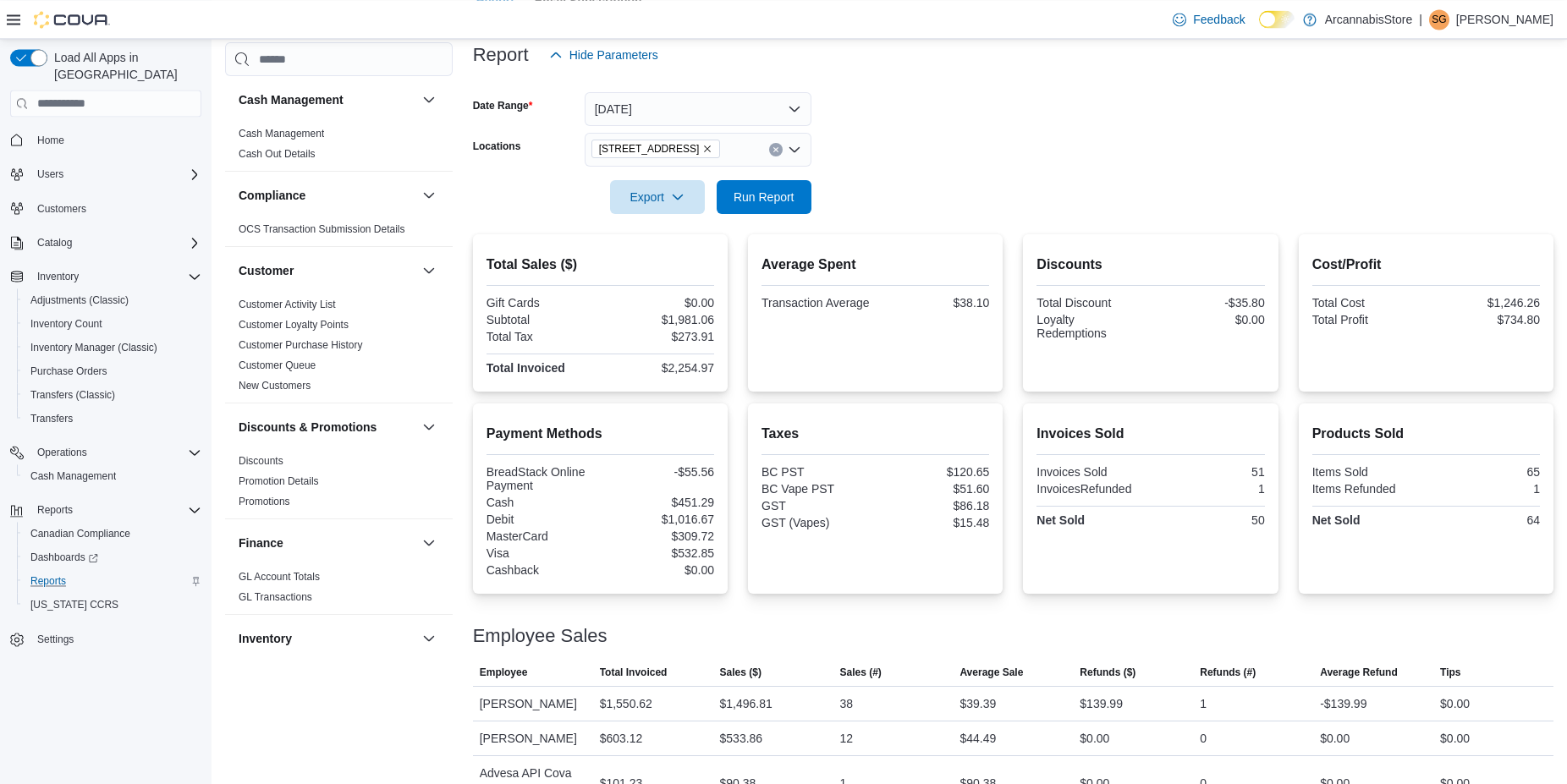
scroll to position [164, 0]
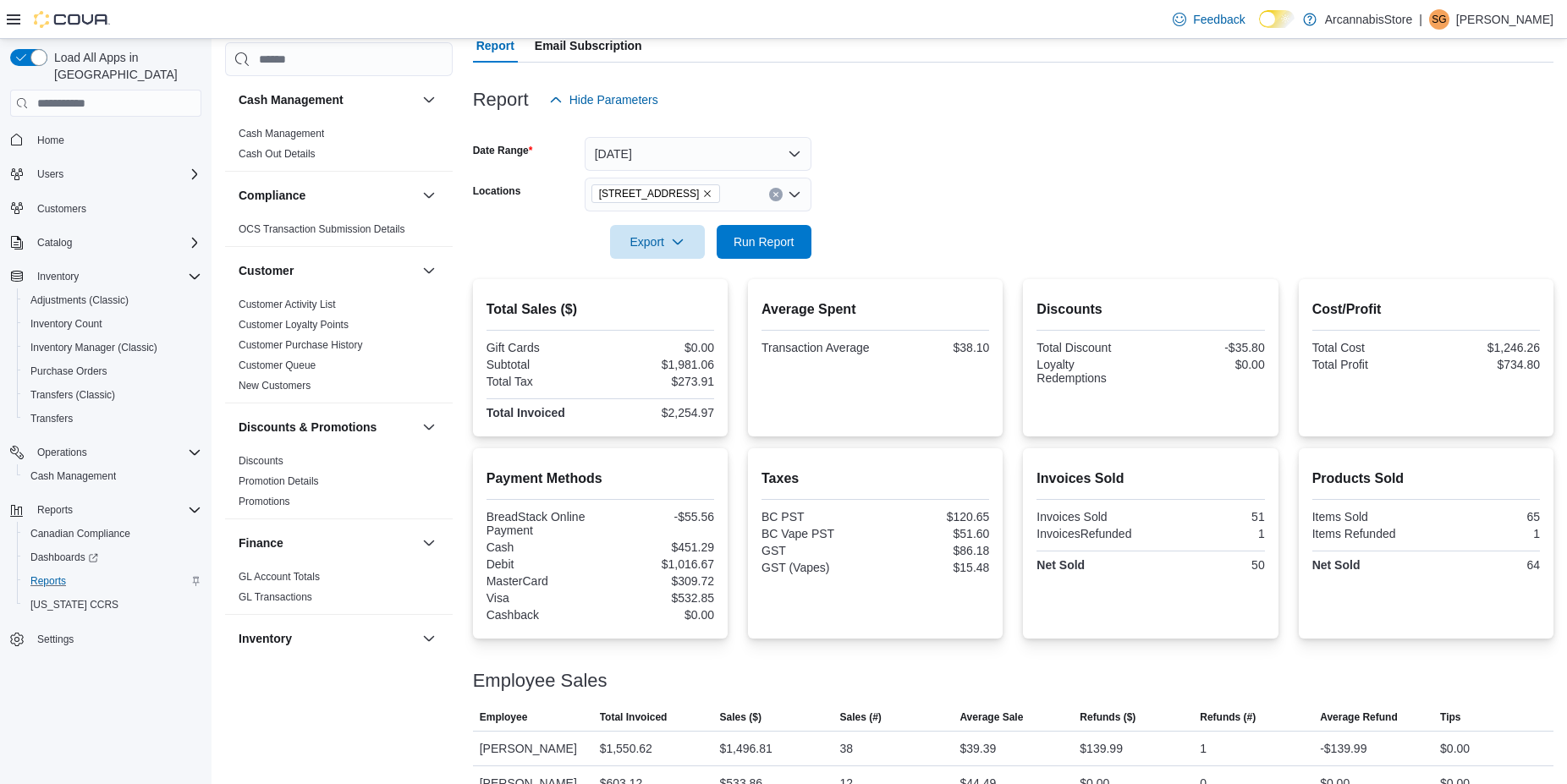
click at [713, 198] on icon "Remove 1290 E. 12th Ave - 450225 from selection in this group" at bounding box center [706, 193] width 10 height 10
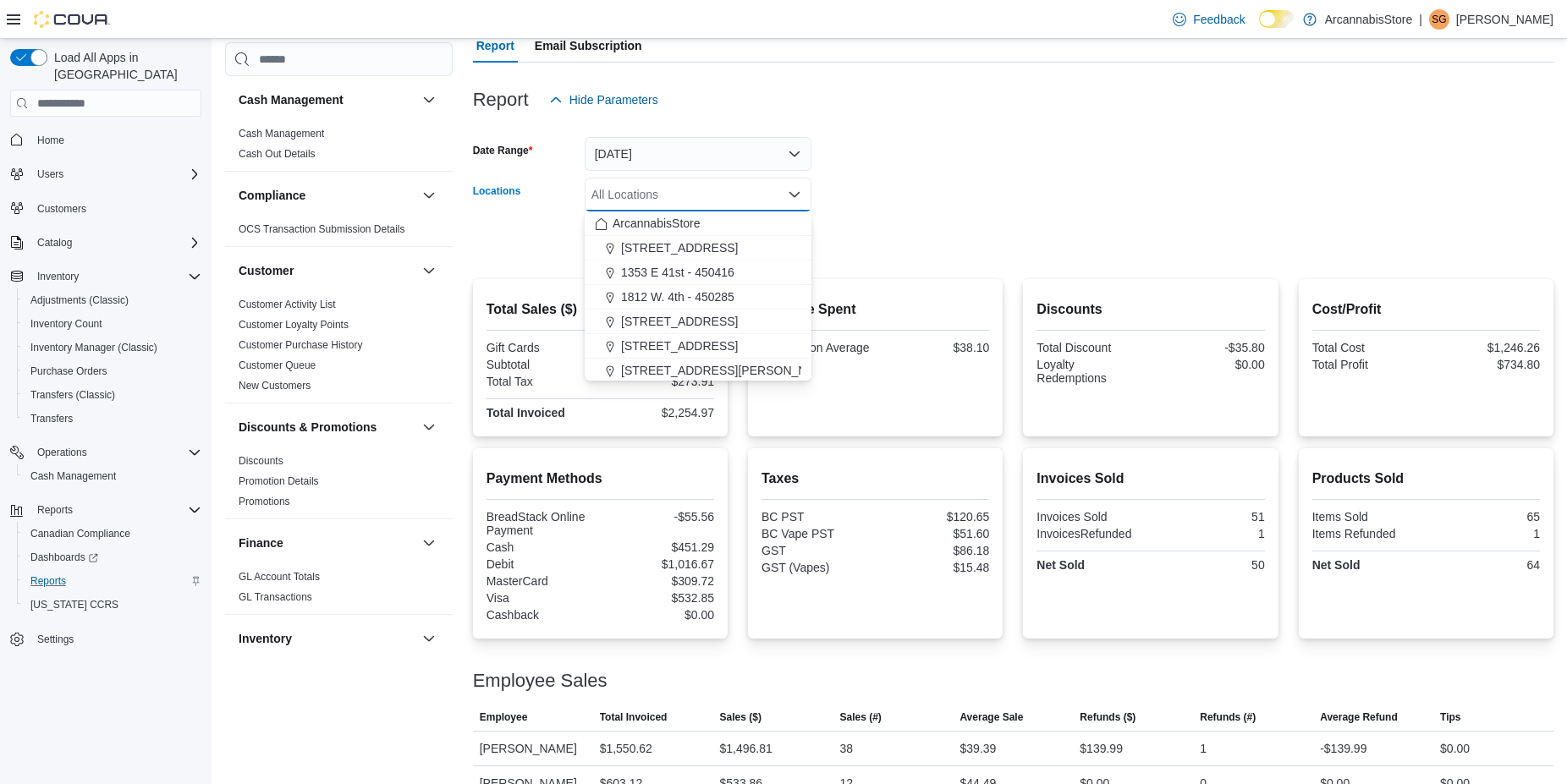
click at [724, 196] on div "All Locations" at bounding box center [698, 194] width 227 height 34
click at [698, 271] on span "1353 E 41st - 450416" at bounding box center [677, 272] width 114 height 17
click at [813, 225] on div at bounding box center [1013, 217] width 1081 height 13
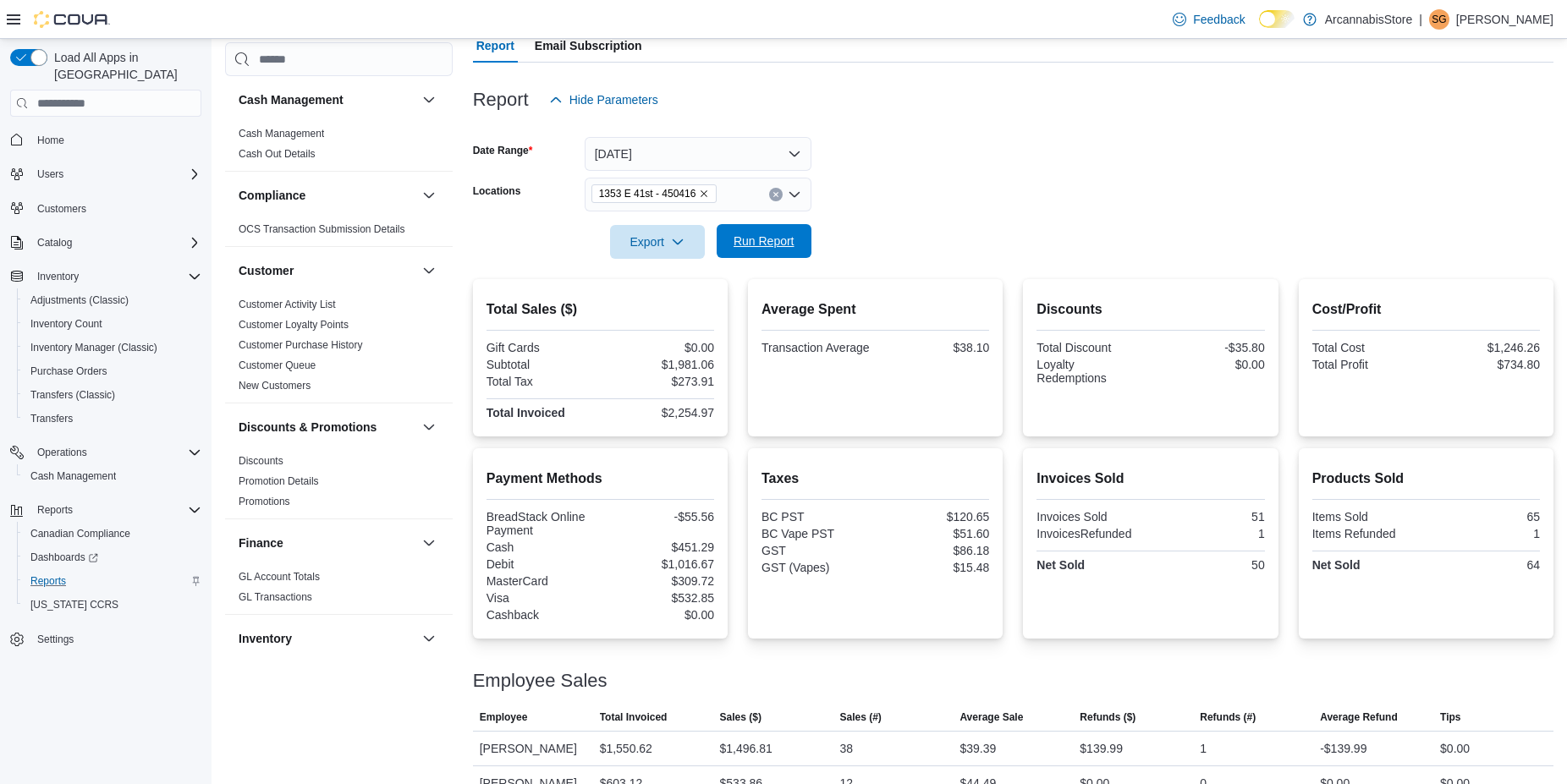
click at [775, 247] on span "Run Report" at bounding box center [764, 241] width 61 height 17
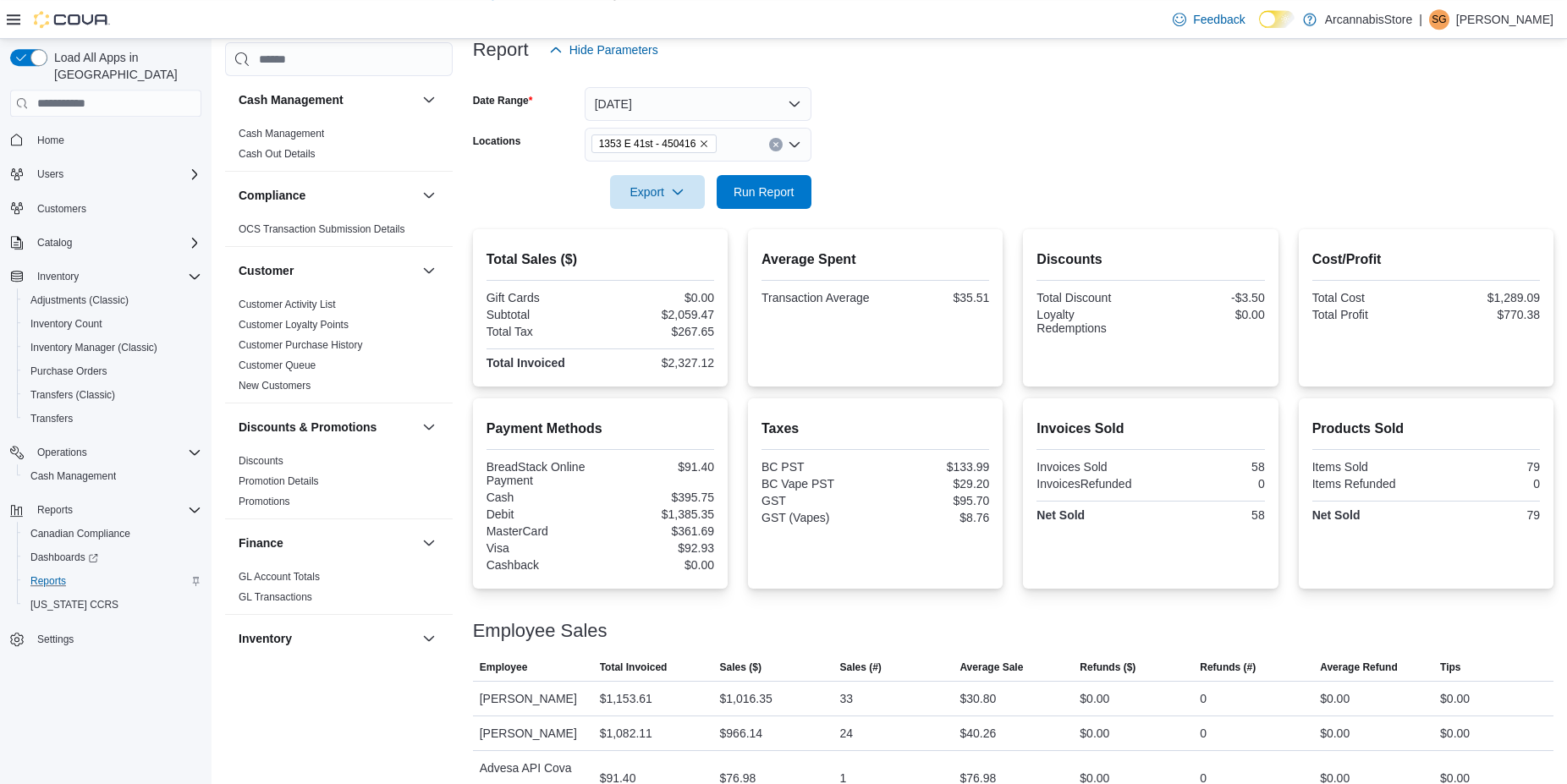
scroll to position [242, 0]
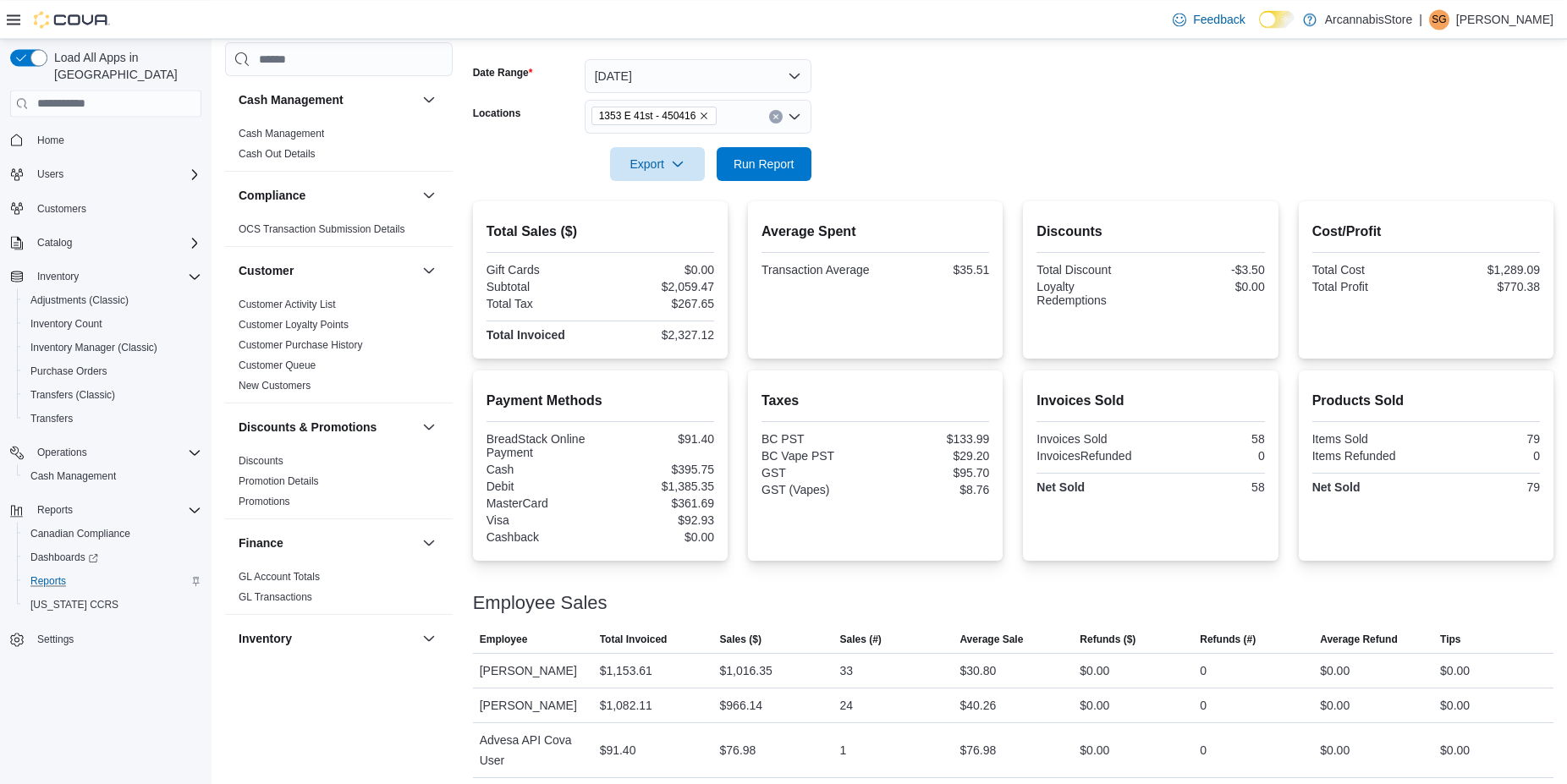
click at [701, 119] on icon "Remove 1353 E 41st - 450416 from selection in this group" at bounding box center [703, 115] width 10 height 10
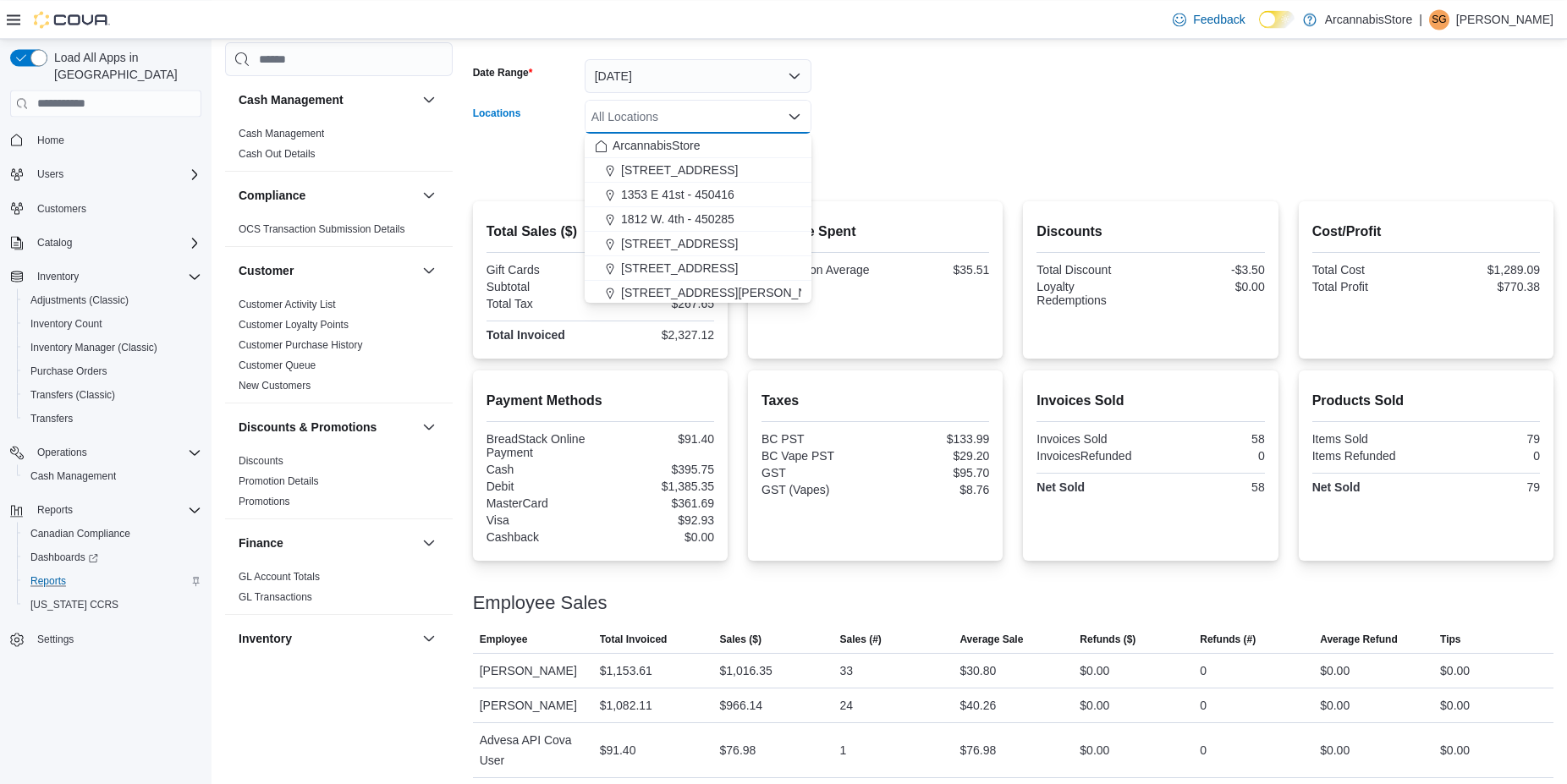
click at [710, 116] on div "All Locations" at bounding box center [698, 116] width 227 height 34
click at [683, 214] on span "1812 W. 4th - 450285" at bounding box center [677, 218] width 114 height 17
click at [842, 191] on div at bounding box center [1013, 191] width 1081 height 21
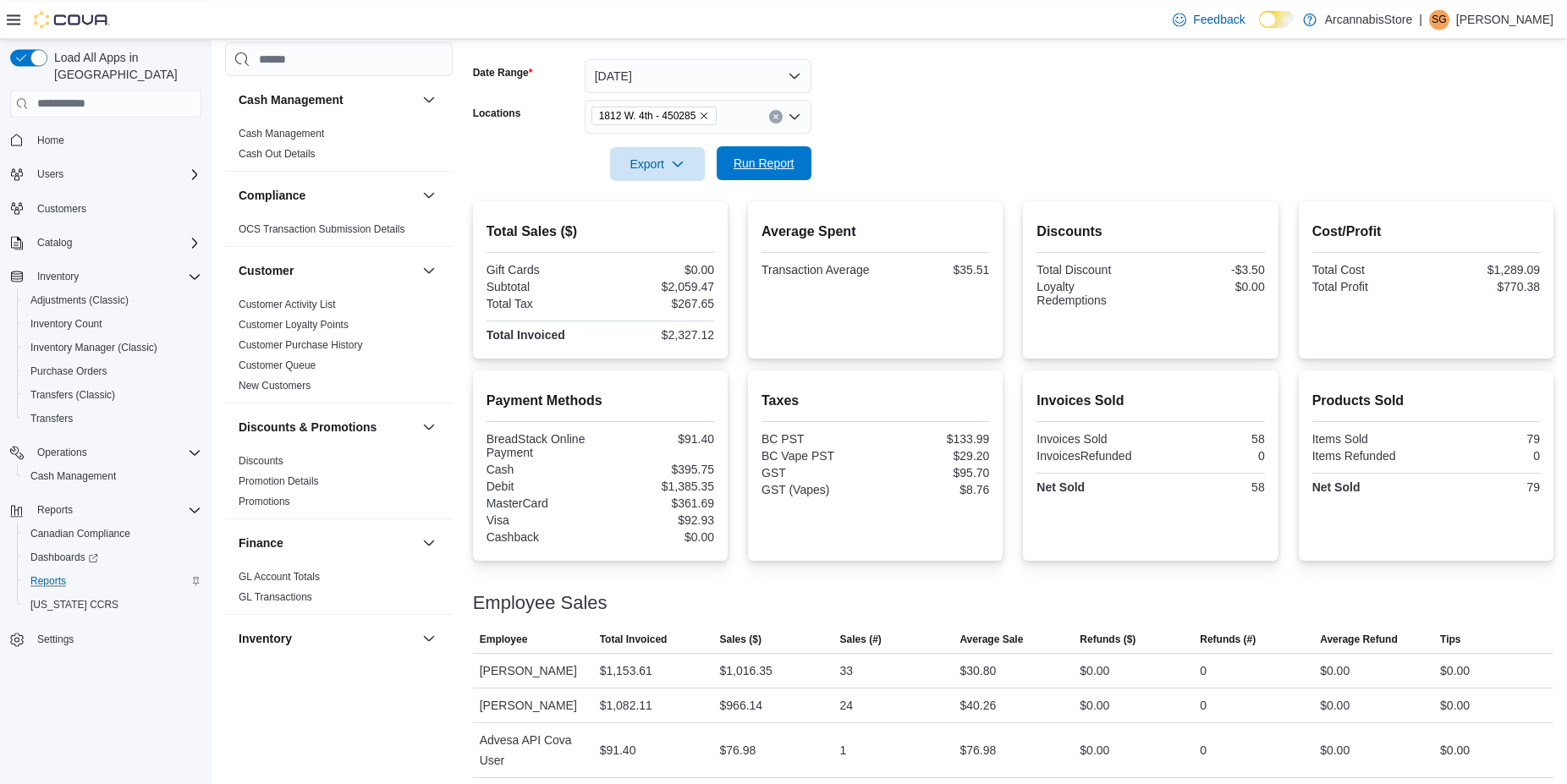
click at [787, 165] on span "Run Report" at bounding box center [764, 163] width 61 height 17
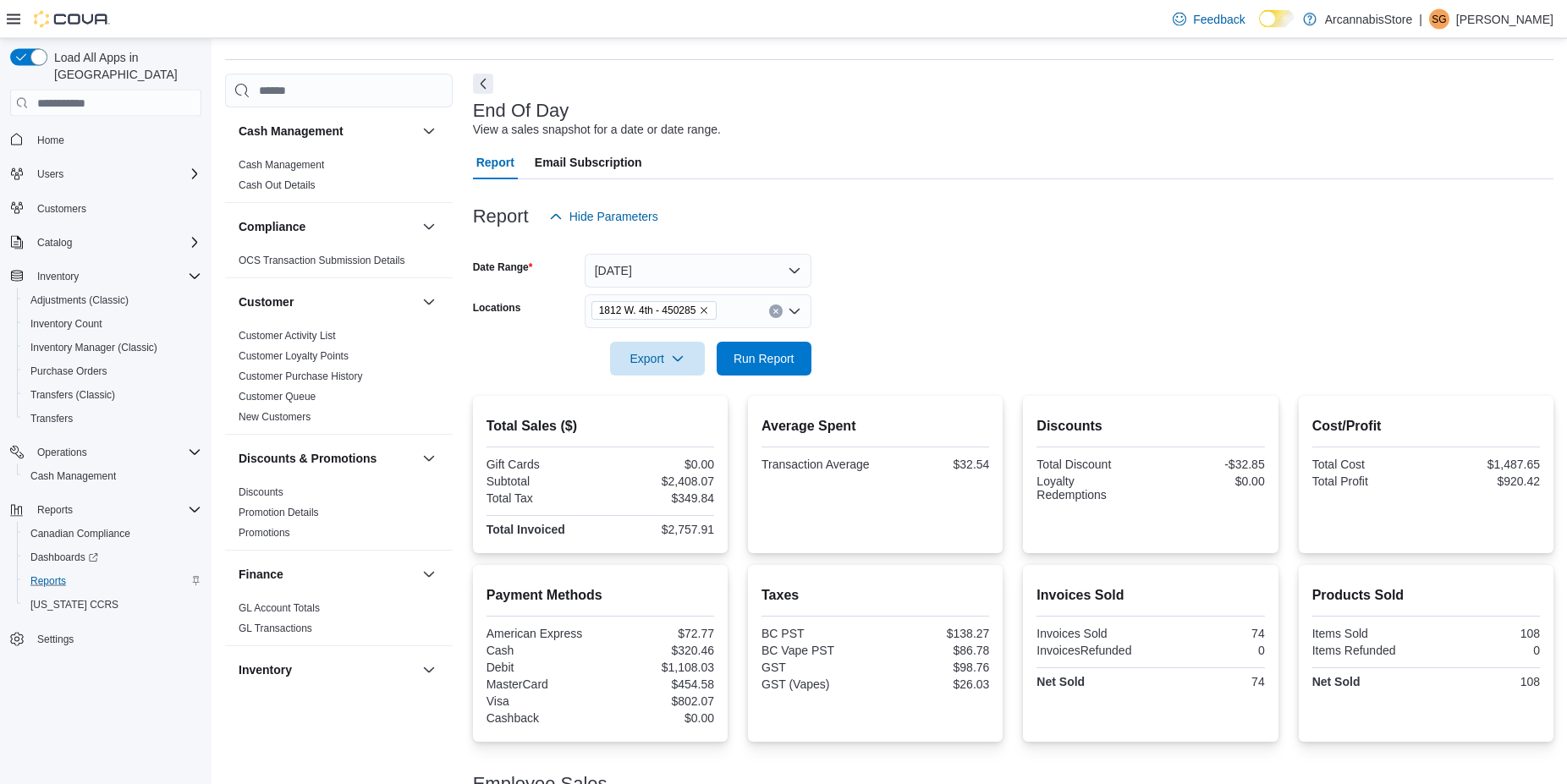
scroll to position [147, 0]
